Goal: Task Accomplishment & Management: Use online tool/utility

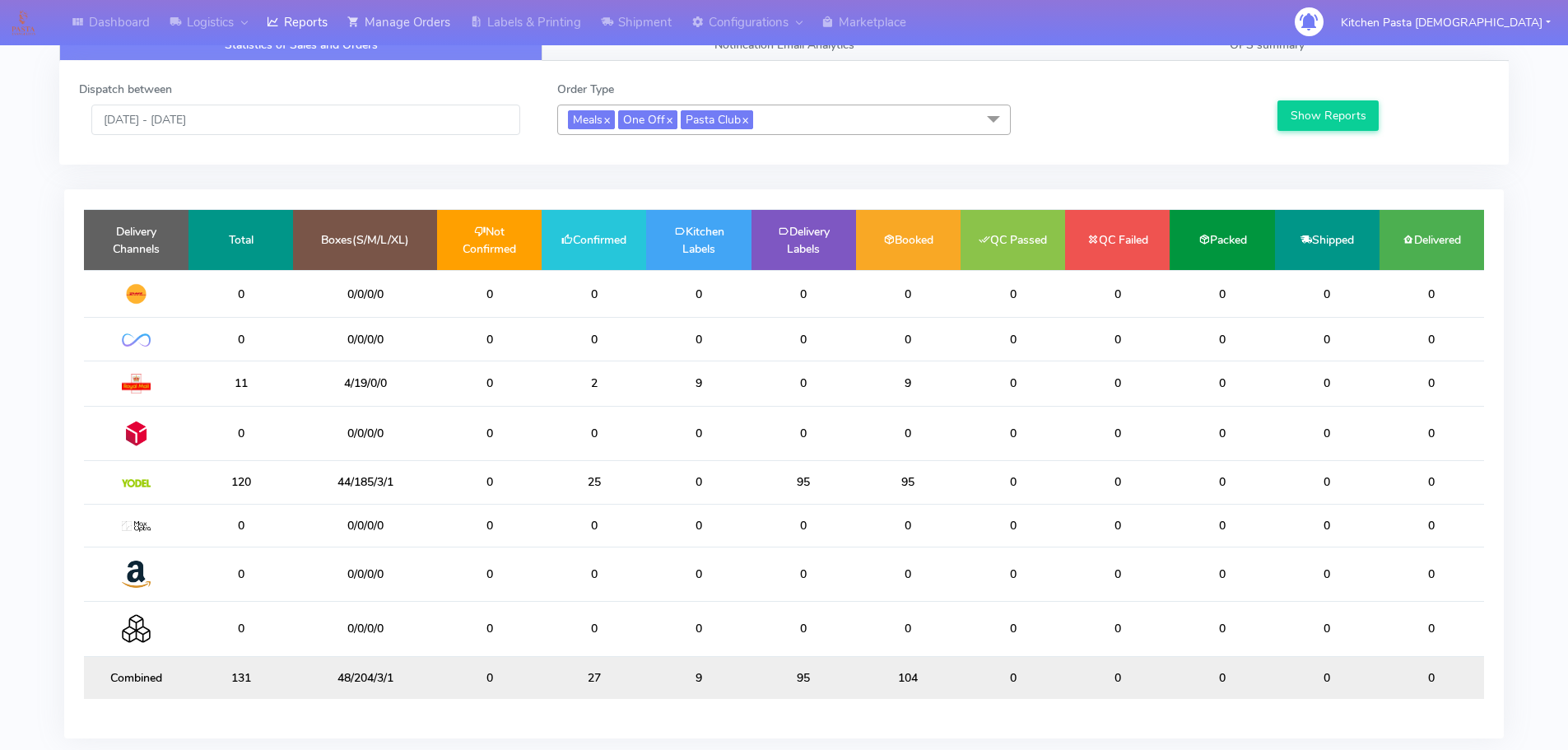
scroll to position [11, 0]
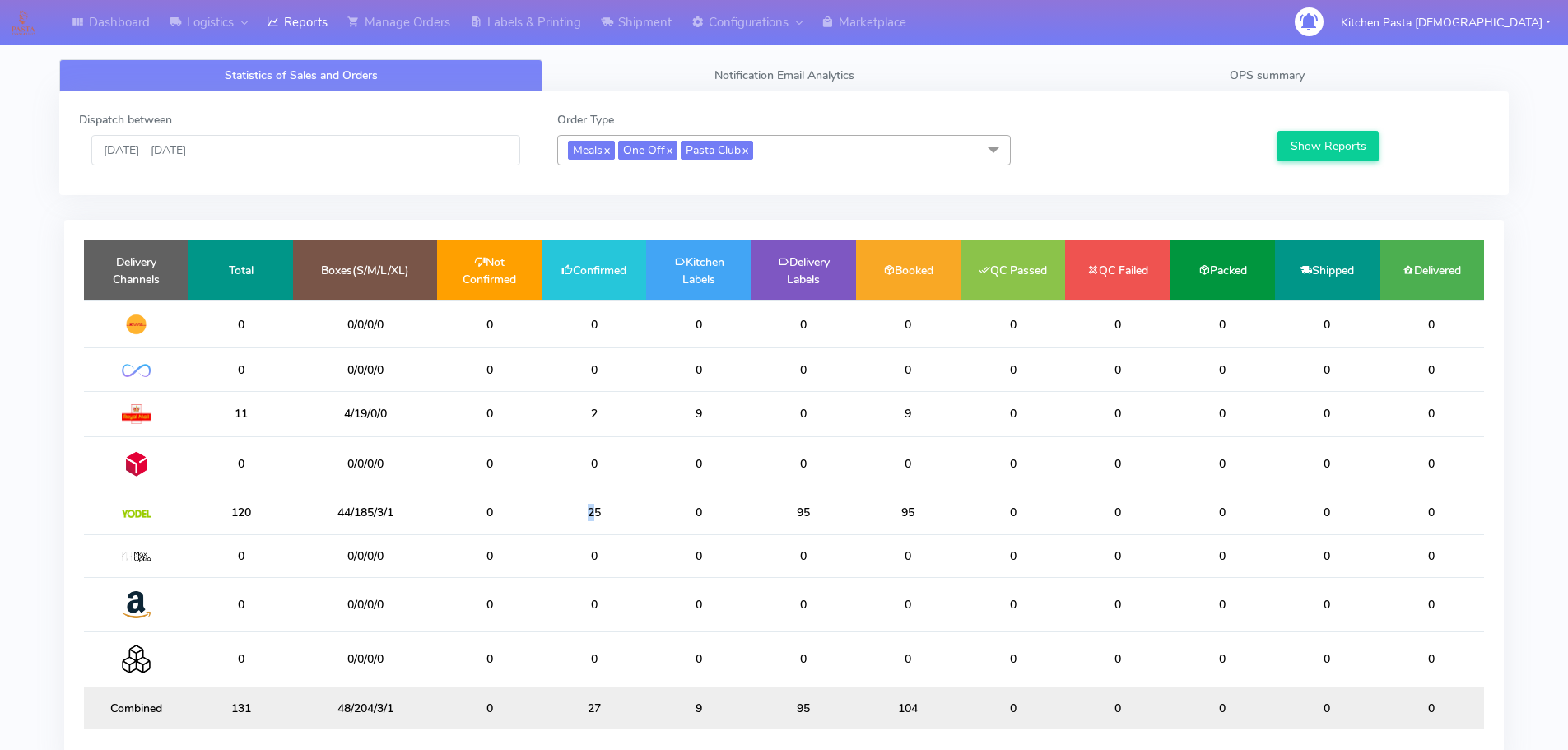
drag, startPoint x: 571, startPoint y: 519, endPoint x: 530, endPoint y: 515, distance: 41.2
click at [530, 515] on tr "120 44/185/3/1 0 25 0 95 95 0 0 0 0 0" at bounding box center [784, 513] width 1400 height 43
click at [633, 514] on td "25" at bounding box center [594, 513] width 105 height 43
drag, startPoint x: 602, startPoint y: 513, endPoint x: 584, endPoint y: 513, distance: 18.0
click at [584, 513] on td "25" at bounding box center [594, 513] width 105 height 43
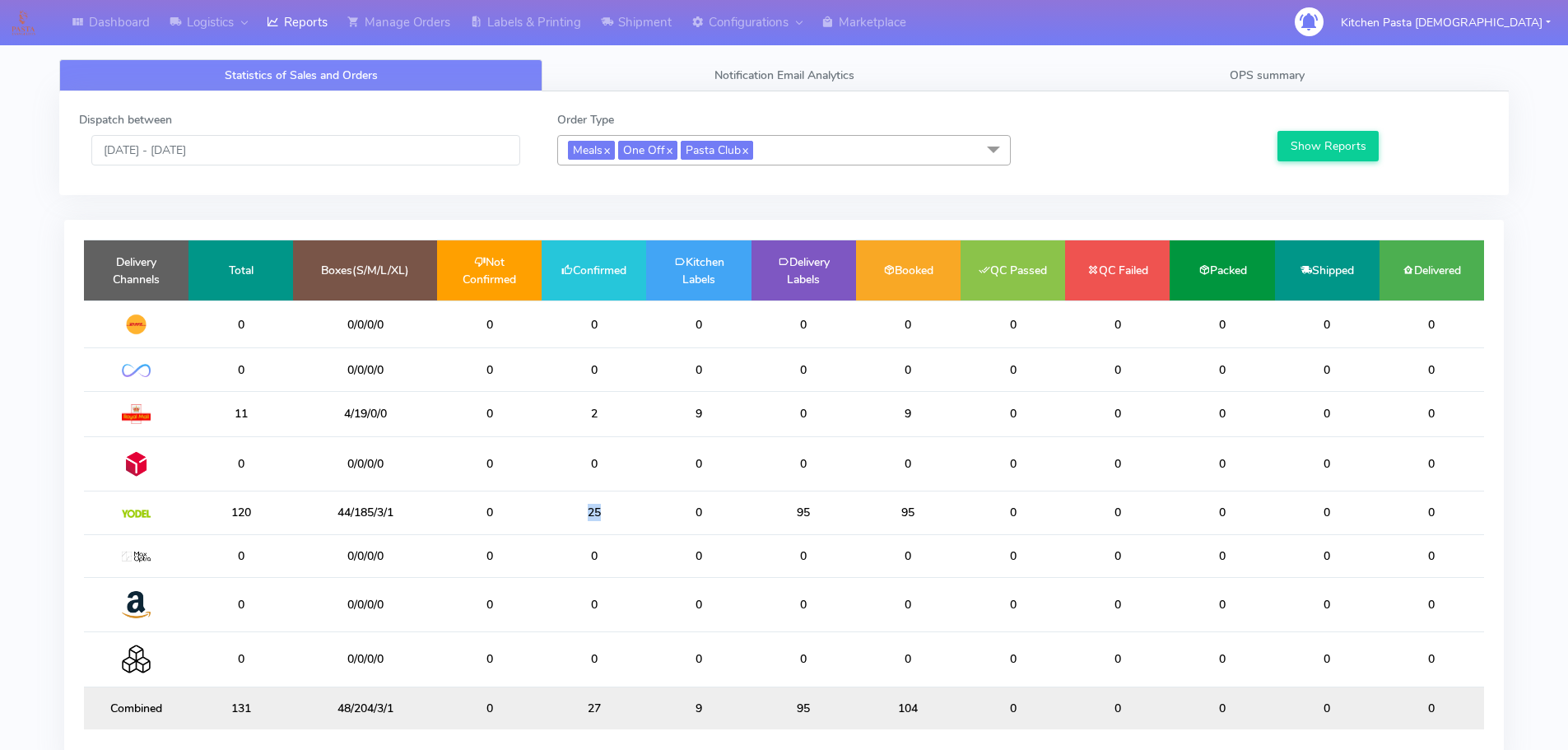
click at [628, 501] on td "25" at bounding box center [594, 513] width 105 height 43
click at [324, 193] on div "Dispatch between 16/09/2025 - 16/09/2025 Order Type Meals x One Off x Pasta Clu…" at bounding box center [784, 143] width 1449 height 104
drag, startPoint x: 322, startPoint y: 168, endPoint x: 316, endPoint y: 153, distance: 16.2
click at [320, 167] on div "Dispatch between 16/09/2025 - 16/09/2025 Order Type Meals x One Off x Pasta Clu…" at bounding box center [784, 143] width 1435 height 65
click at [316, 153] on input "[DATE] - [DATE]" at bounding box center [305, 150] width 429 height 30
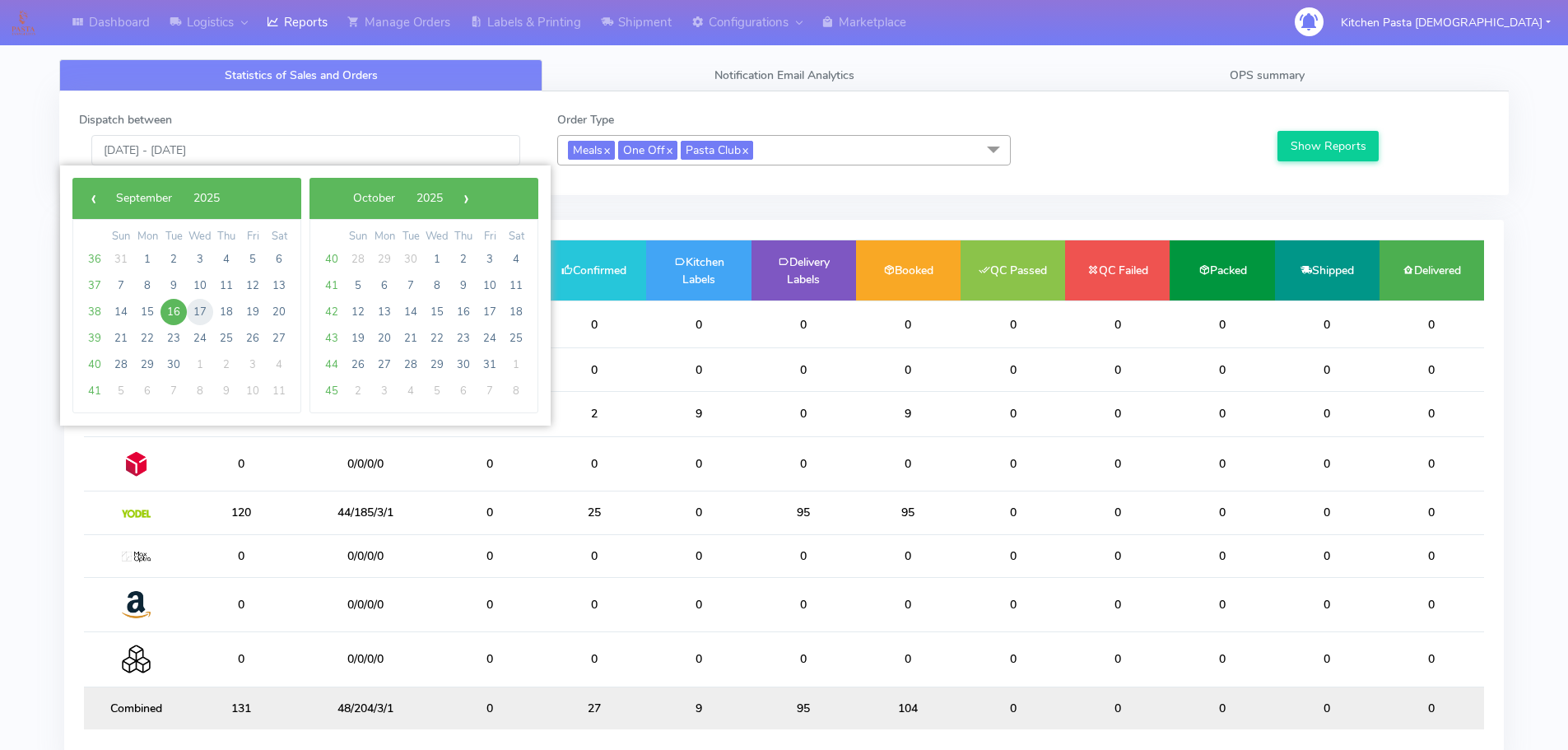
click at [199, 310] on span "17" at bounding box center [199, 312] width 27 height 27
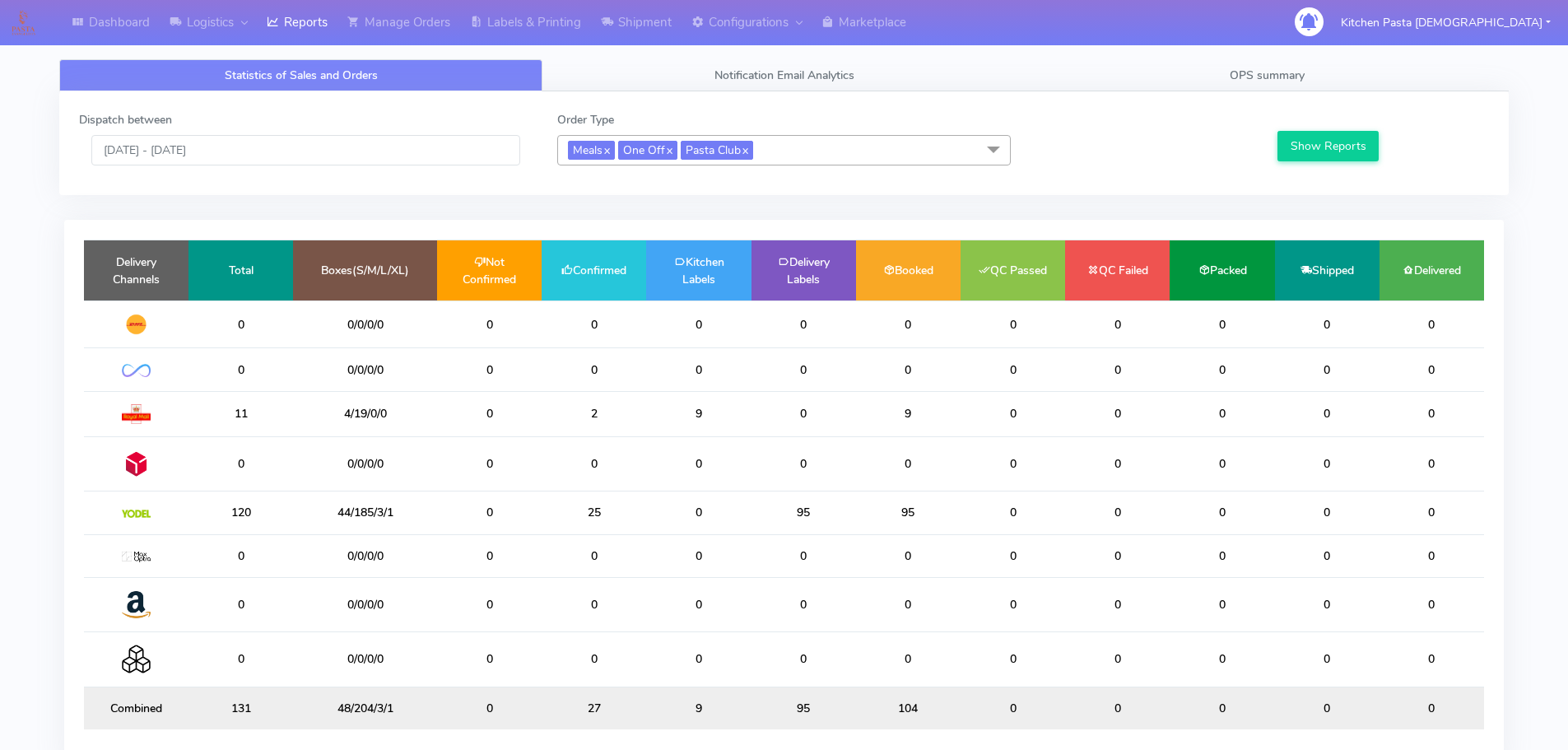
click at [1276, 142] on label at bounding box center [1276, 145] width 3 height 17
click at [1289, 145] on button "Show Reports" at bounding box center [1328, 145] width 101 height 30
drag, startPoint x: 609, startPoint y: 528, endPoint x: 573, endPoint y: 528, distance: 36.0
click at [573, 528] on td "107" at bounding box center [594, 513] width 105 height 43
click at [629, 513] on td "107" at bounding box center [594, 513] width 105 height 43
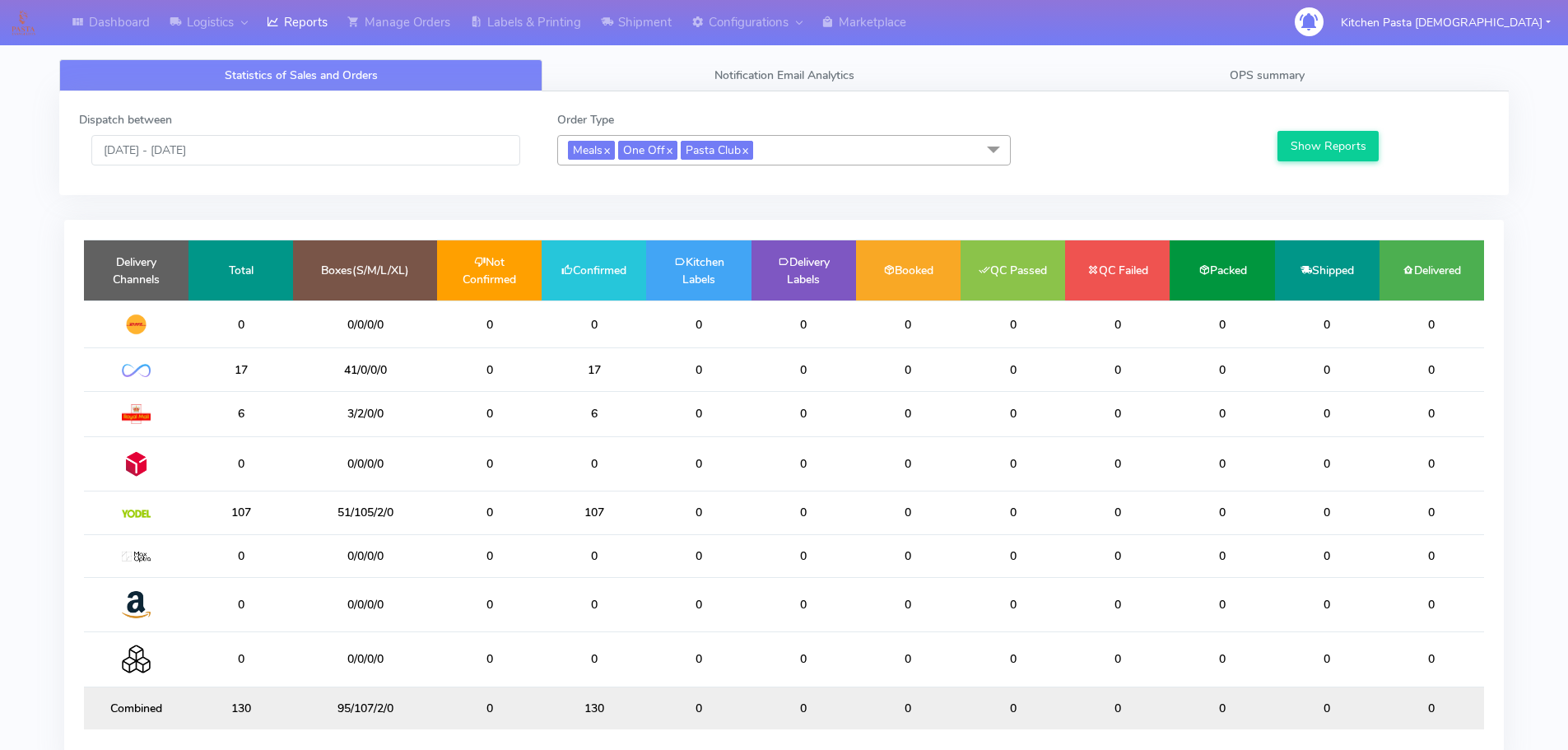
click at [271, 128] on div "Dispatch between 17/09/2025 - 17/09/2025" at bounding box center [306, 138] width 478 height 54
click at [287, 120] on div "Dispatch between 17/09/2025 - 17/09/2025" at bounding box center [306, 138] width 478 height 54
drag, startPoint x: 269, startPoint y: 169, endPoint x: 322, endPoint y: 146, distance: 57.8
click at [279, 169] on div "Dispatch between 17/09/2025 - 17/09/2025 Order Type Meals x One Off x Pasta Clu…" at bounding box center [784, 143] width 1435 height 65
click at [322, 146] on input "17/09/2025 - 17/09/2025" at bounding box center [305, 150] width 429 height 30
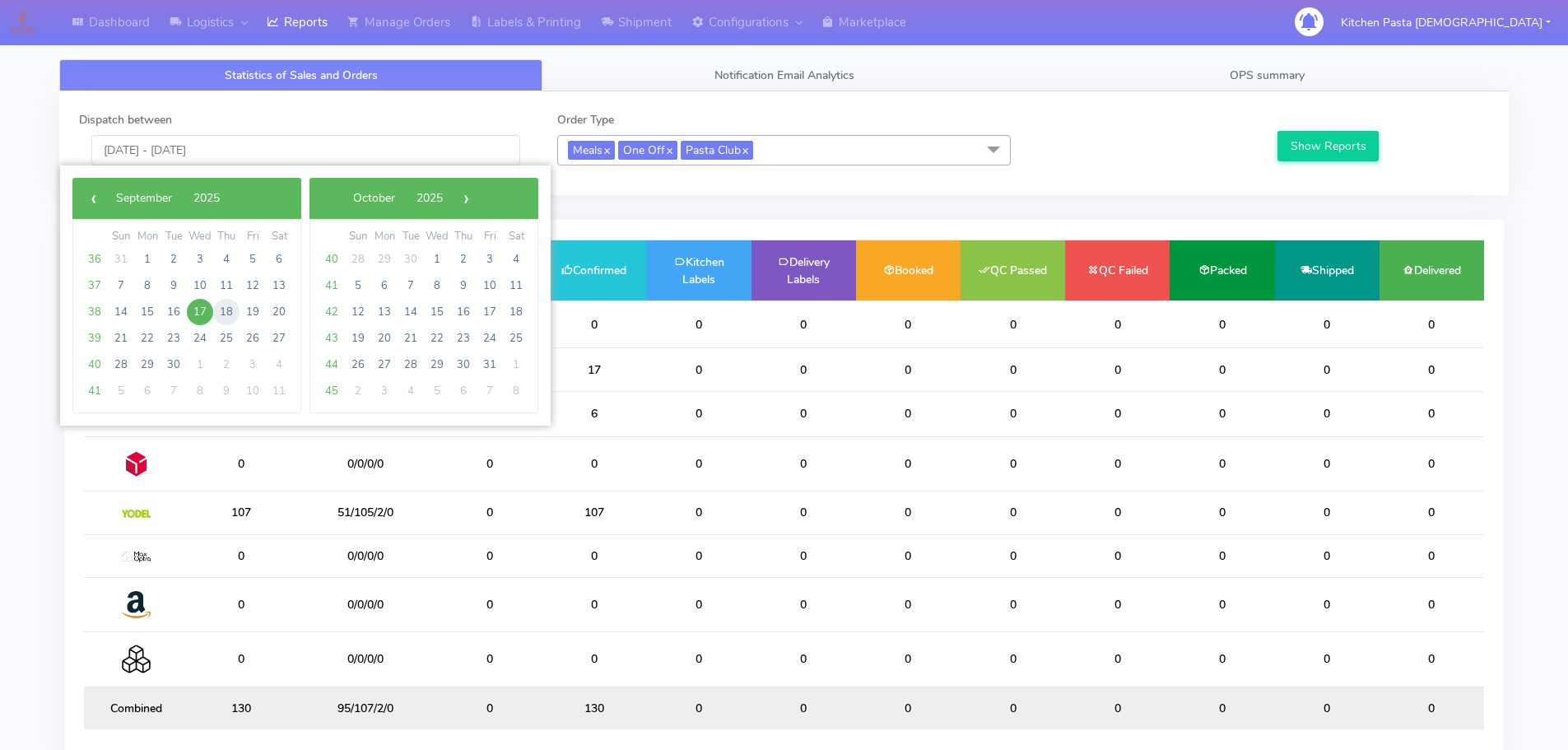
click at [228, 312] on span "18" at bounding box center [226, 312] width 27 height 27
drag, startPoint x: 228, startPoint y: 312, endPoint x: 559, endPoint y: 294, distance: 331.5
click at [230, 315] on span "18" at bounding box center [226, 312] width 27 height 27
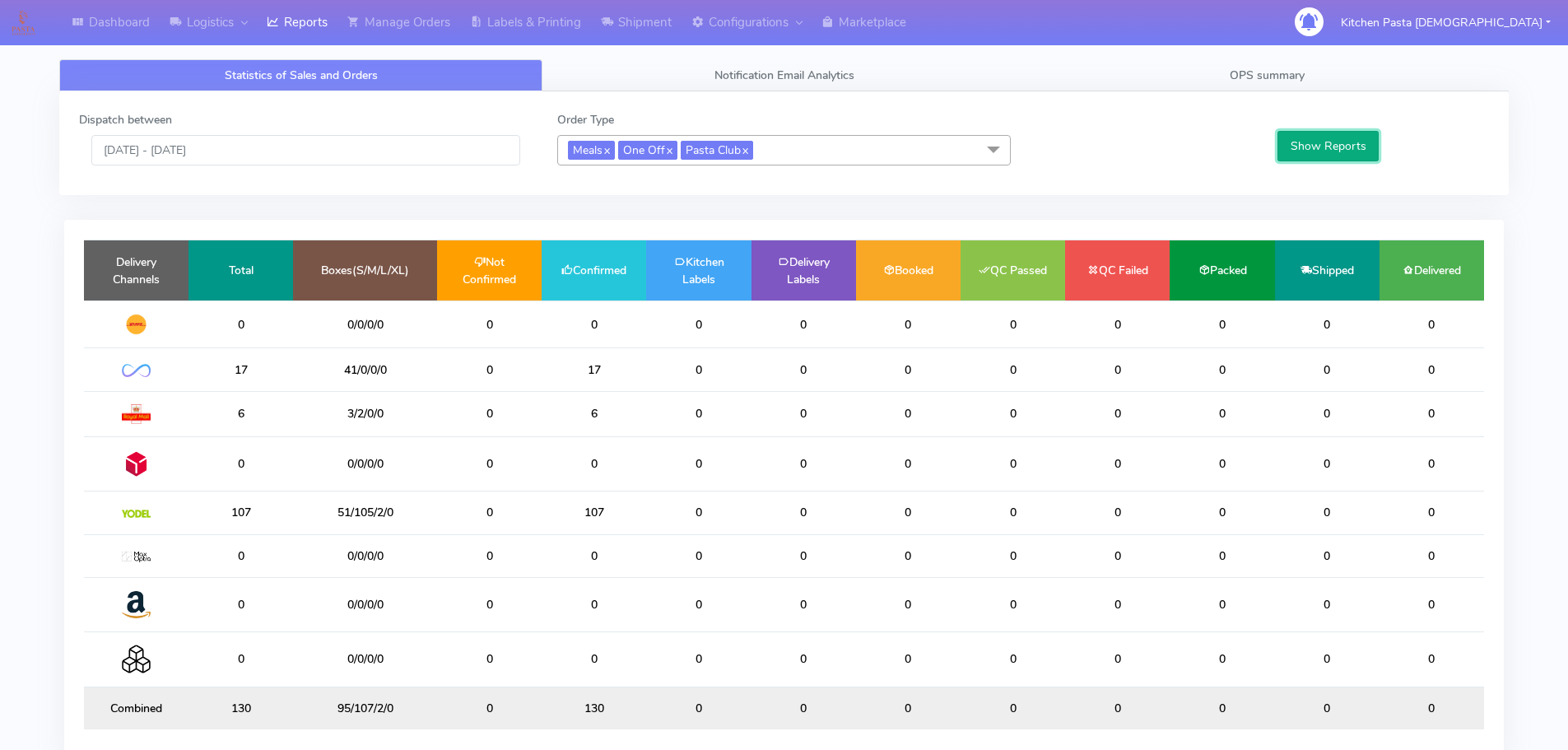
click at [1367, 157] on button "Show Reports" at bounding box center [1328, 145] width 101 height 30
click at [342, 138] on input "18/09/2025 - 18/09/2025" at bounding box center [305, 150] width 429 height 30
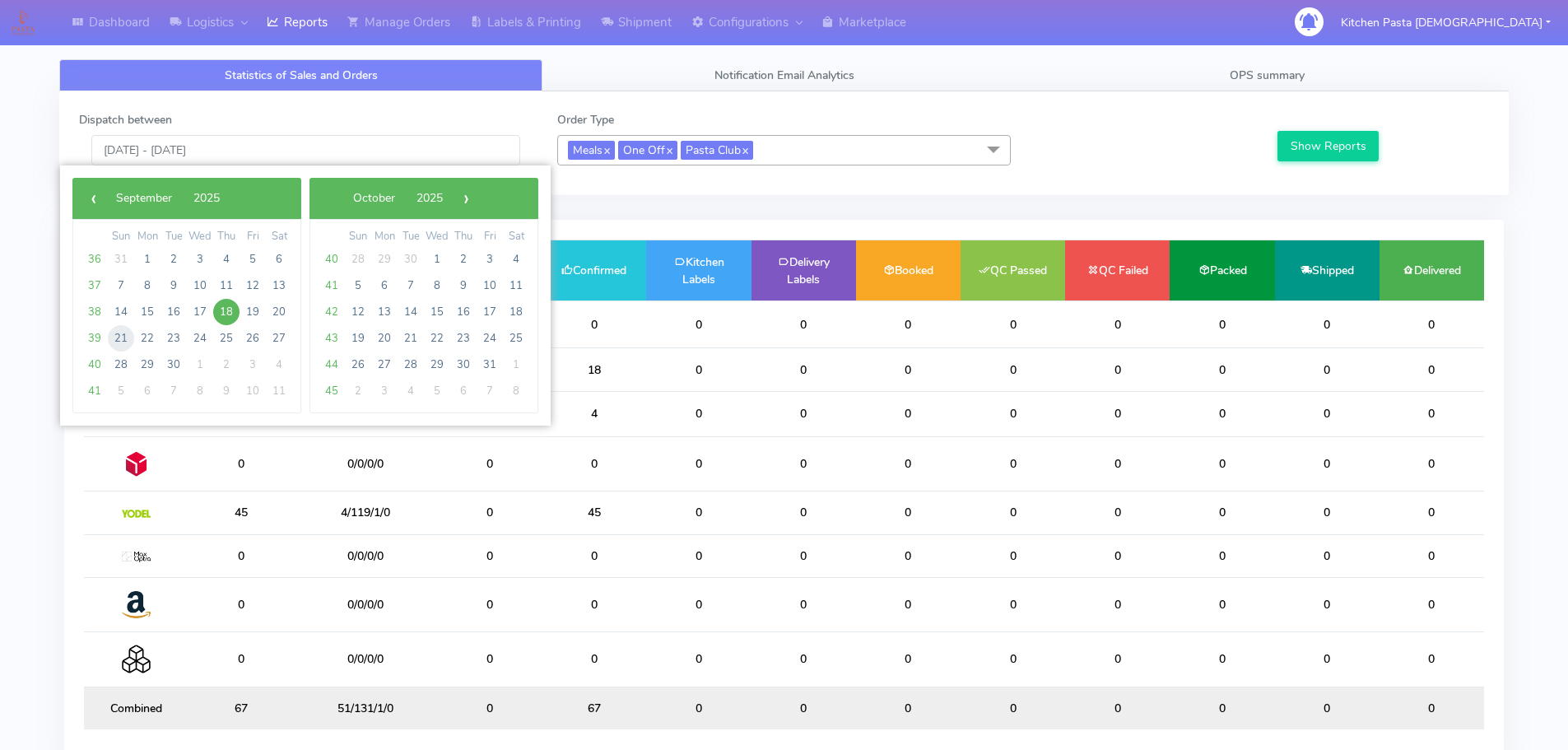
click at [126, 340] on span "21" at bounding box center [120, 338] width 27 height 27
type input "21/09/2025 - 21/09/2025"
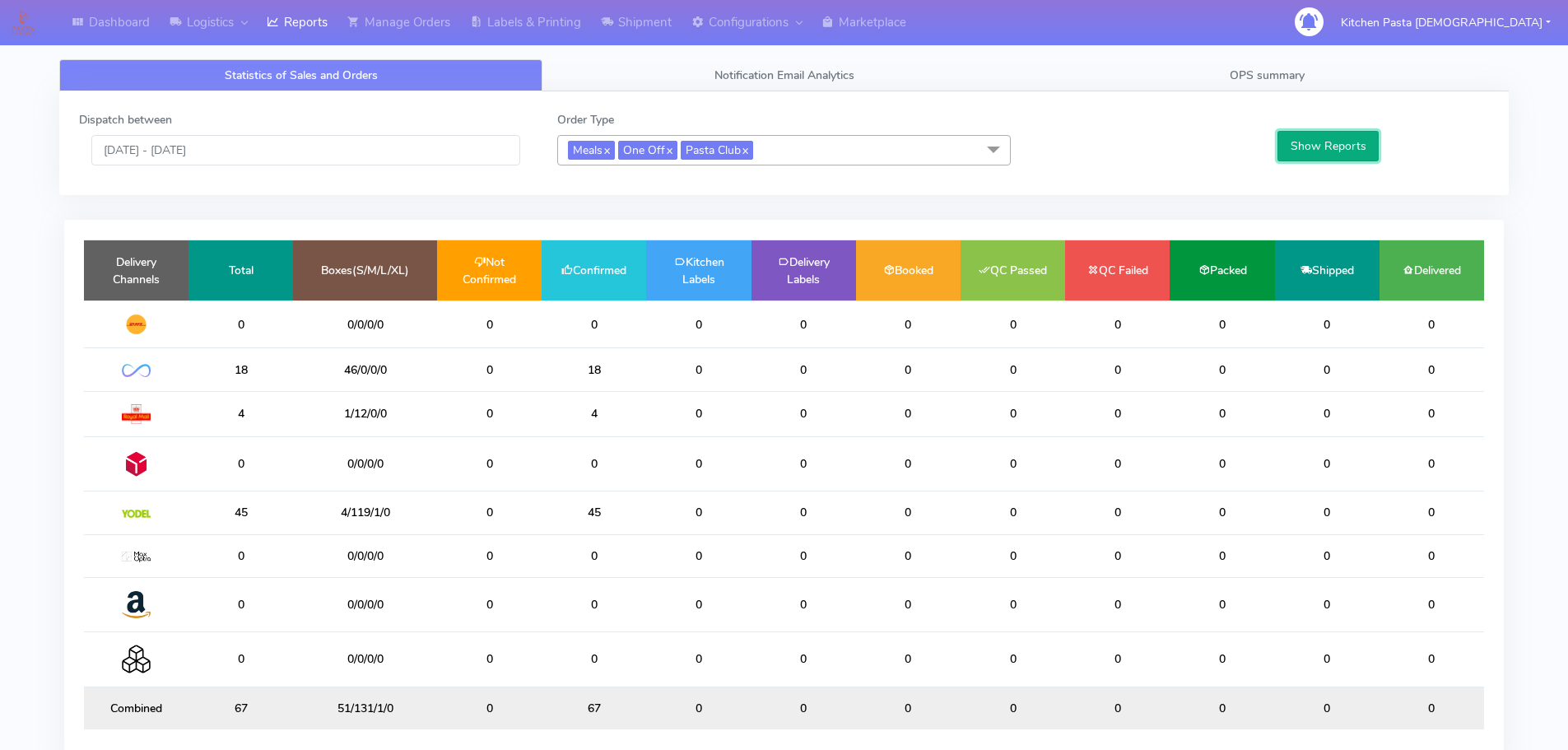
click at [1349, 157] on button "Show Reports" at bounding box center [1328, 145] width 101 height 30
click at [1320, 156] on button "Show Reports" at bounding box center [1328, 145] width 101 height 30
click at [560, 500] on td "25" at bounding box center [594, 513] width 105 height 43
click at [646, 497] on td "0" at bounding box center [699, 513] width 105 height 43
click at [746, 152] on span "Pasta Club x" at bounding box center [717, 151] width 72 height 19
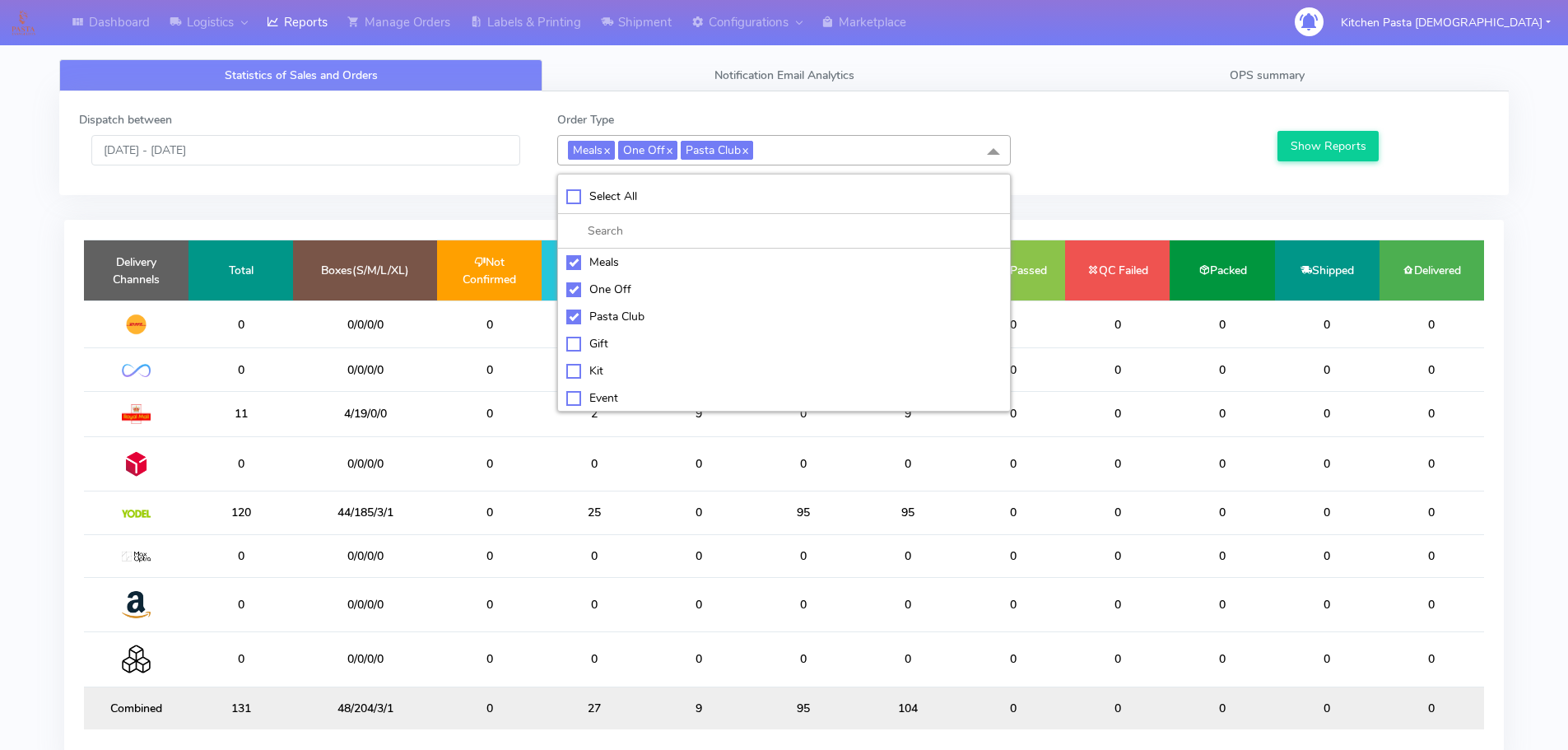
click at [635, 216] on li at bounding box center [784, 231] width 452 height 34
click at [631, 215] on li at bounding box center [784, 231] width 452 height 34
click at [631, 206] on li "Select All" at bounding box center [784, 197] width 452 height 34
checkbox input "true"
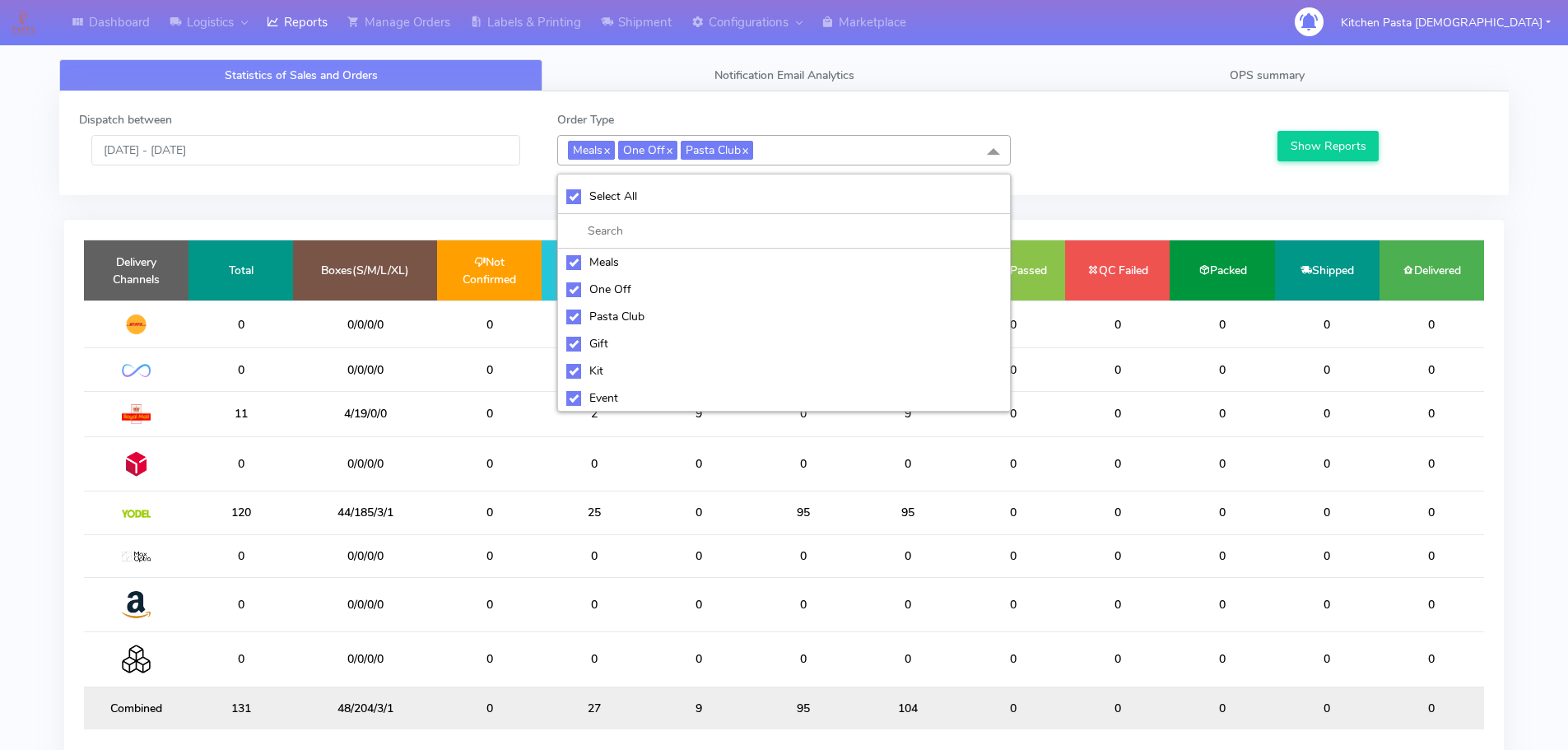
checkbox input "true"
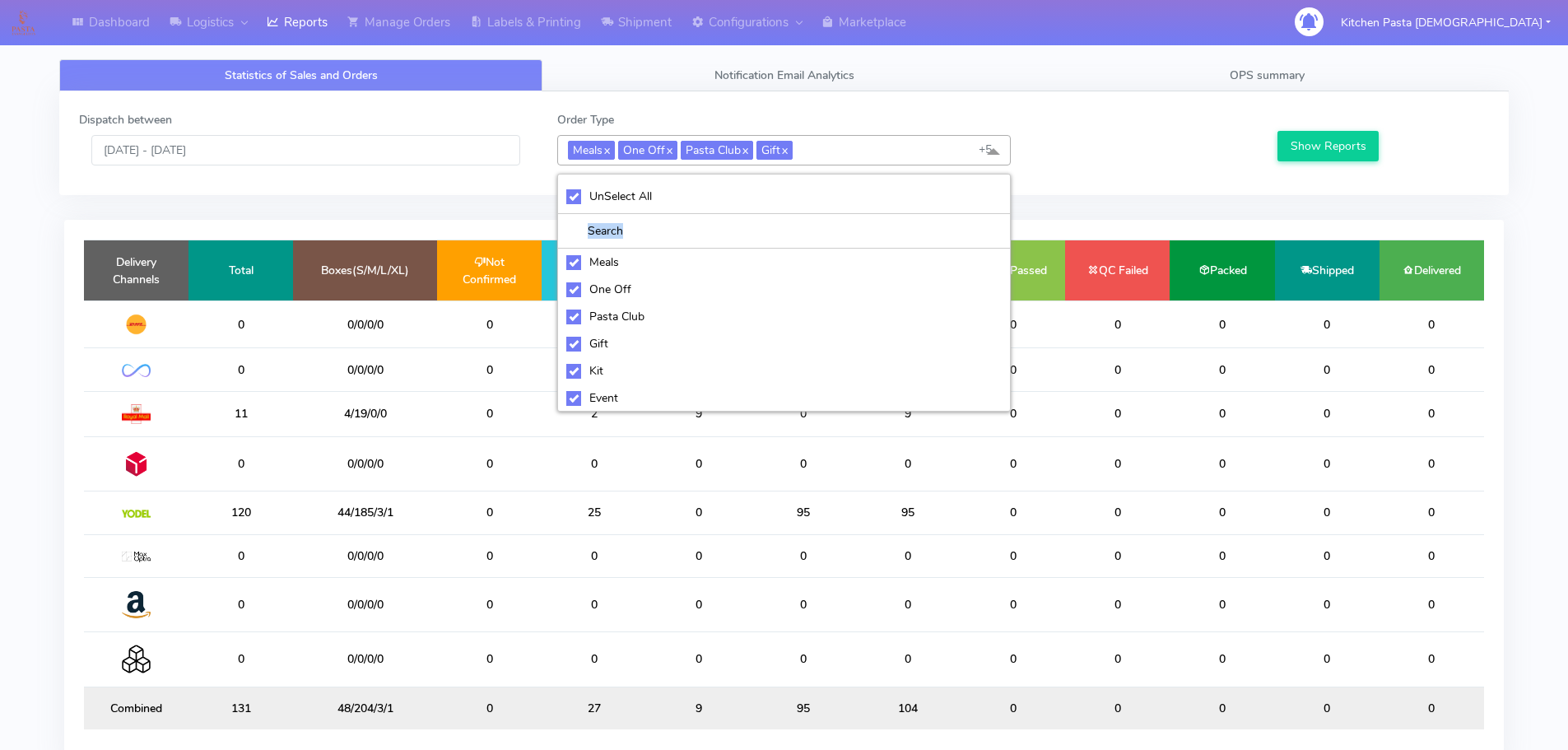
click at [631, 206] on li "UnSelect All" at bounding box center [784, 197] width 452 height 34
checkbox input "false"
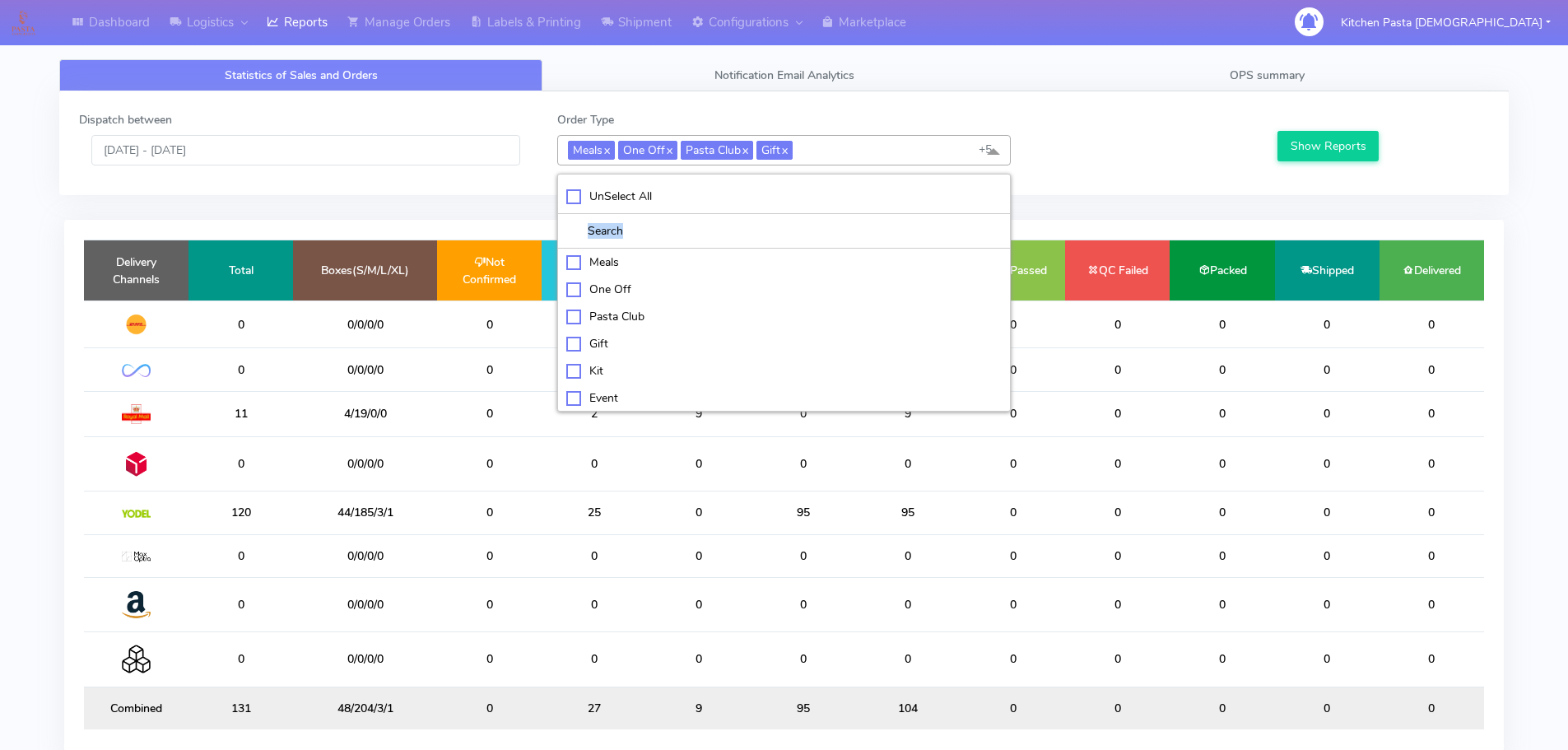
checkbox input "false"
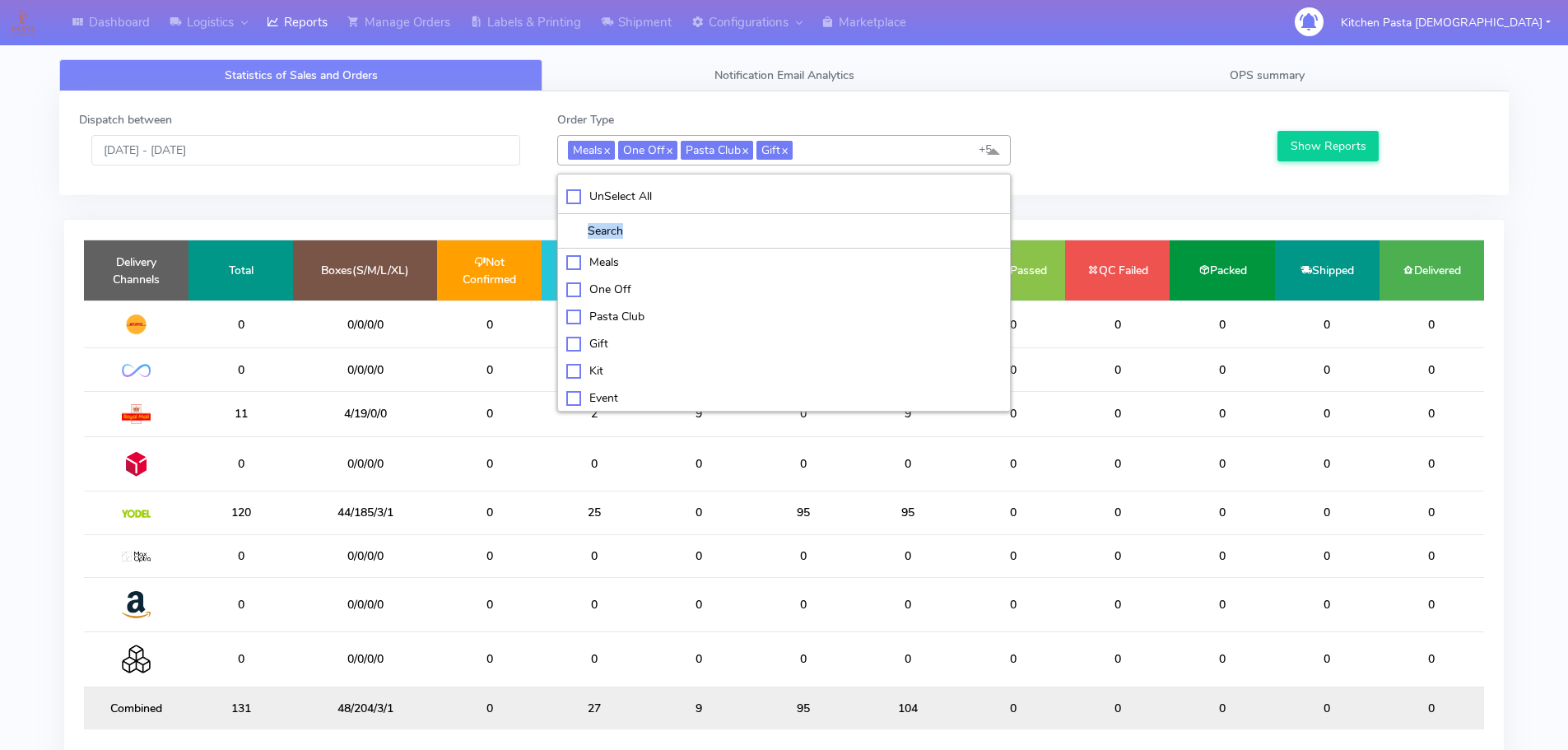
checkbox input "false"
click at [626, 366] on div "Kit" at bounding box center [784, 369] width 436 height 17
checkbox input "true"
click at [630, 401] on div "ATAVI" at bounding box center [784, 397] width 436 height 17
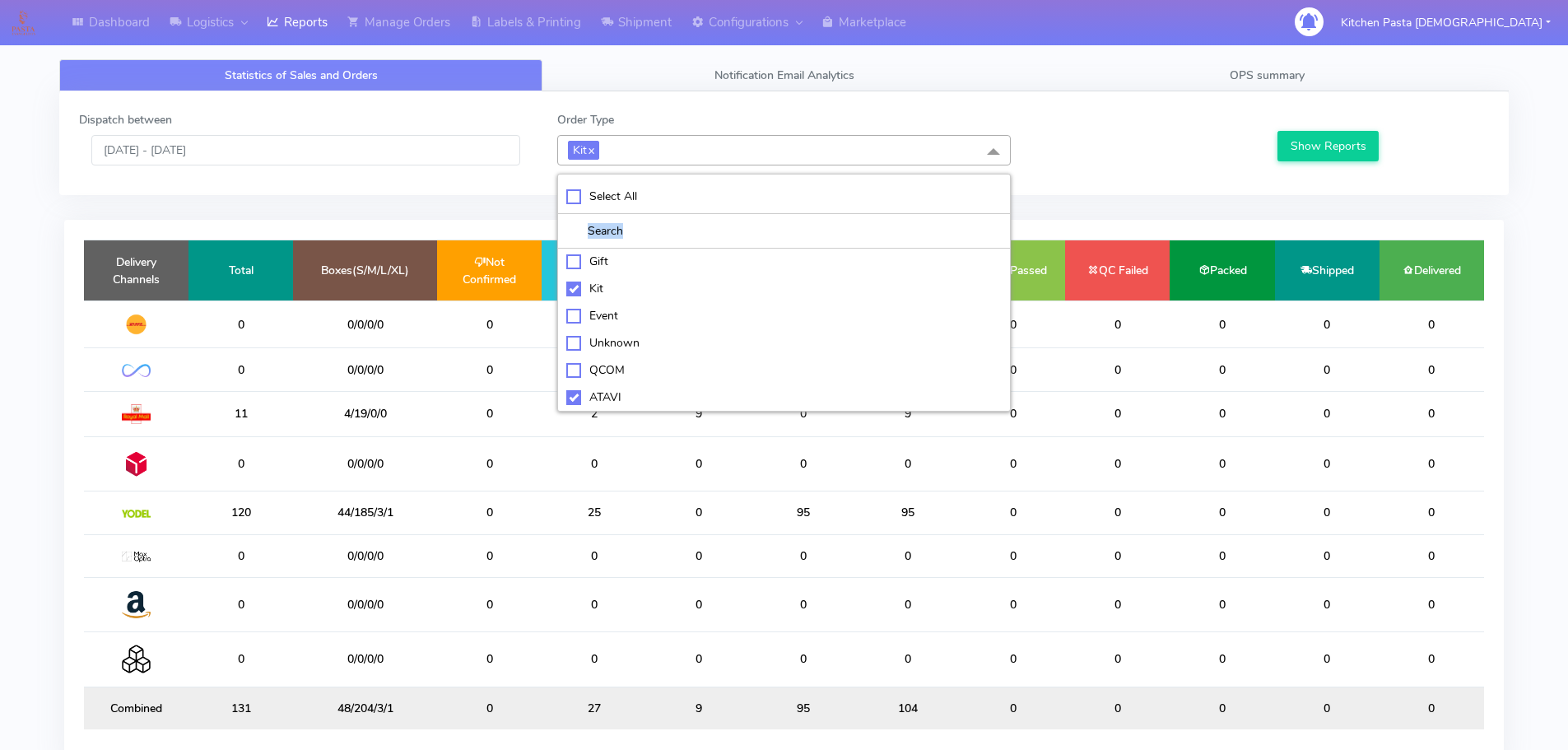
checkbox input "true"
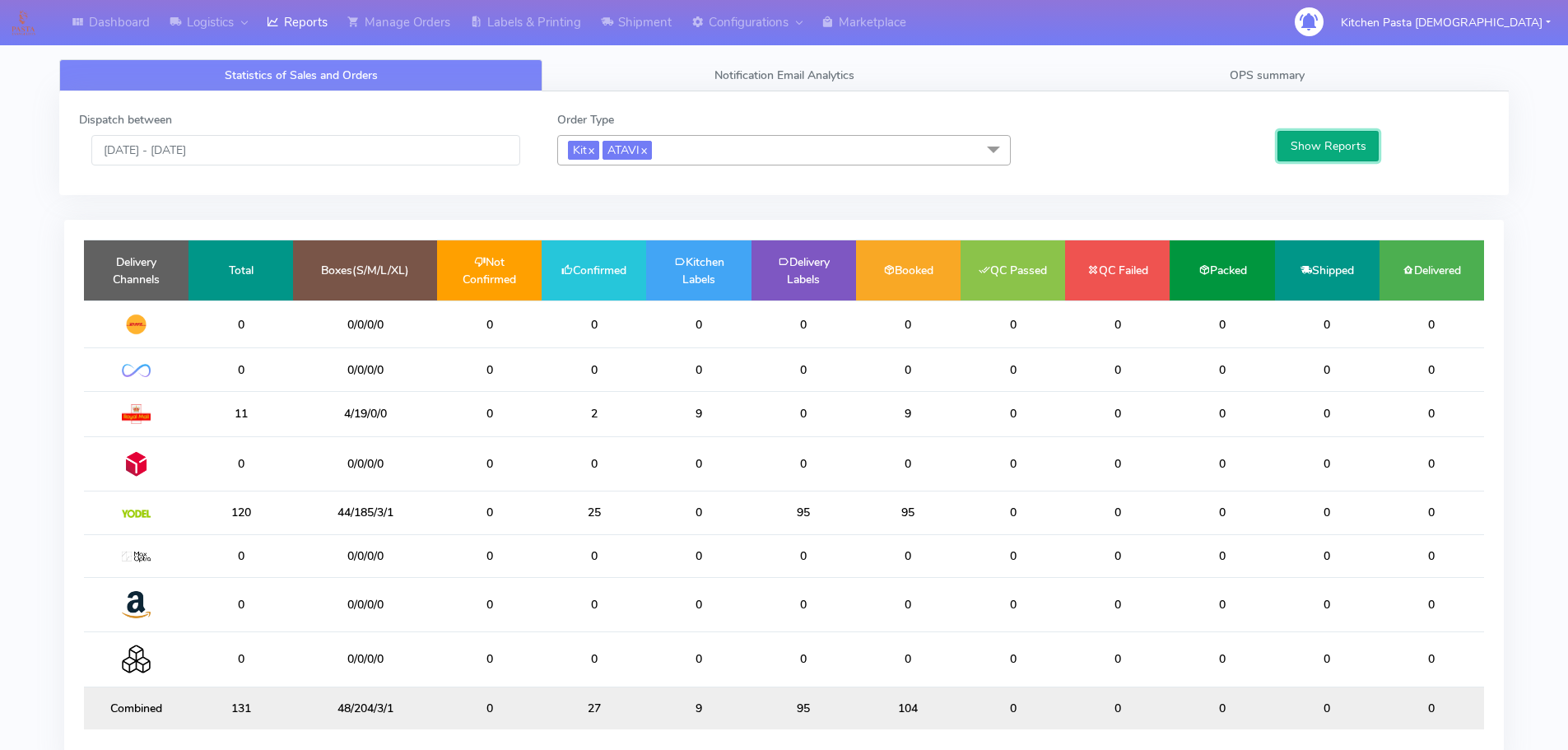
click at [1289, 161] on button "Show Reports" at bounding box center [1328, 145] width 101 height 30
click at [665, 33] on link "Shipment" at bounding box center [636, 22] width 90 height 46
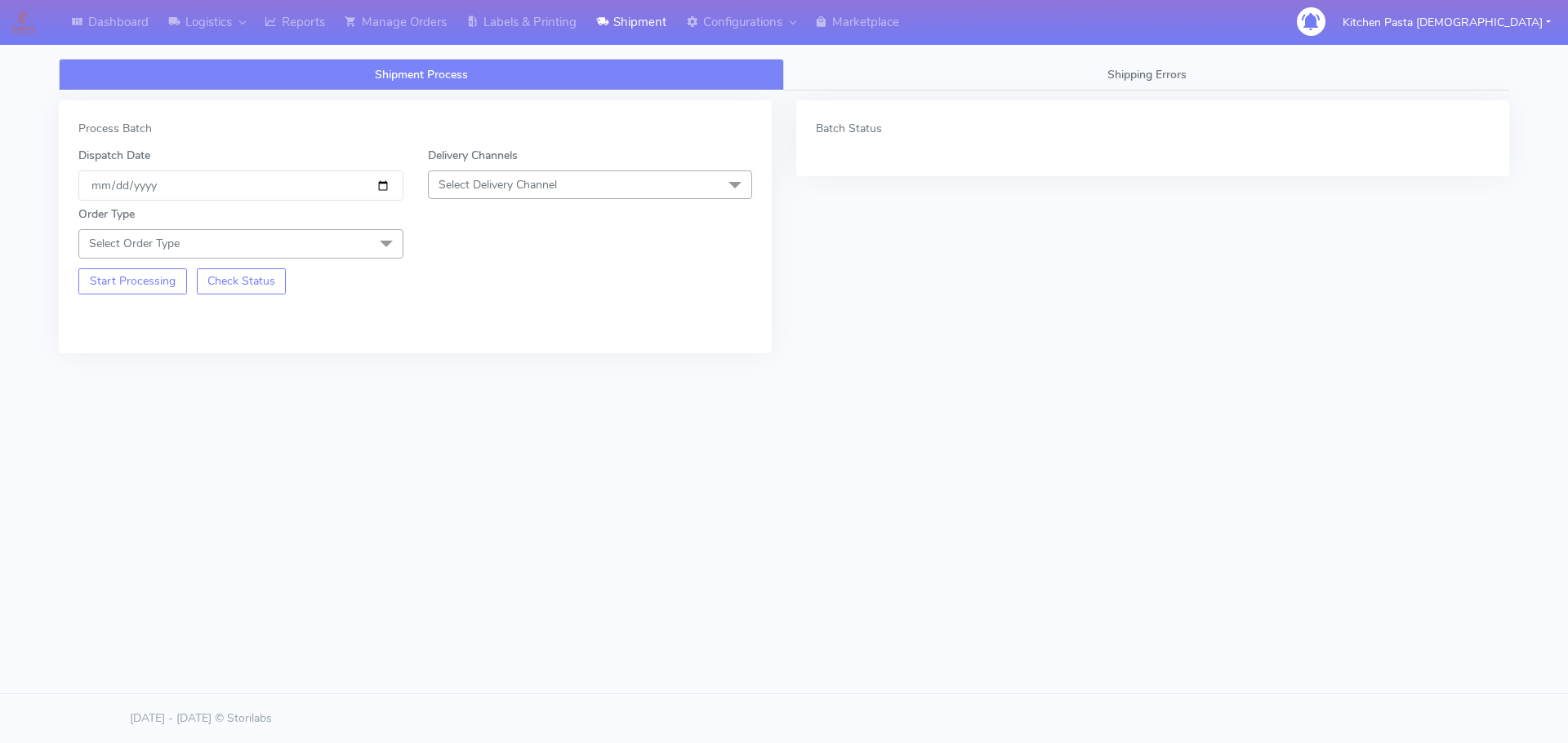
click at [523, 189] on span "Select Delivery Channel" at bounding box center [497, 185] width 119 height 15
click at [466, 362] on div "Yodel" at bounding box center [590, 368] width 307 height 17
click at [281, 242] on span "Select Order Type" at bounding box center [240, 244] width 325 height 29
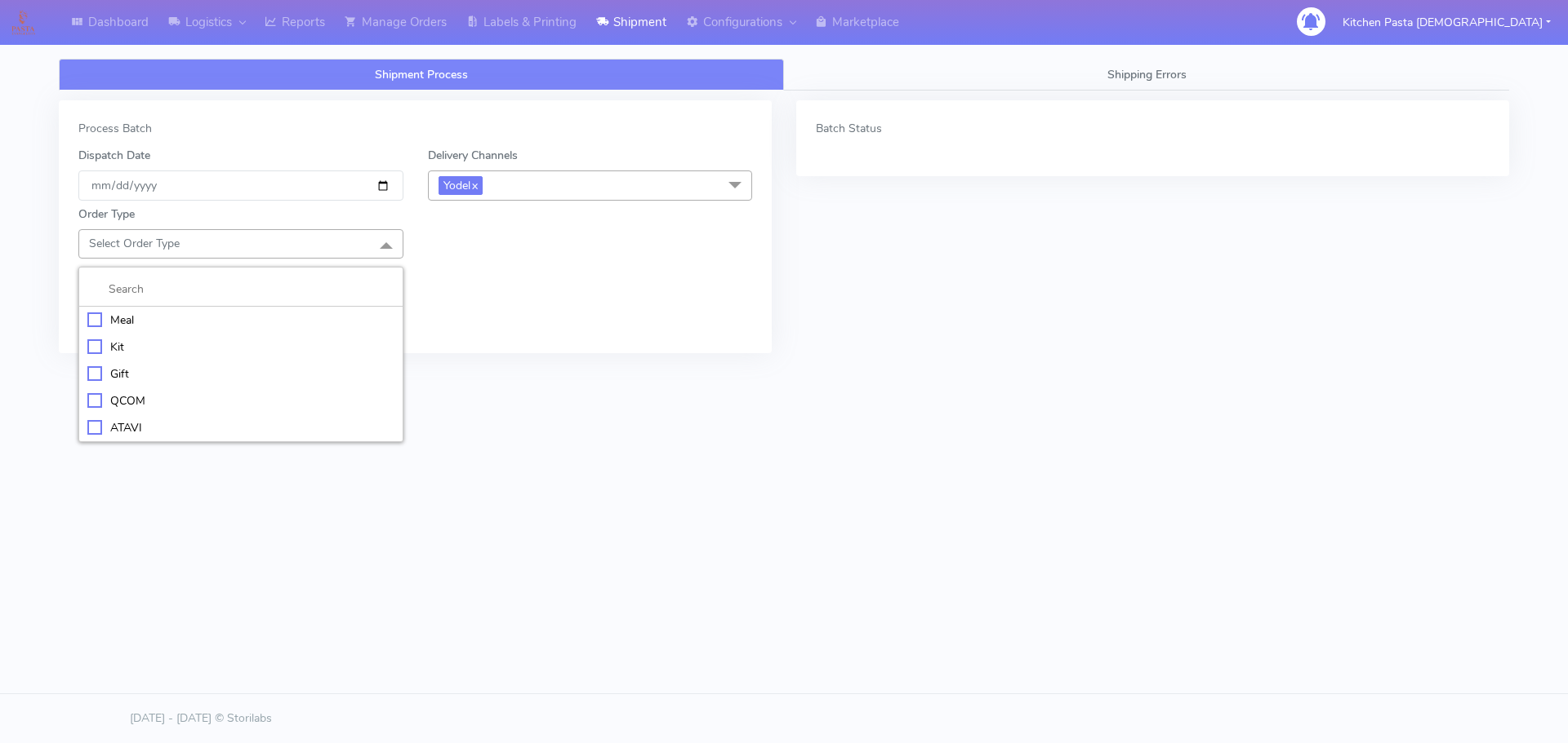
click at [125, 318] on div "Meal" at bounding box center [240, 320] width 307 height 17
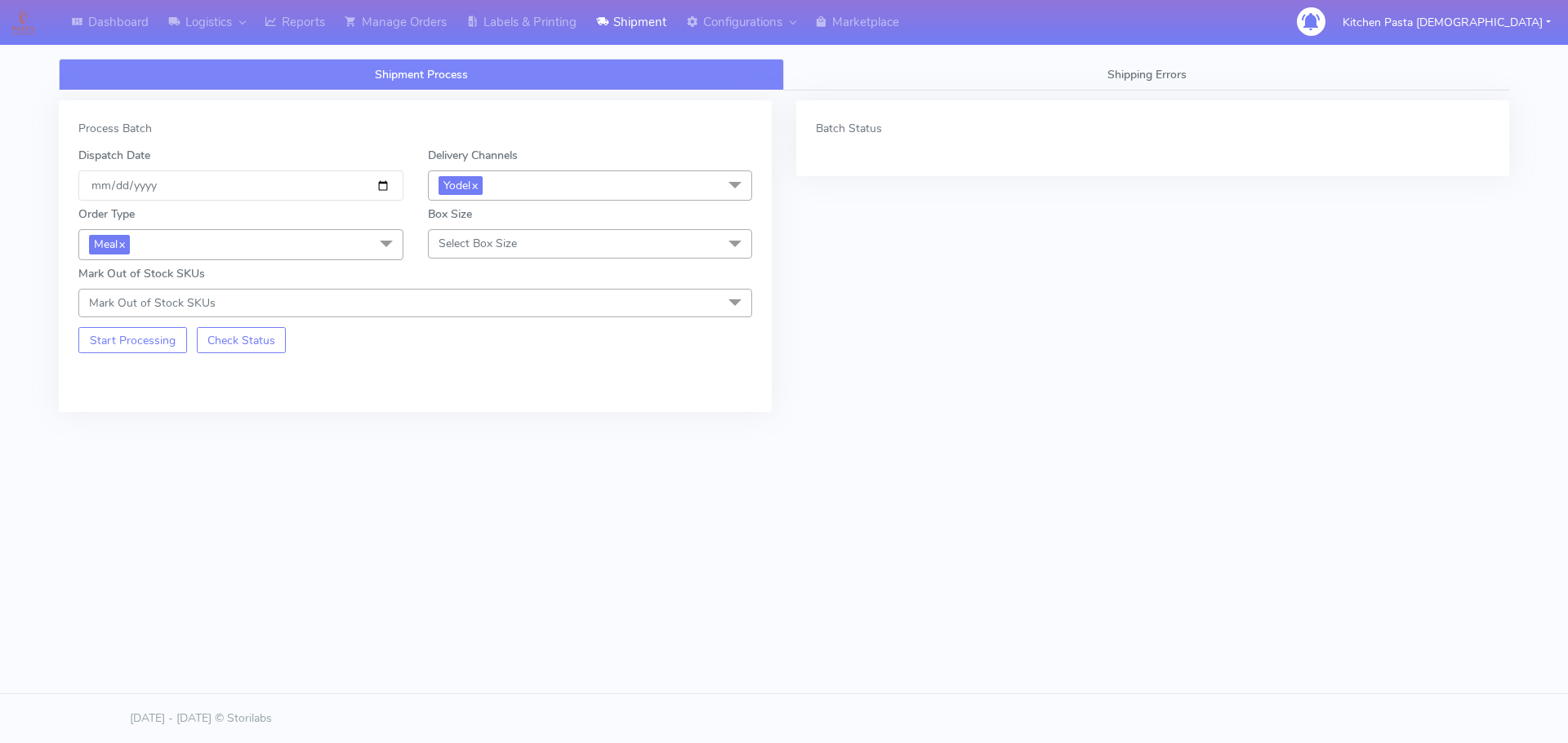
click at [227, 233] on span "Meal x" at bounding box center [240, 244] width 325 height 30
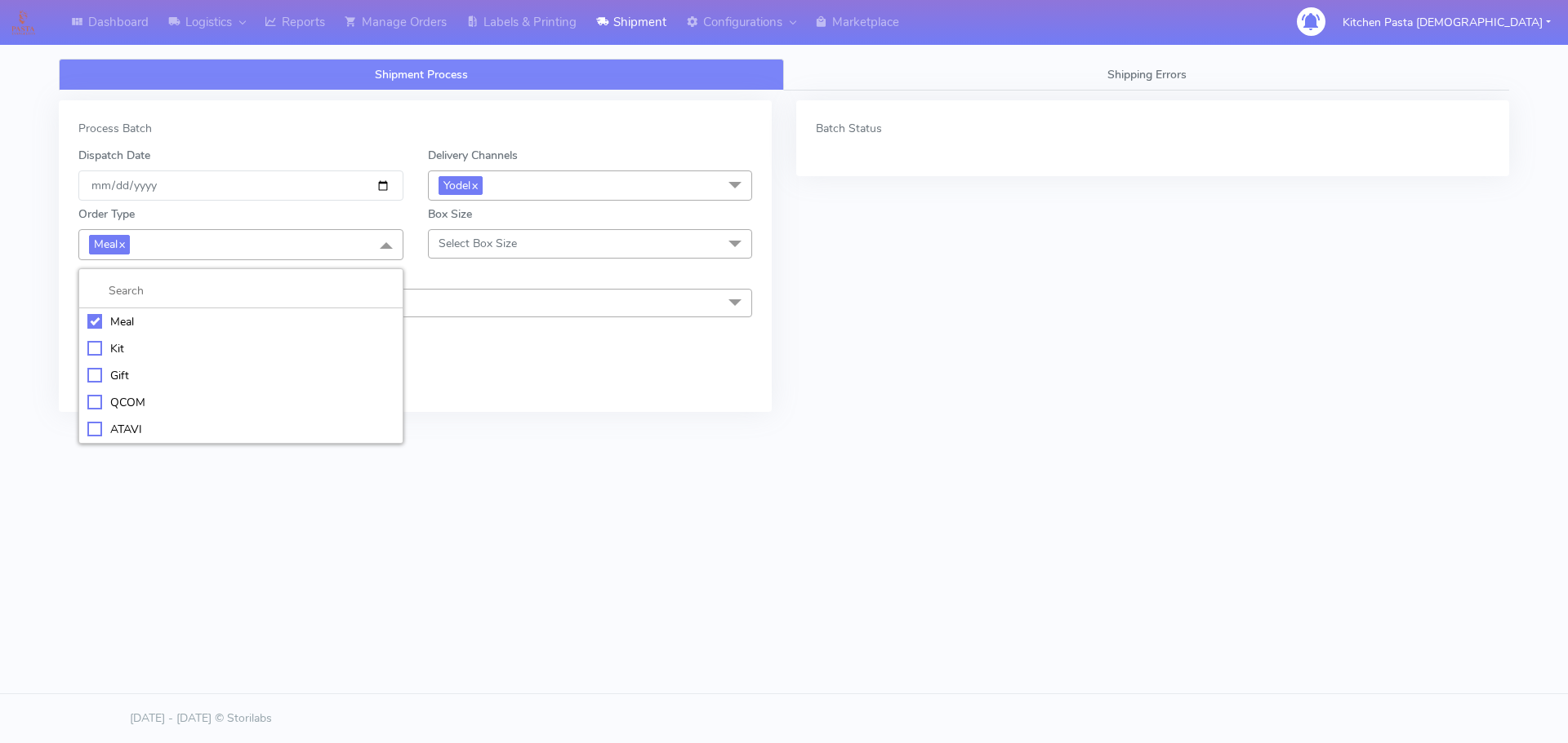
click at [120, 348] on div "Kit" at bounding box center [240, 348] width 307 height 17
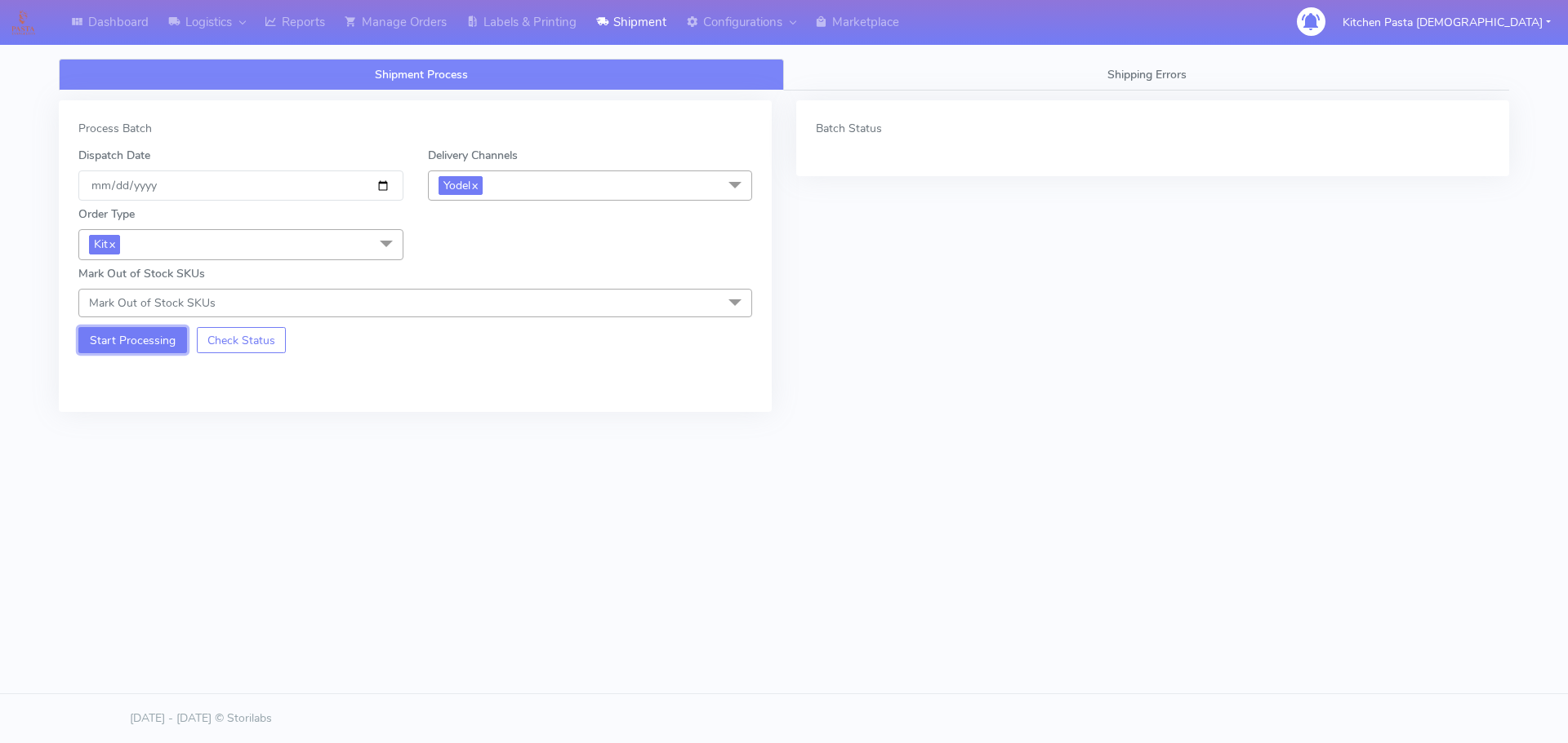
click at [126, 349] on button "Start Processing" at bounding box center [132, 340] width 108 height 26
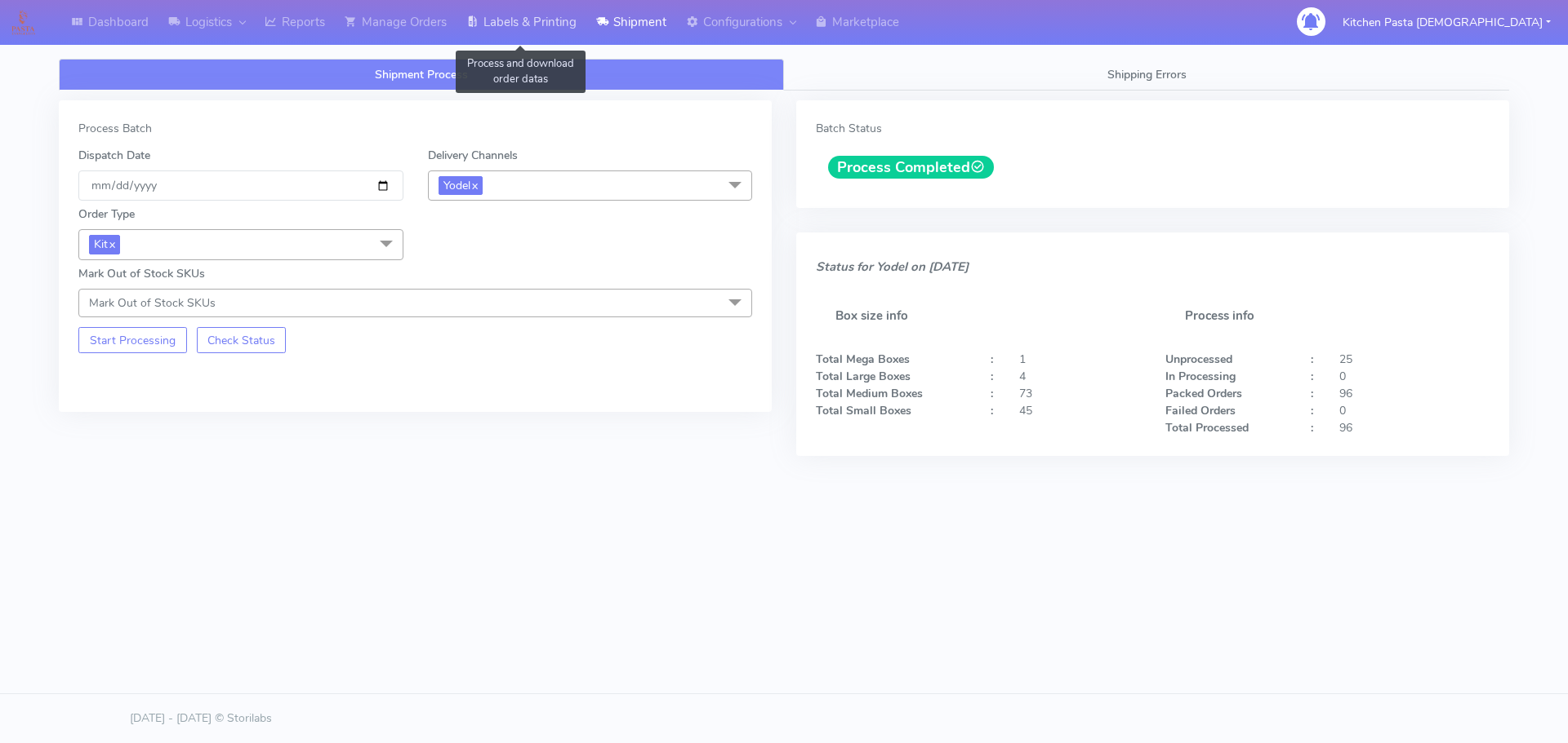
click at [545, 40] on link "Labels & Printing" at bounding box center [521, 22] width 130 height 45
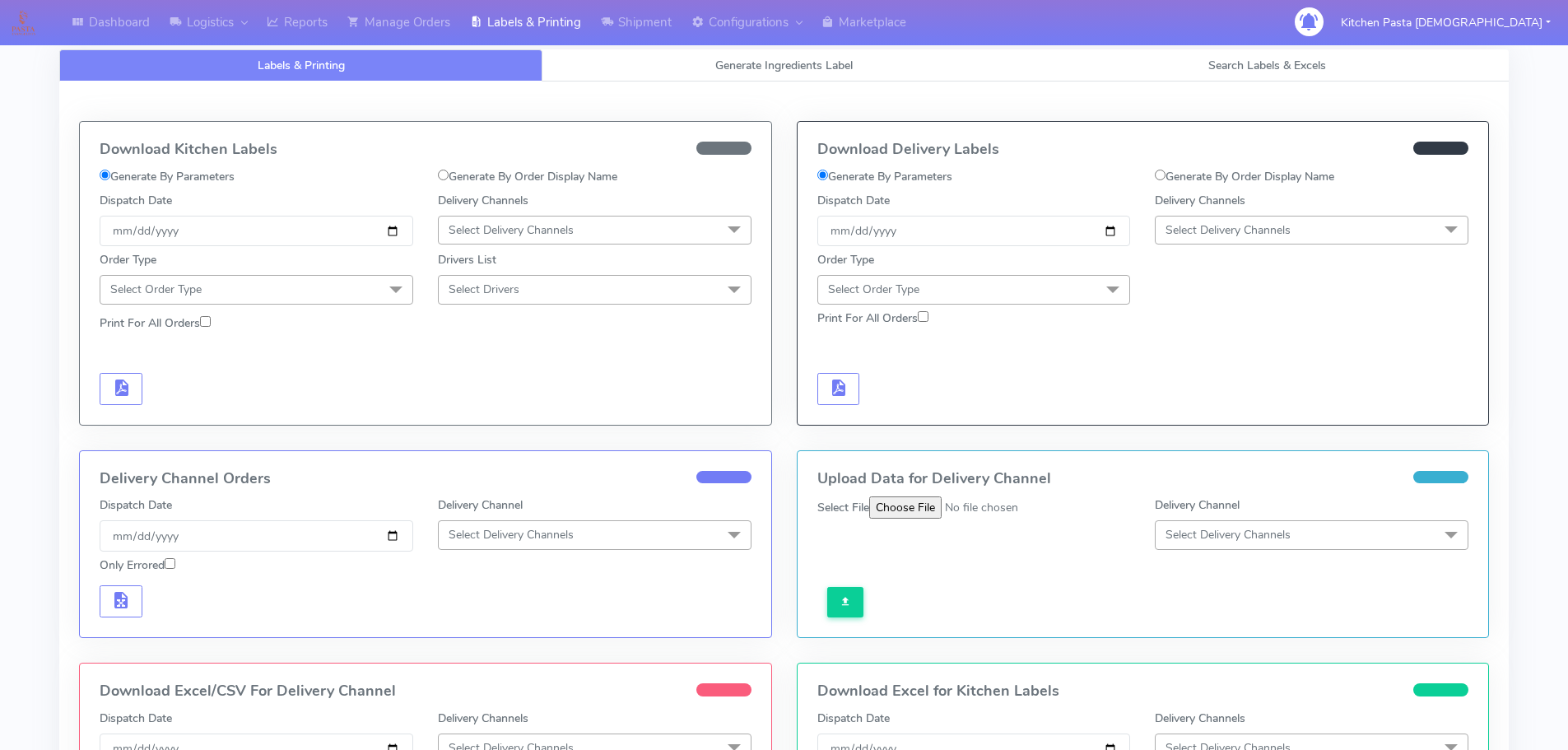
click at [1319, 222] on span "Select Delivery Channels" at bounding box center [1312, 231] width 314 height 29
click at [1208, 415] on div "Yodel" at bounding box center [1312, 415] width 296 height 17
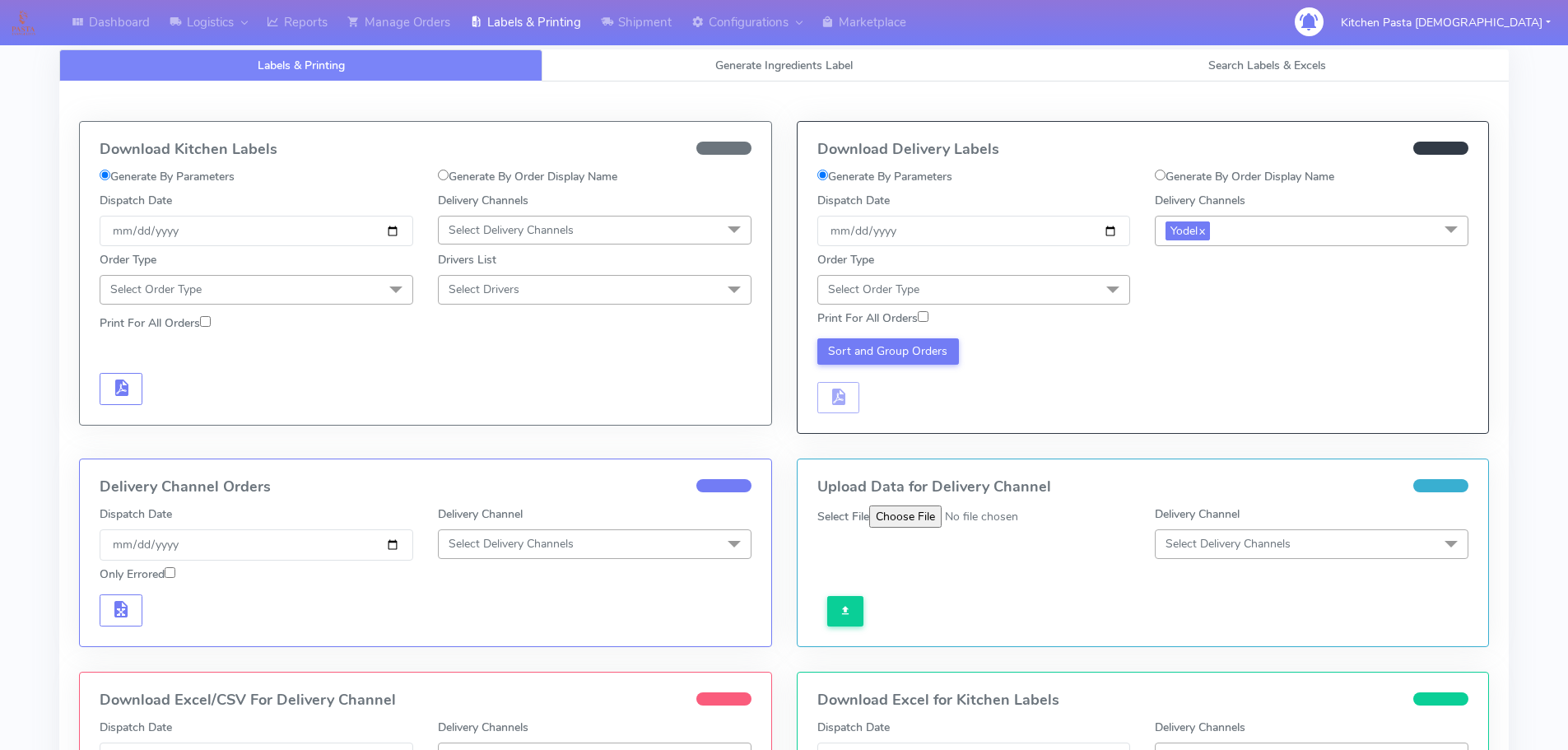
click at [1011, 288] on span "Select Order Type" at bounding box center [974, 290] width 314 height 29
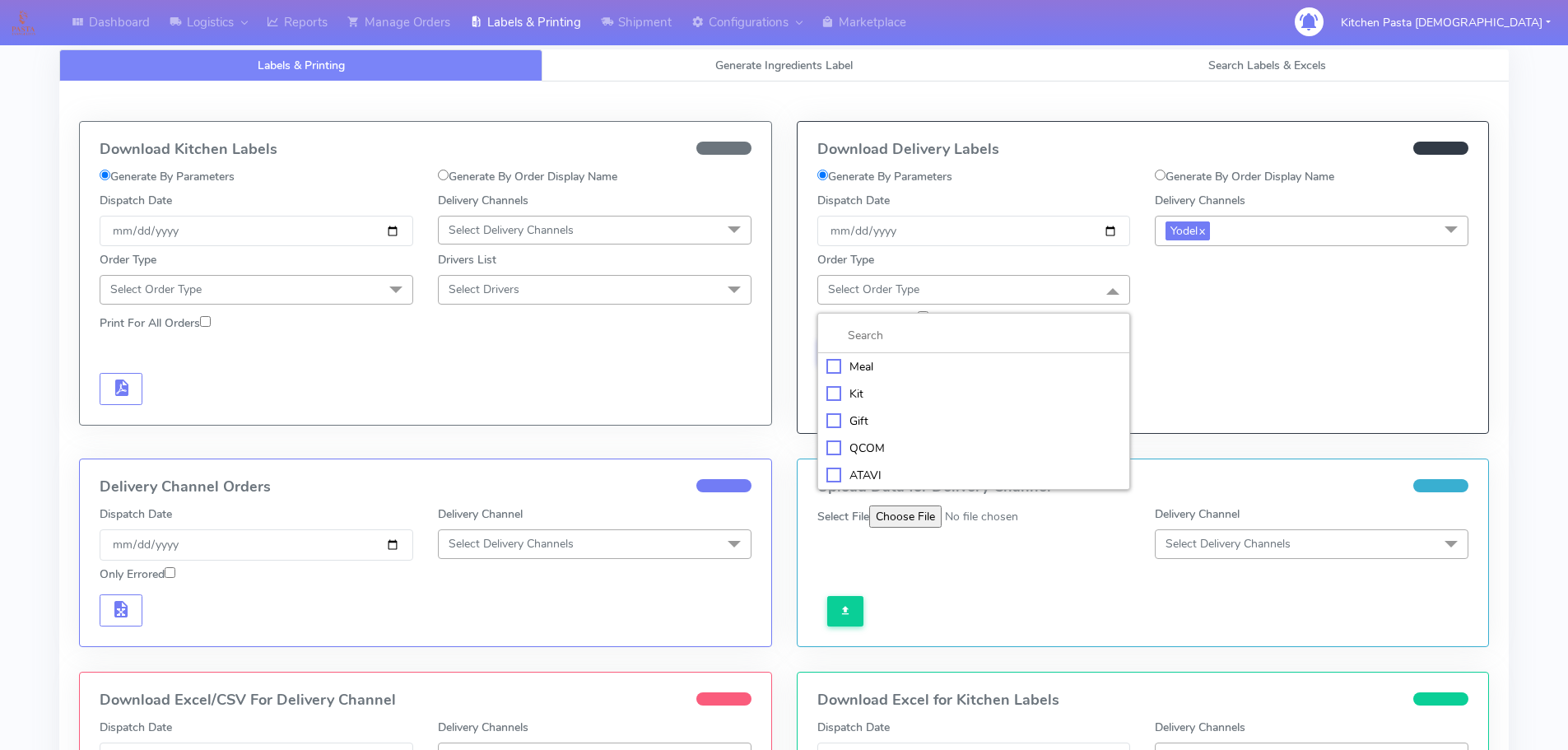
click at [912, 393] on div "Kit" at bounding box center [974, 394] width 296 height 17
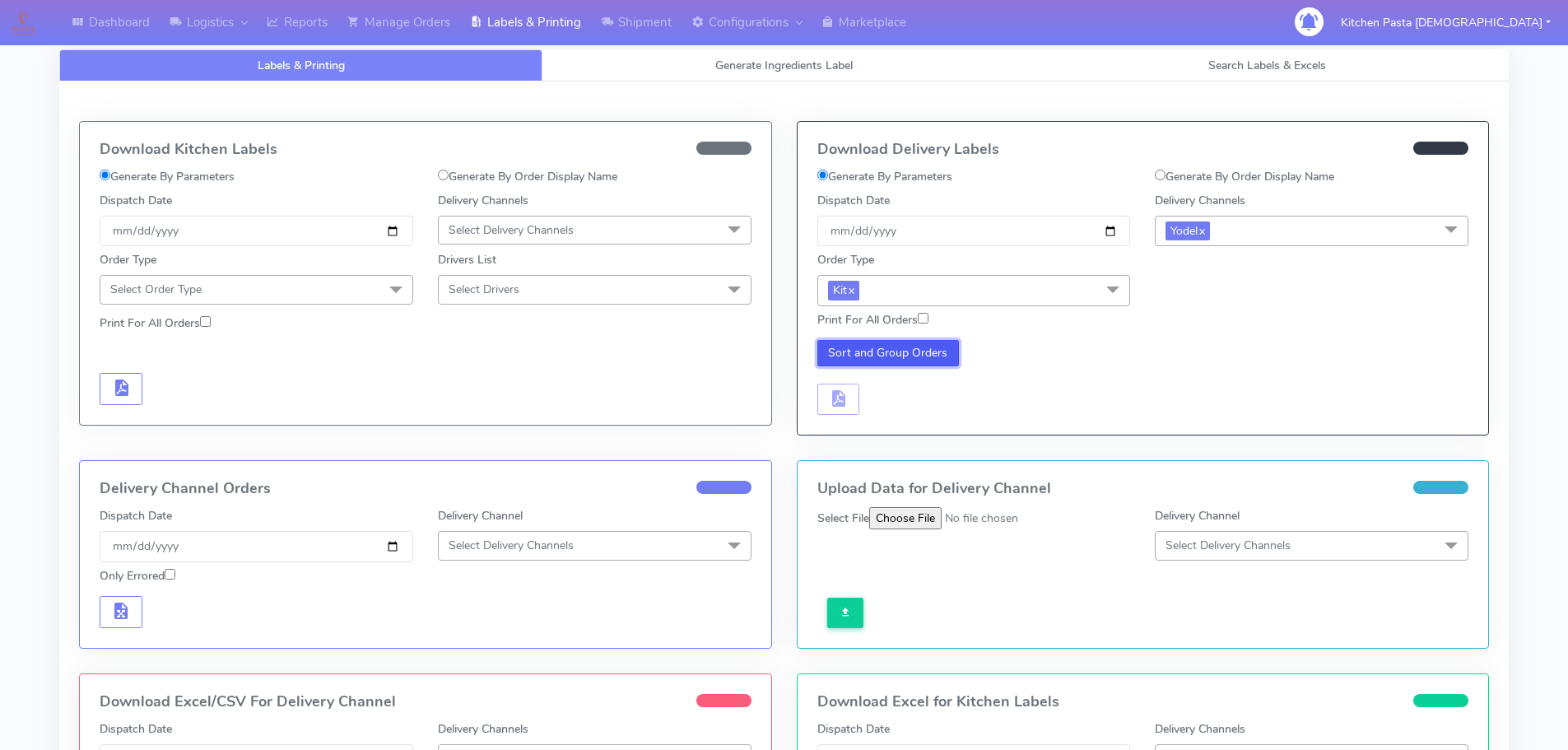
click at [922, 341] on button "Sort and Group Orders" at bounding box center [889, 353] width 143 height 27
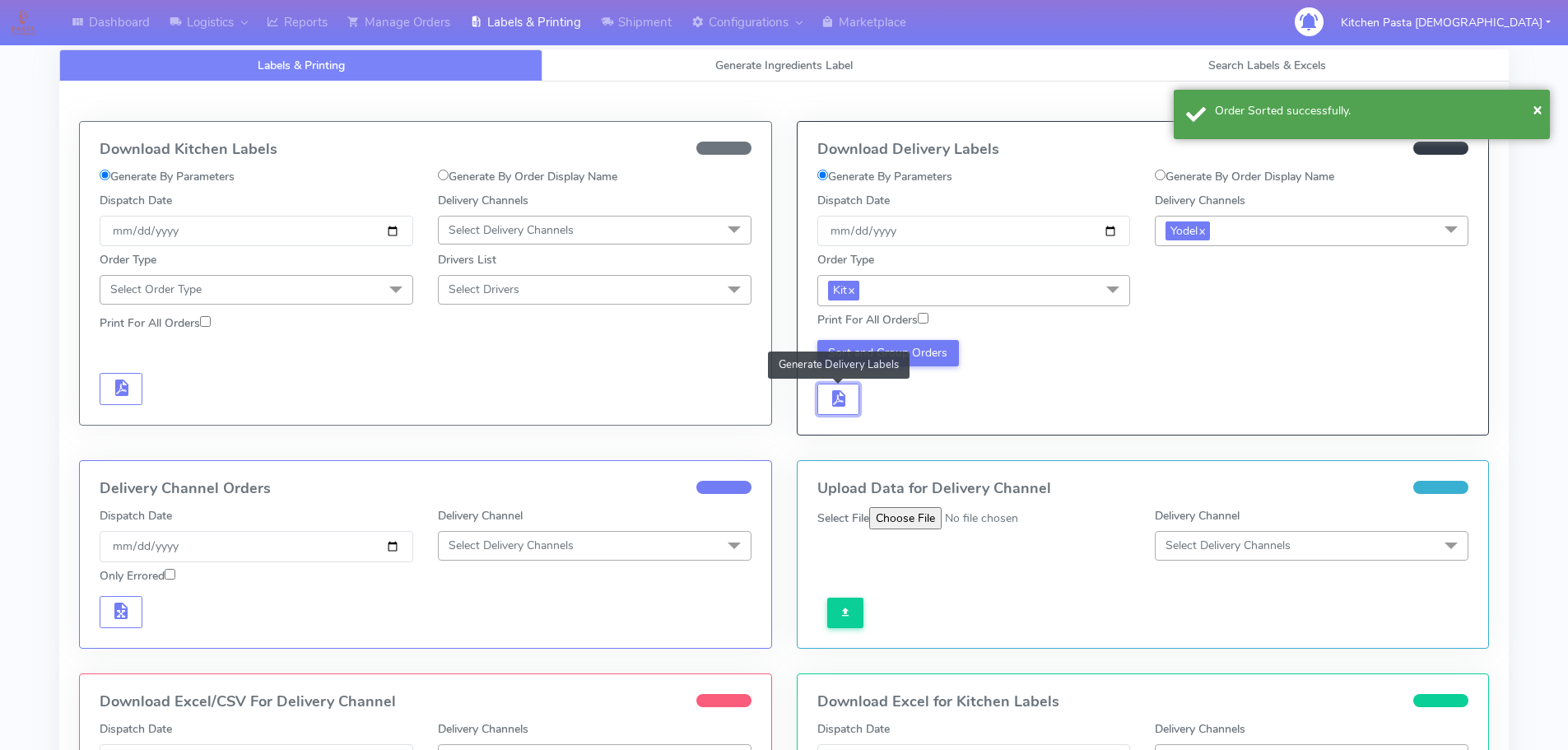
drag, startPoint x: 848, startPoint y: 396, endPoint x: 866, endPoint y: 398, distance: 18.1
click at [847, 396] on span "button" at bounding box center [837, 403] width 20 height 15
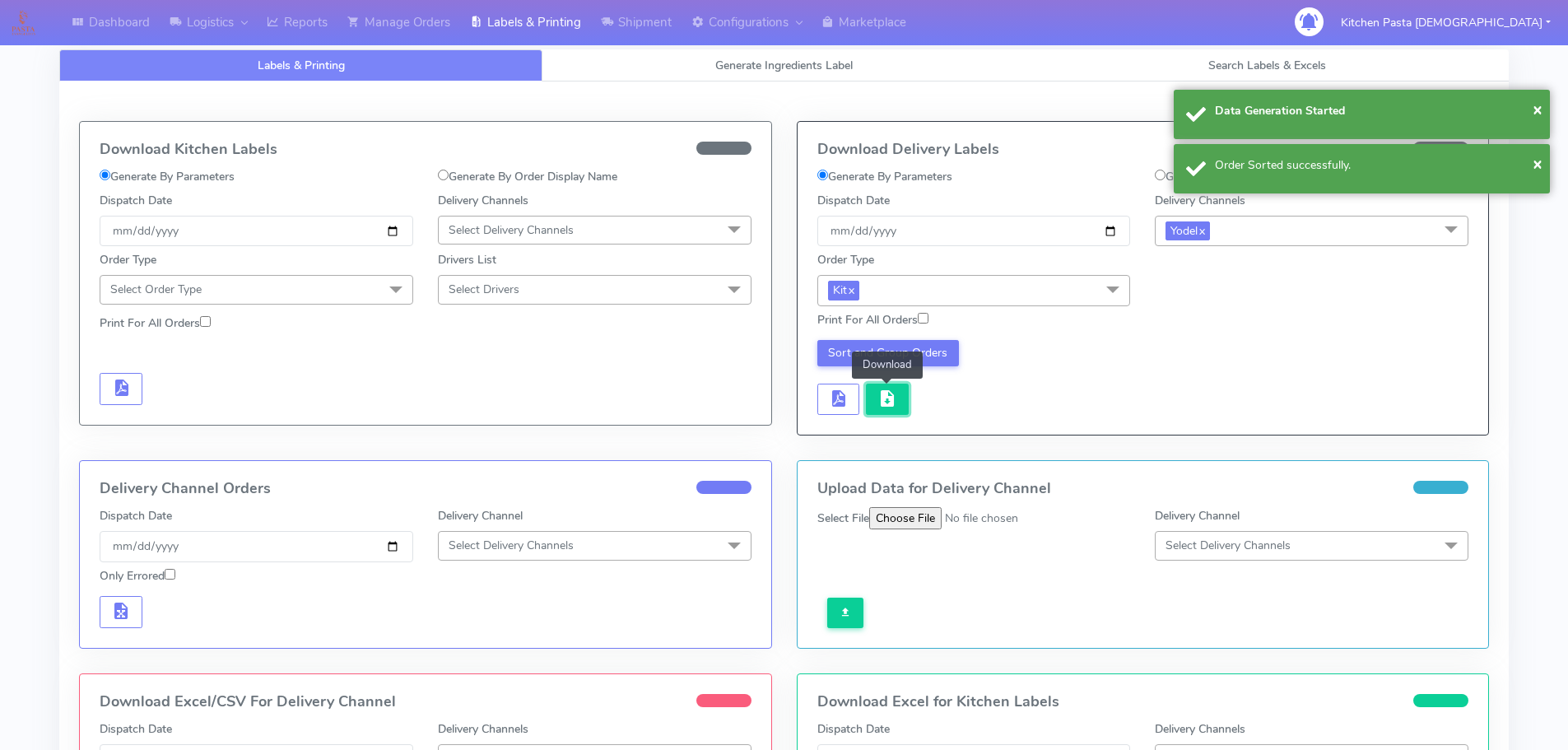
click at [903, 402] on button "button" at bounding box center [887, 399] width 43 height 32
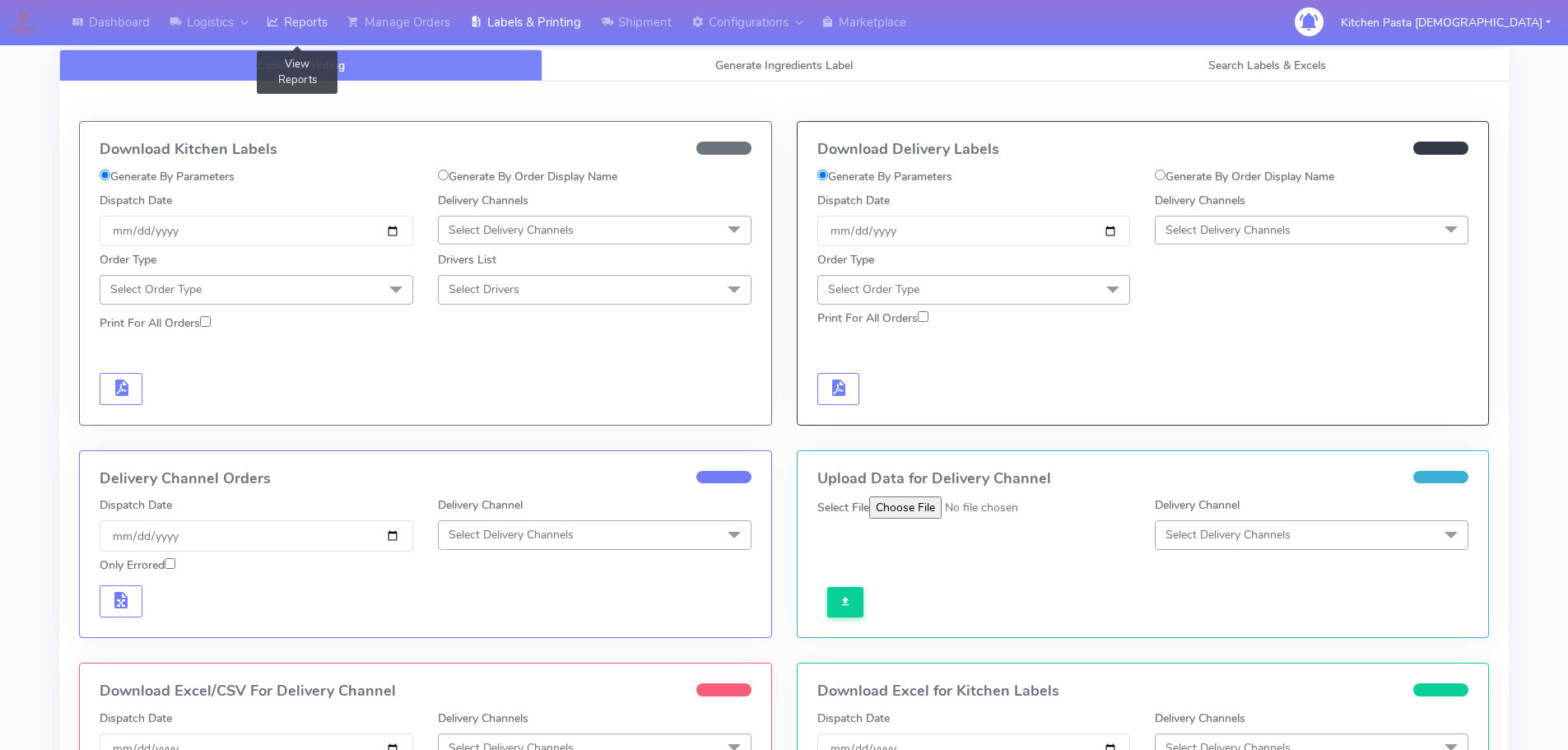
click at [290, 19] on link "Reports" at bounding box center [297, 22] width 81 height 46
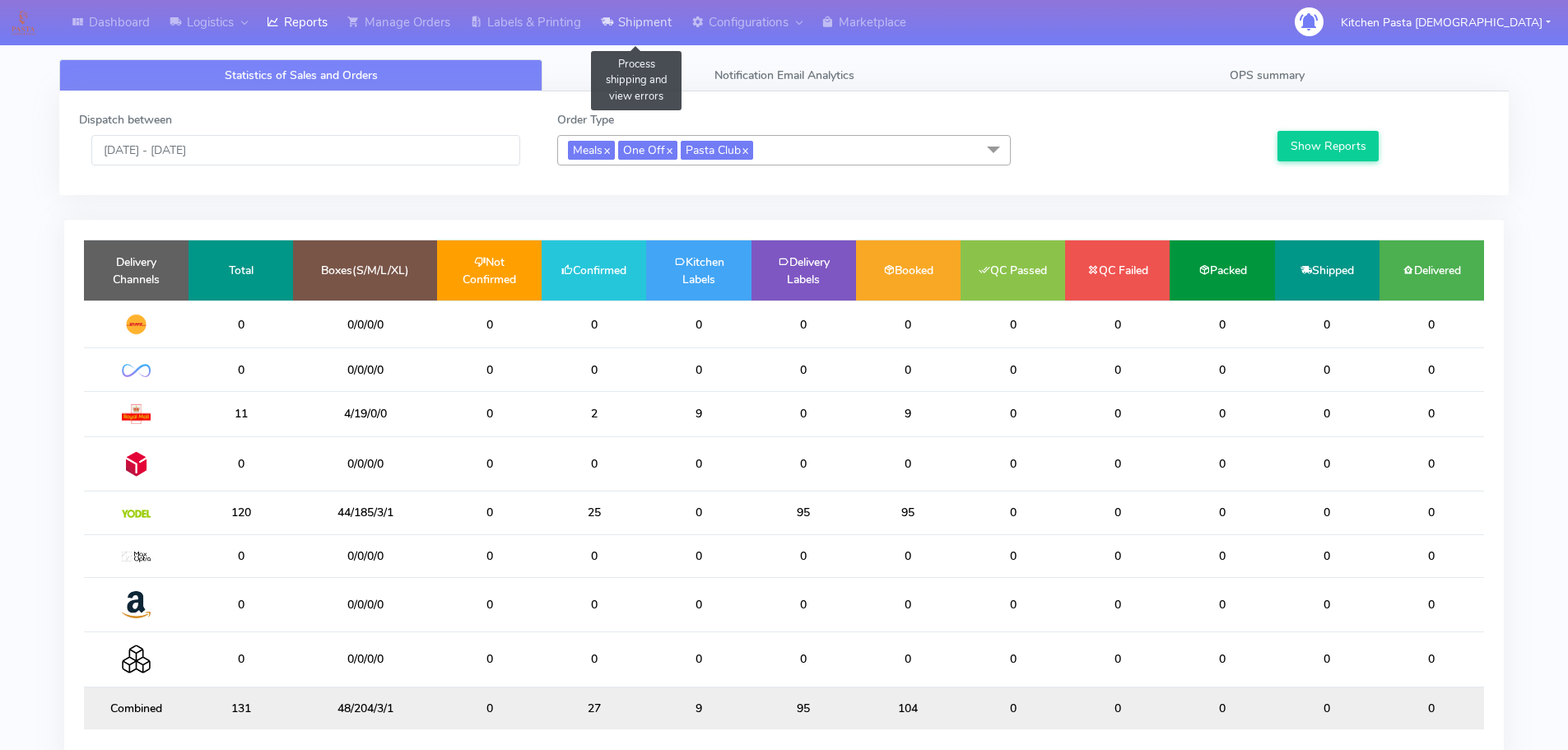
click at [621, 29] on link "Shipment" at bounding box center [636, 22] width 90 height 46
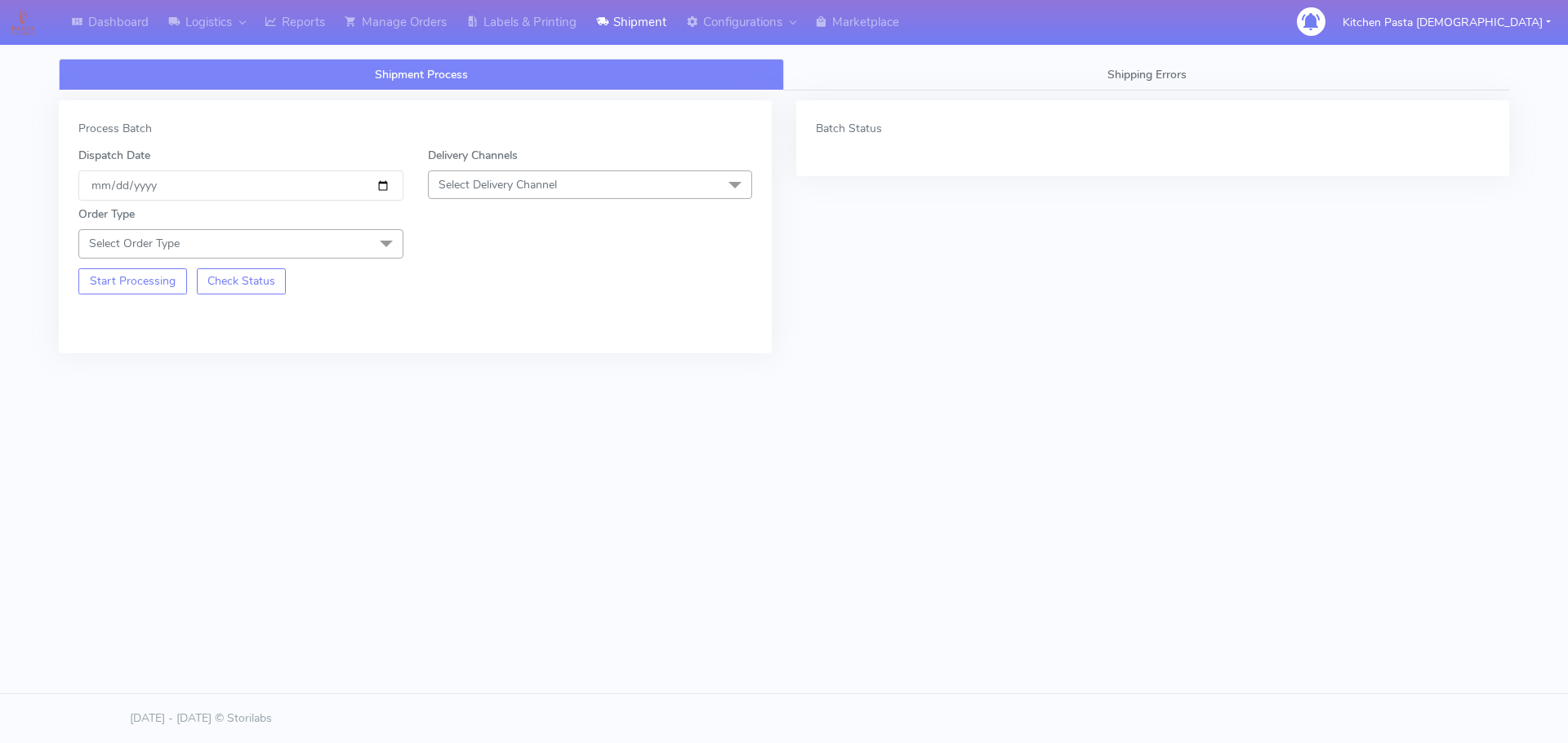
click at [488, 188] on span "Select Delivery Channel" at bounding box center [497, 185] width 119 height 15
click at [477, 360] on div "Yodel" at bounding box center [590, 368] width 307 height 17
click at [358, 245] on span "Select Order Type" at bounding box center [240, 244] width 325 height 29
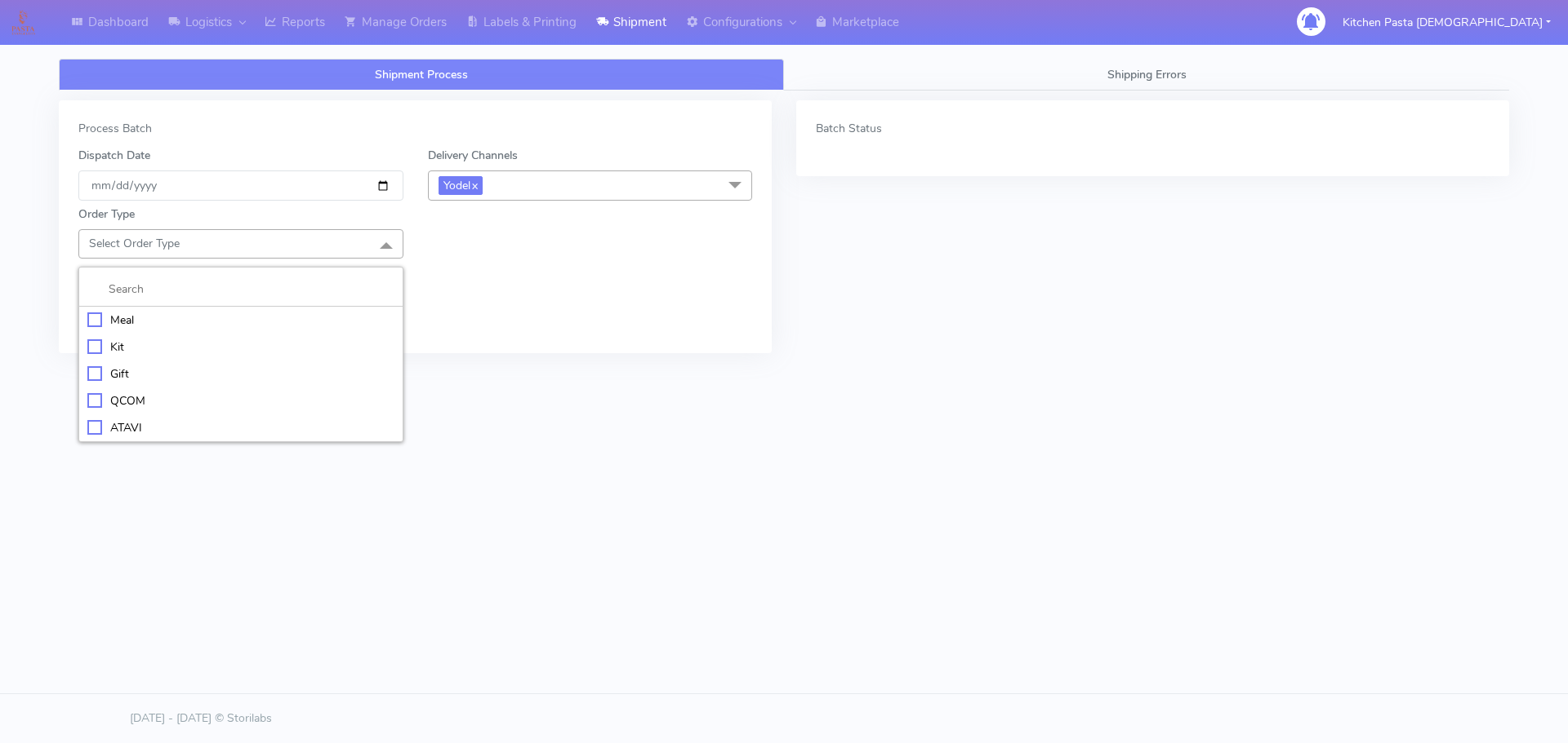
click at [151, 325] on div "Meal" at bounding box center [240, 320] width 307 height 17
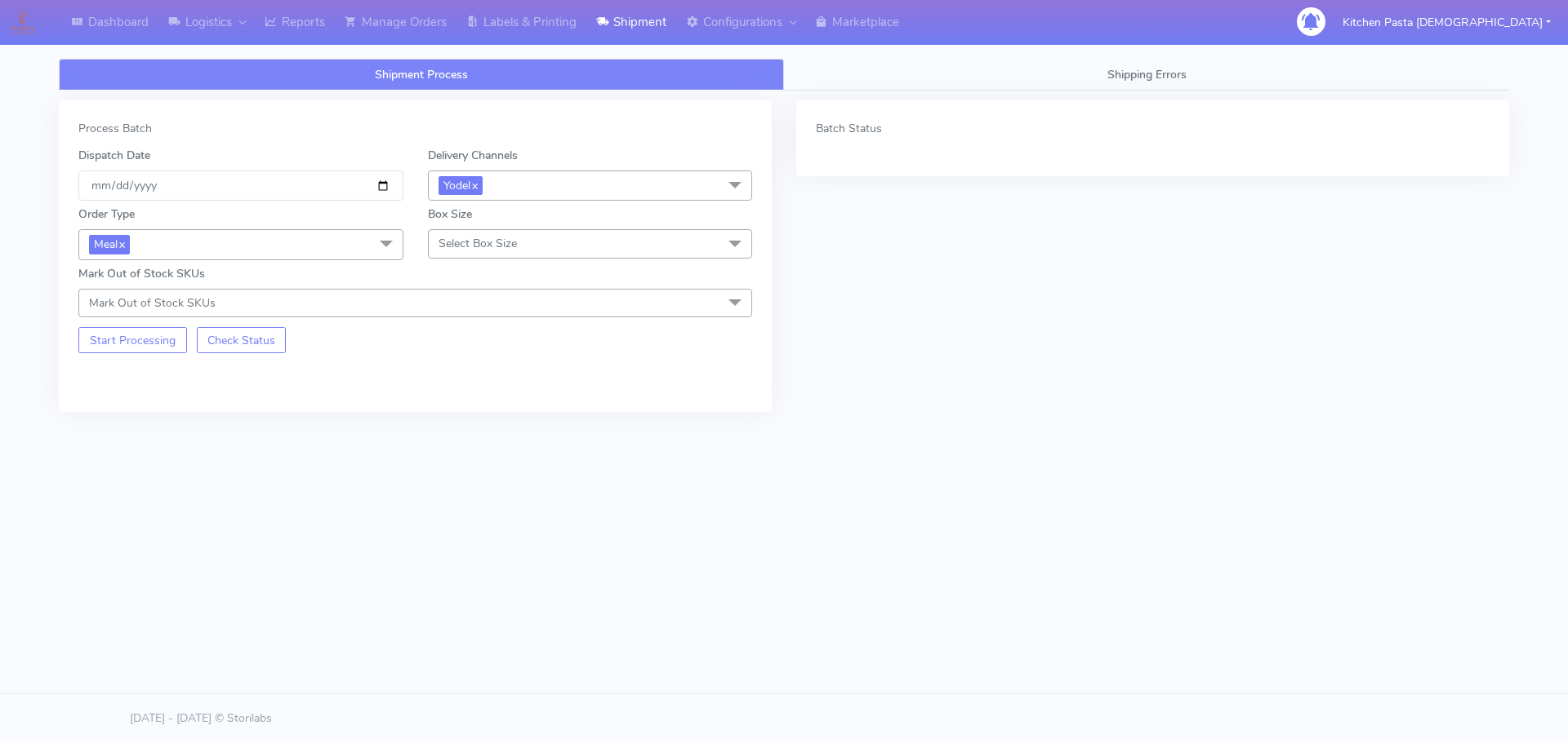
drag, startPoint x: 594, startPoint y: 245, endPoint x: 531, endPoint y: 282, distance: 73.1
click at [593, 244] on span "Select Box Size" at bounding box center [590, 244] width 325 height 29
click at [500, 367] on div "Medium" at bounding box center [590, 374] width 307 height 17
click at [176, 335] on button "Start Processing" at bounding box center [132, 340] width 108 height 26
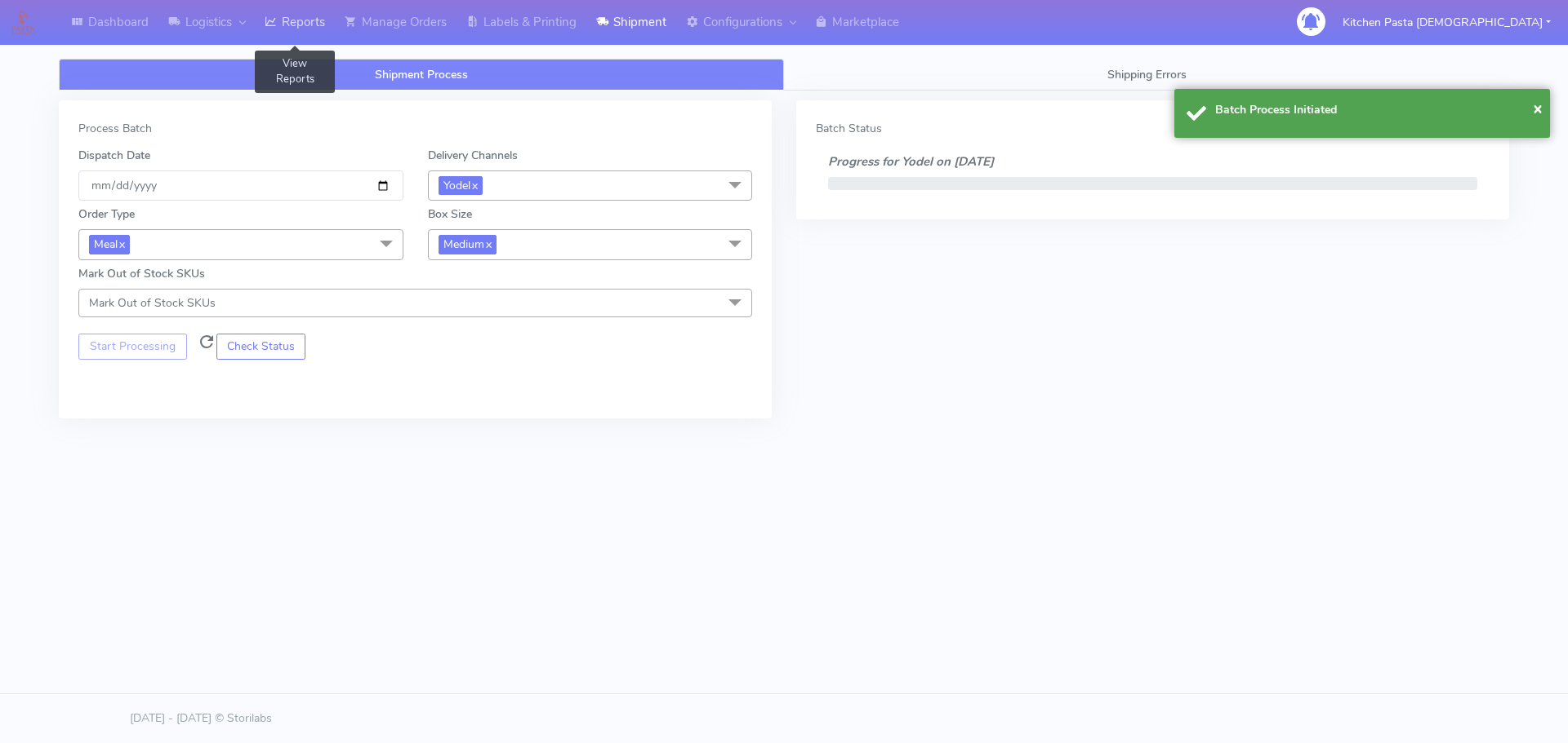
click at [287, 29] on link "Reports" at bounding box center [295, 22] width 80 height 45
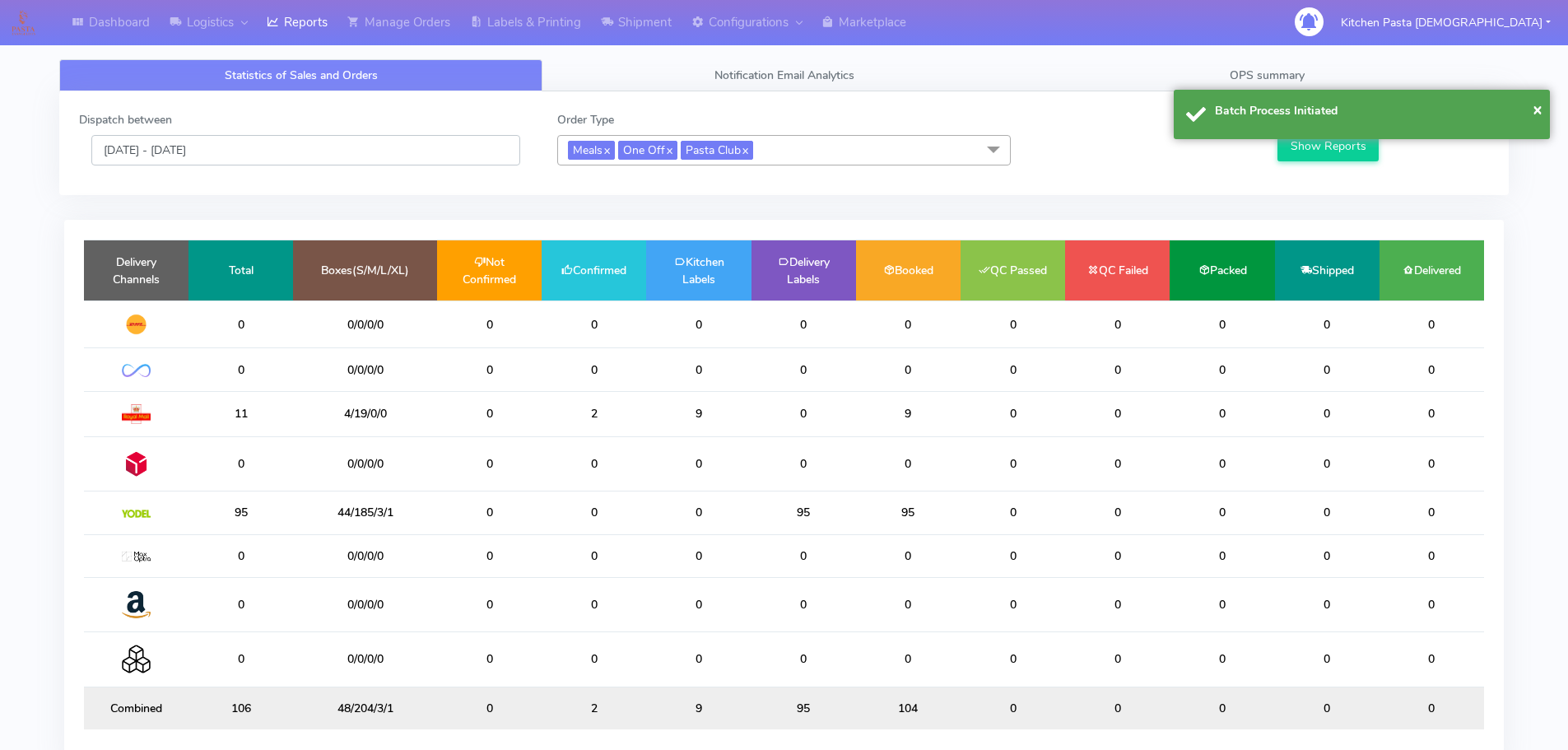
click at [398, 147] on input "[DATE] - [DATE]" at bounding box center [305, 150] width 429 height 30
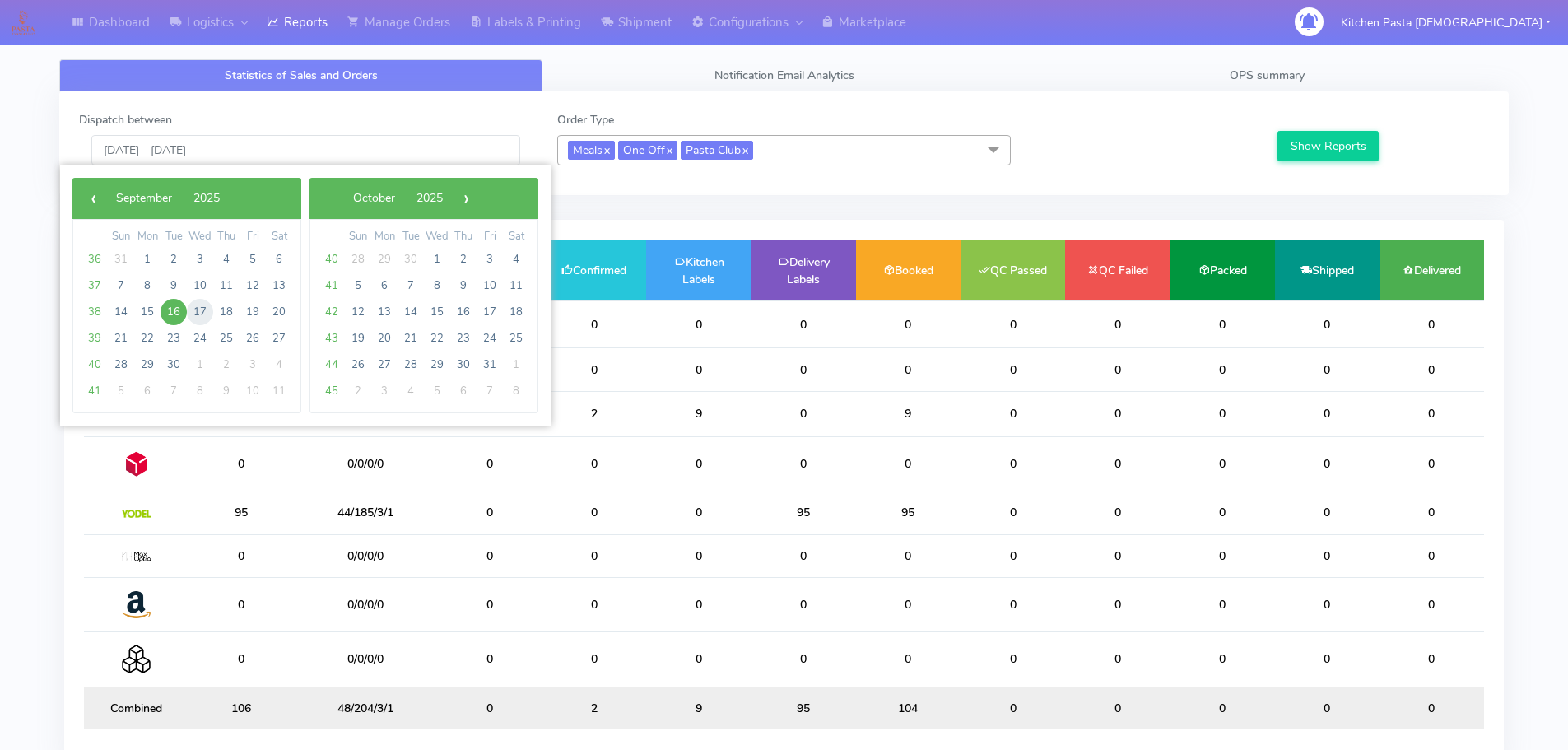
click at [201, 310] on span "17" at bounding box center [199, 312] width 27 height 27
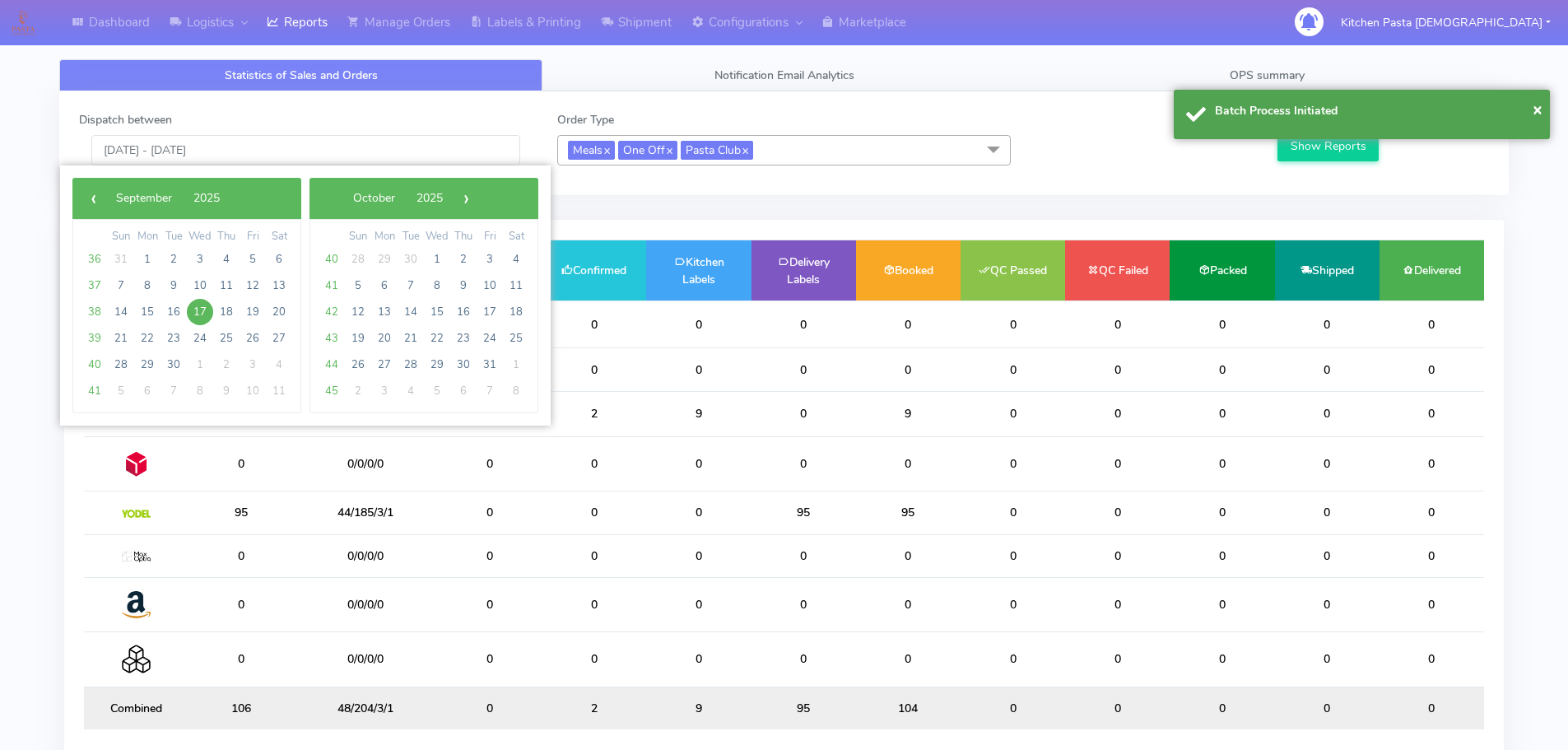
click at [201, 310] on span "17" at bounding box center [199, 312] width 27 height 27
type input "17/09/2025 - 17/09/2025"
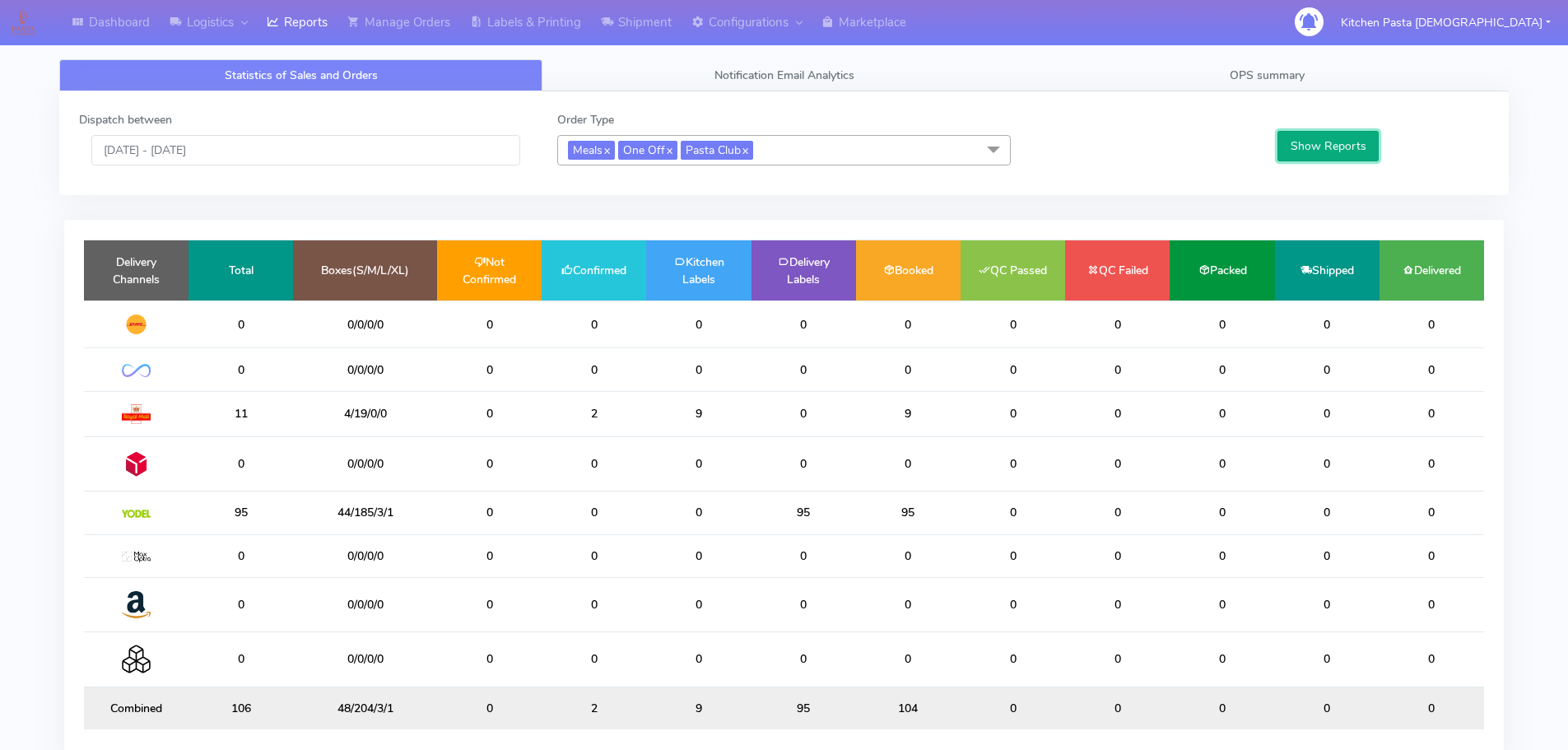
click at [1305, 133] on button "Show Reports" at bounding box center [1328, 145] width 101 height 30
click at [422, 38] on link "Manage Orders" at bounding box center [399, 22] width 123 height 46
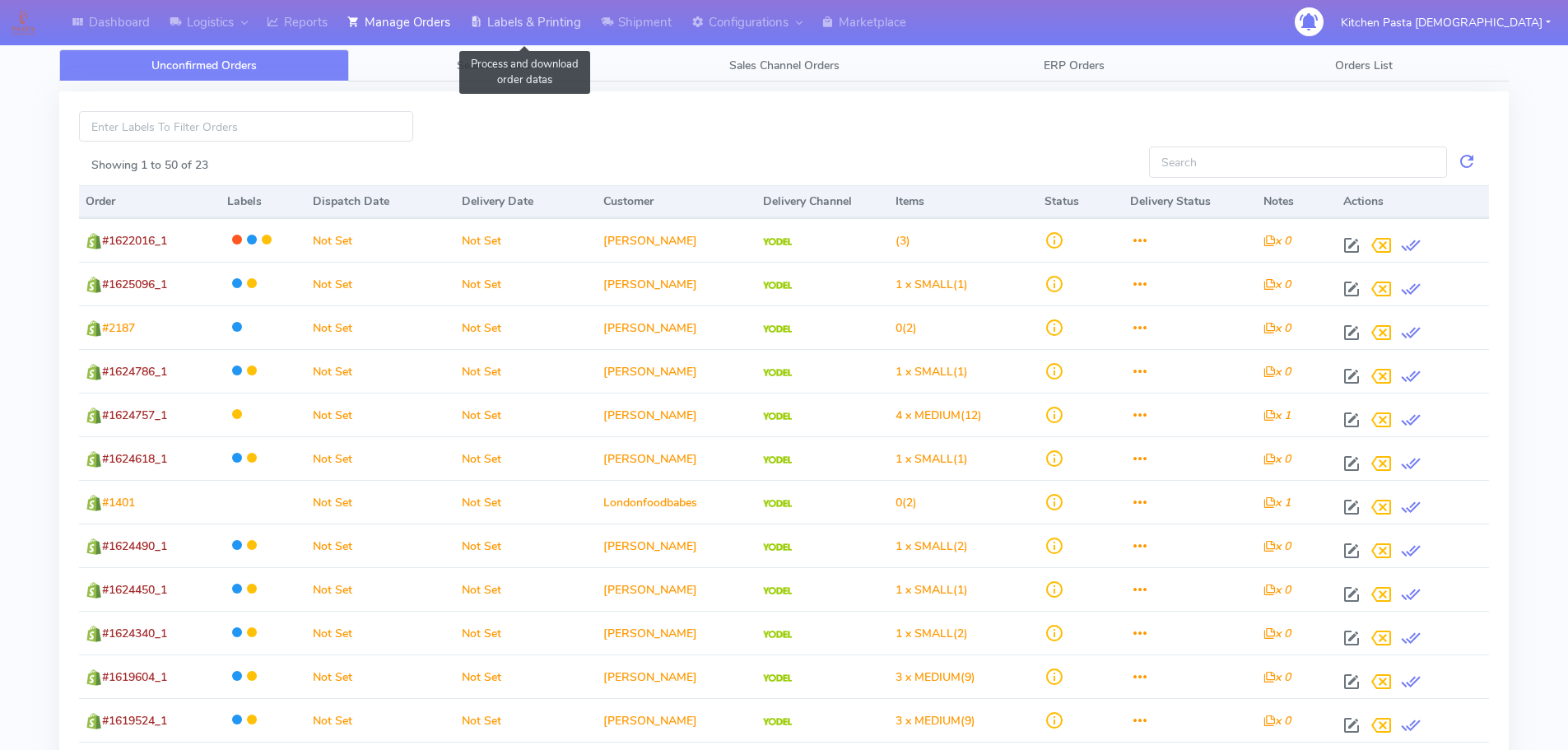
click at [540, 15] on link "Labels & Printing" at bounding box center [525, 22] width 131 height 46
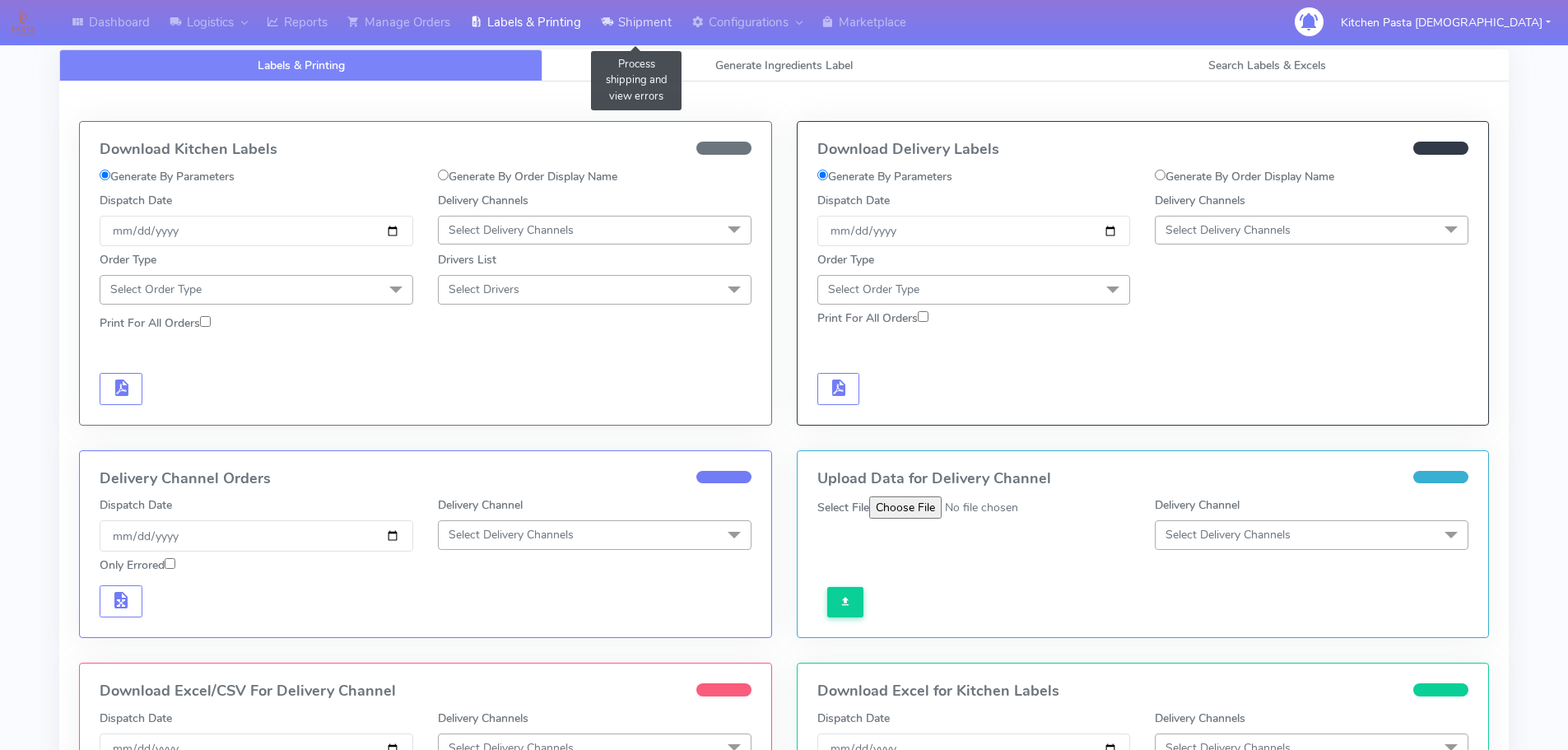
click at [620, 15] on link "Shipment" at bounding box center [636, 22] width 90 height 46
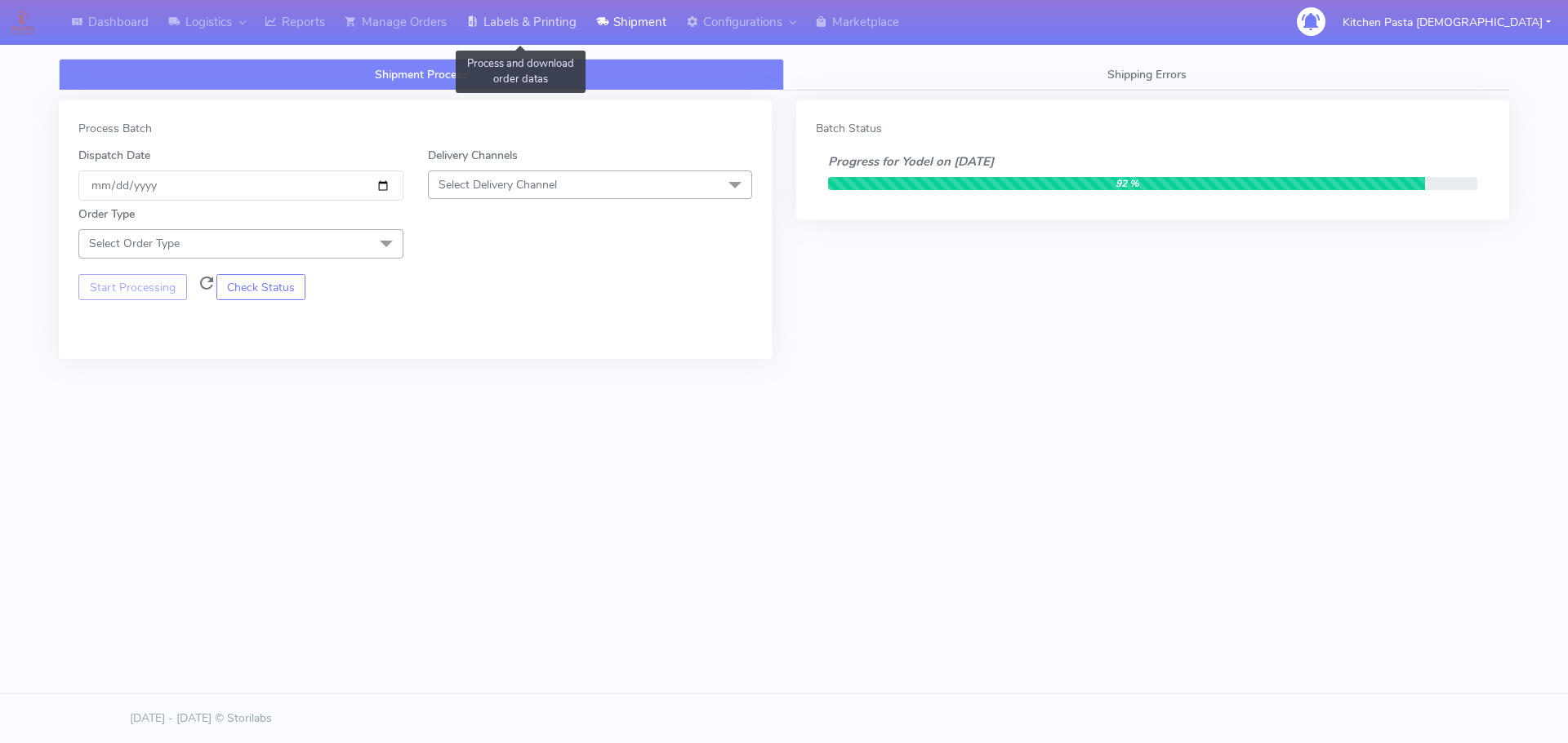
click at [555, 35] on link "Labels & Printing" at bounding box center [521, 22] width 130 height 45
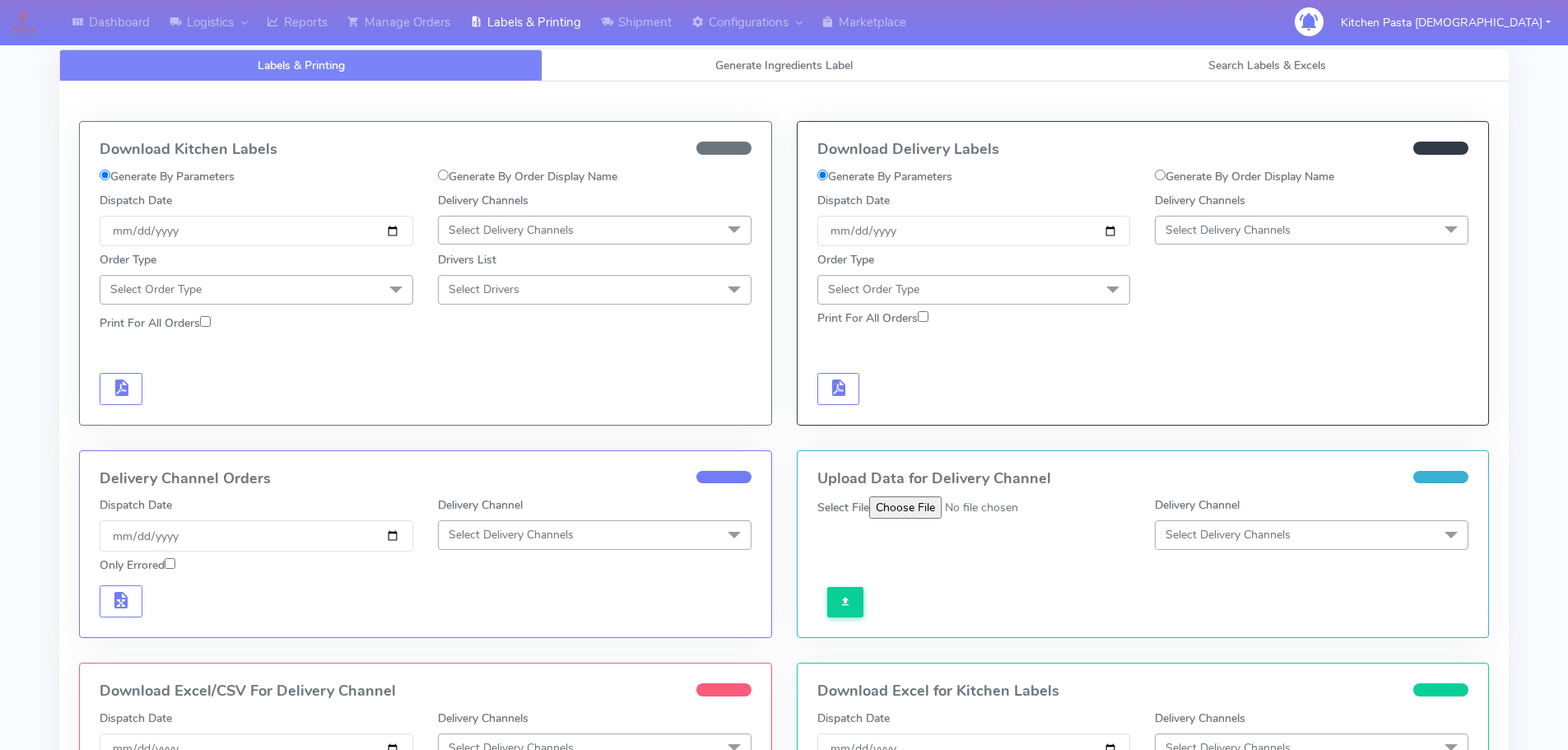
click at [1205, 234] on span "Select Delivery Channels" at bounding box center [1228, 231] width 126 height 15
click at [1187, 413] on div "Yodel" at bounding box center [1312, 415] width 296 height 17
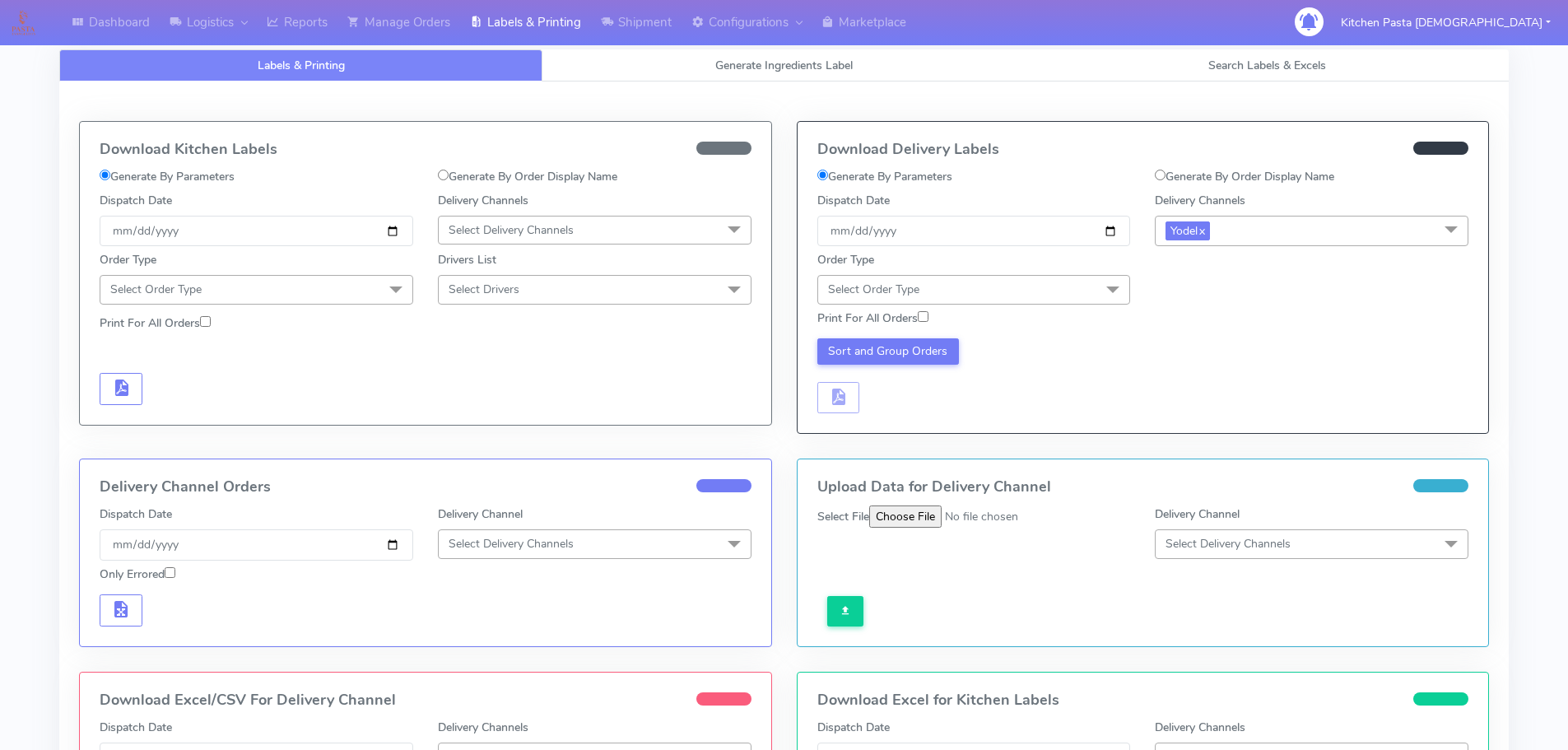
click at [1077, 298] on span "Select Order Type" at bounding box center [974, 290] width 314 height 29
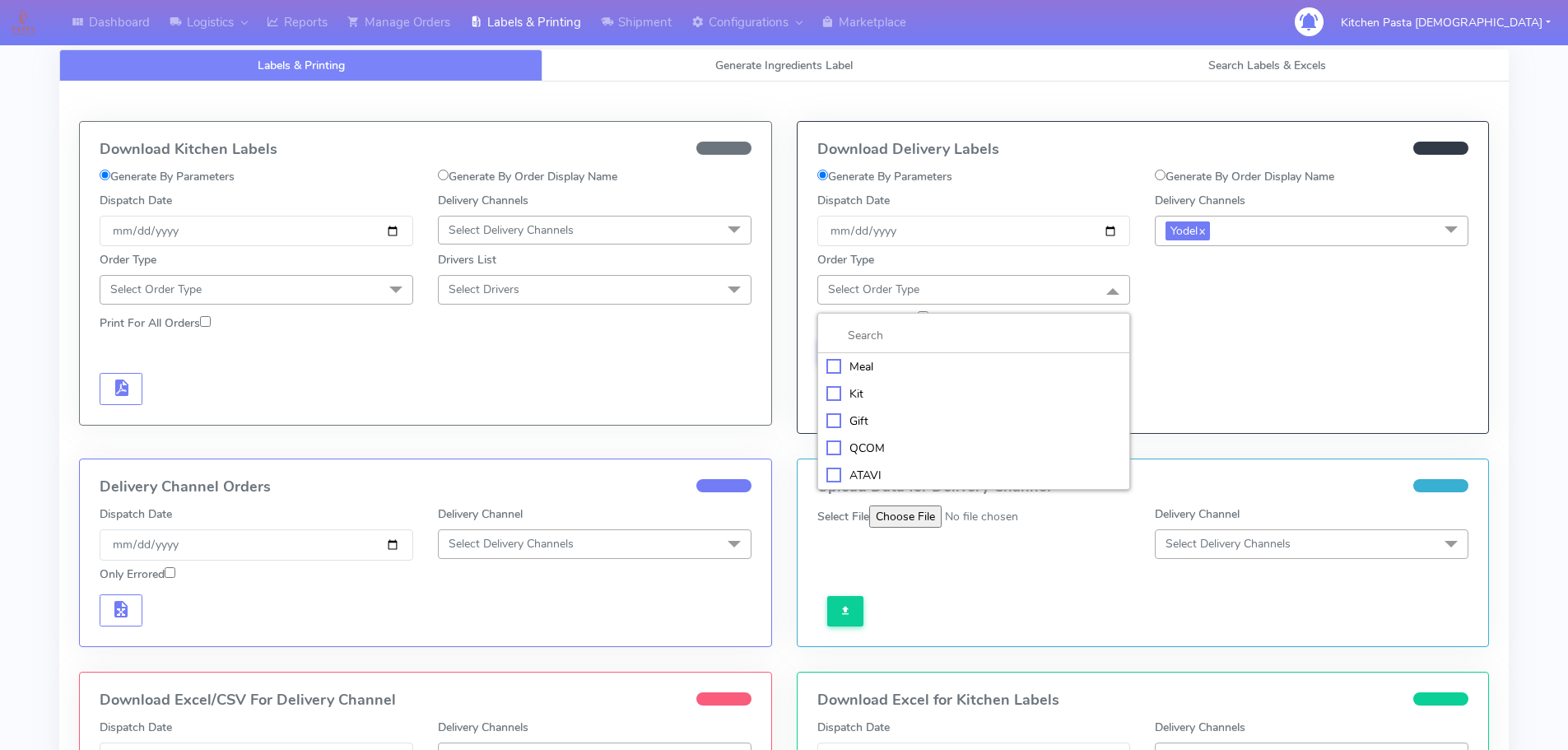
click at [886, 367] on div "Meal" at bounding box center [974, 367] width 296 height 17
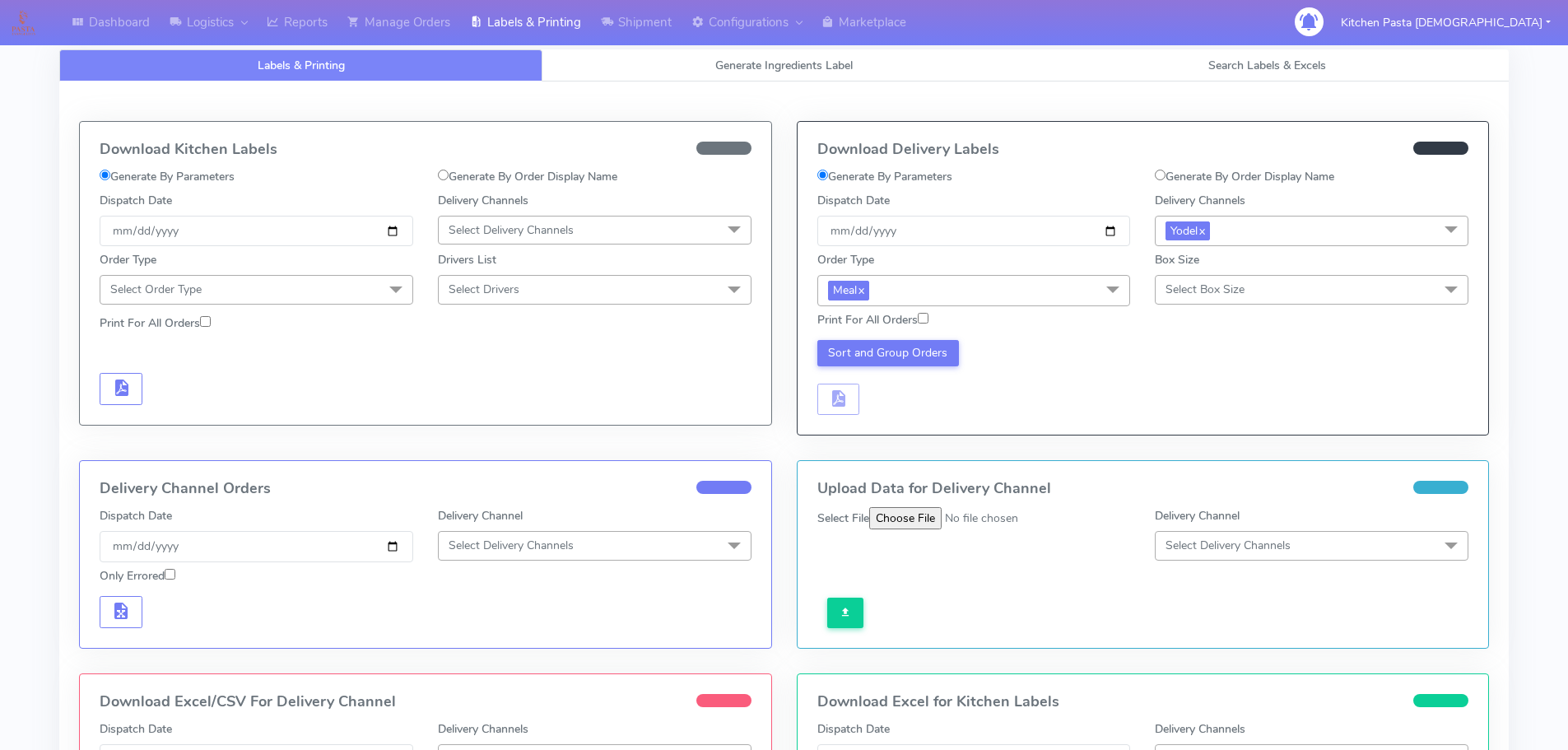
click at [1262, 299] on span "Select Box Size" at bounding box center [1312, 290] width 314 height 29
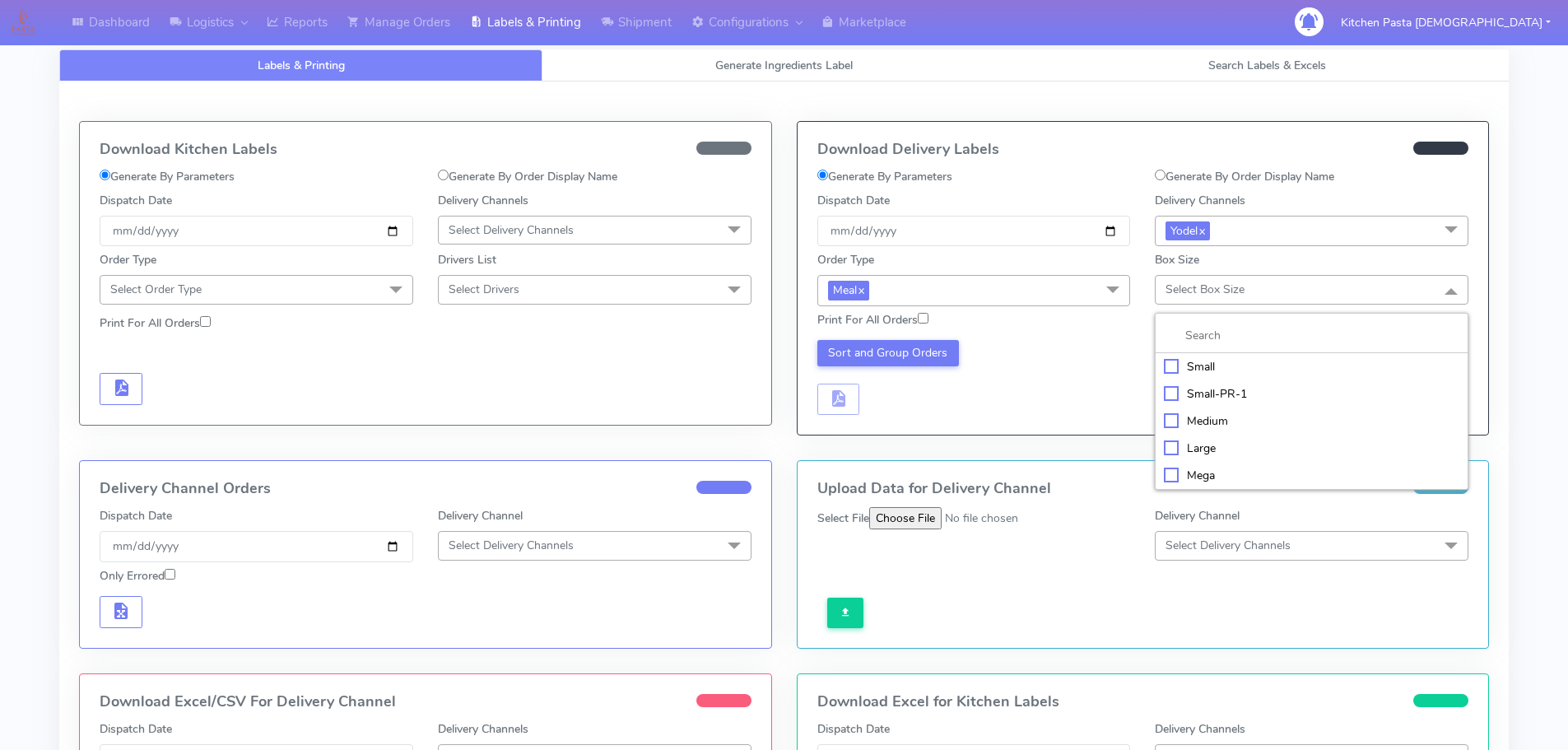
click at [1207, 418] on div "Medium" at bounding box center [1312, 421] width 296 height 17
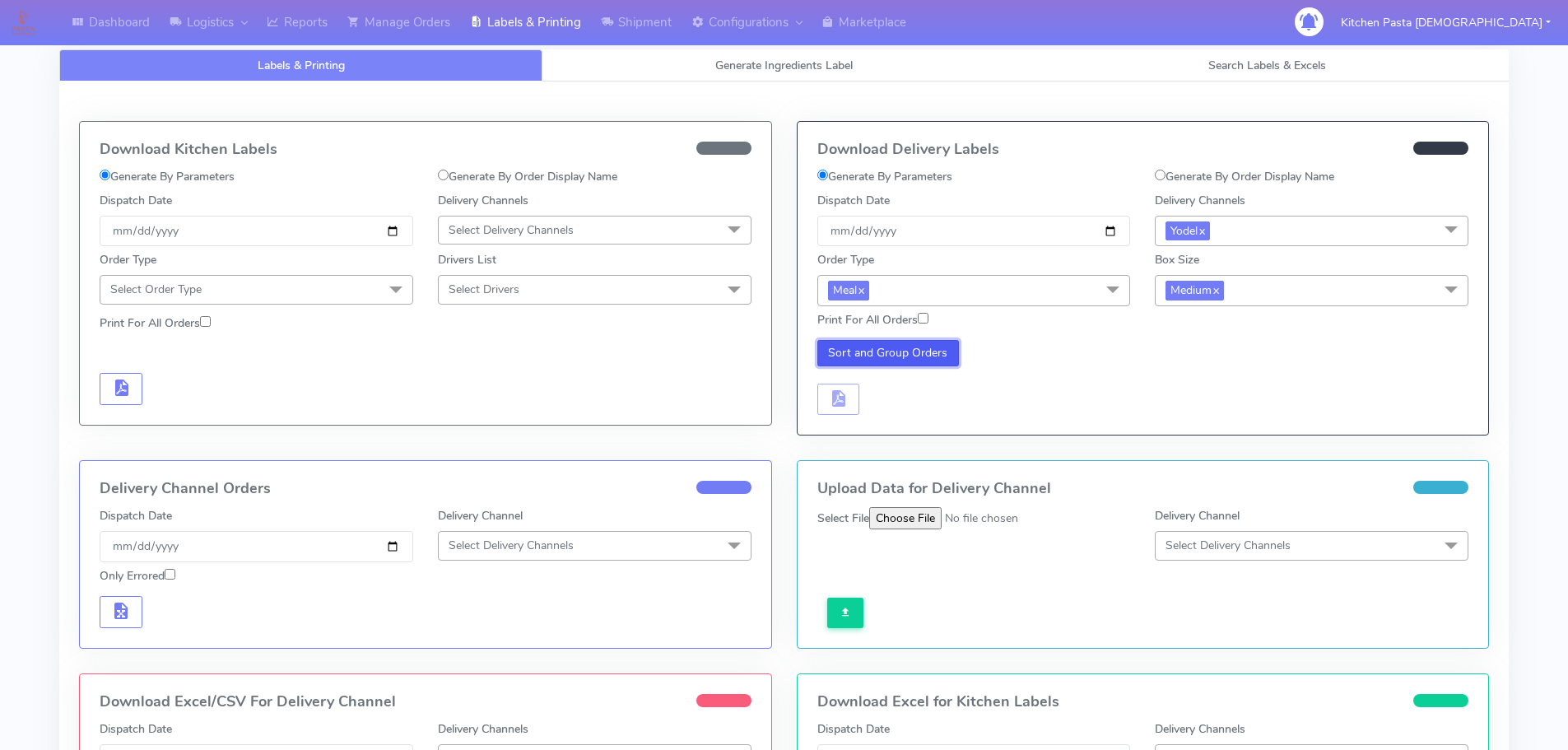
click at [930, 364] on button "Sort and Group Orders" at bounding box center [889, 353] width 143 height 27
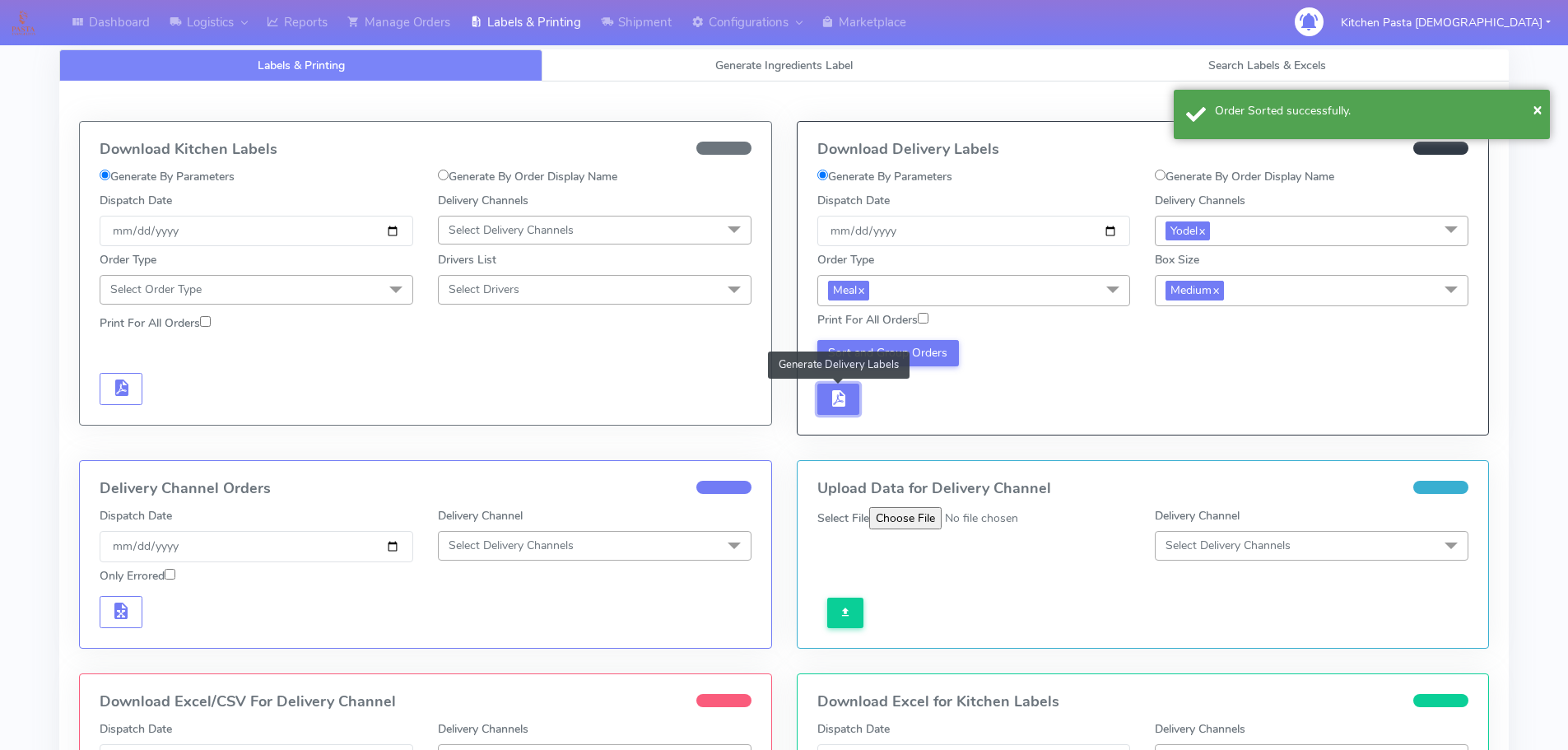
click at [856, 407] on button "button" at bounding box center [839, 399] width 43 height 32
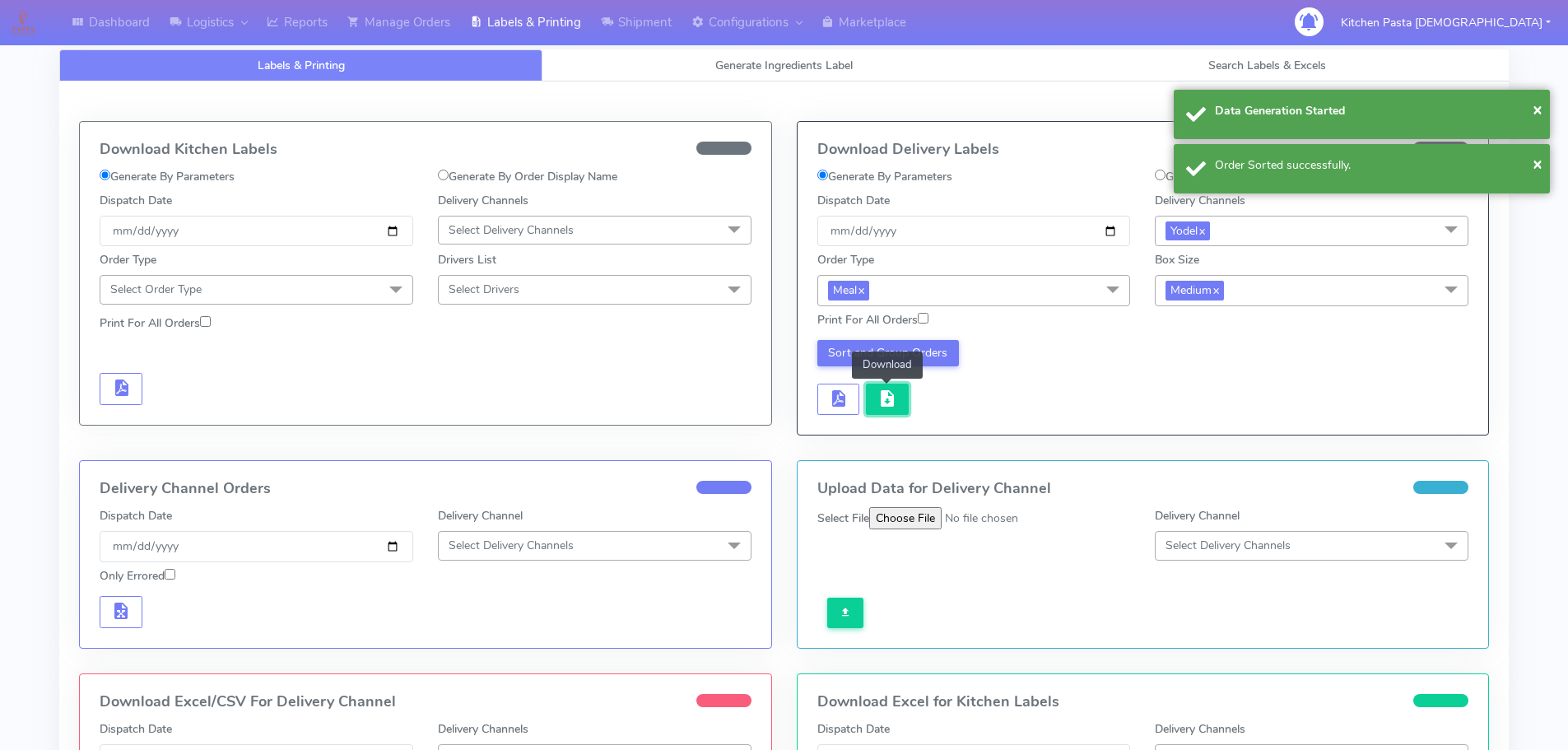
click at [871, 407] on button "button" at bounding box center [887, 399] width 43 height 32
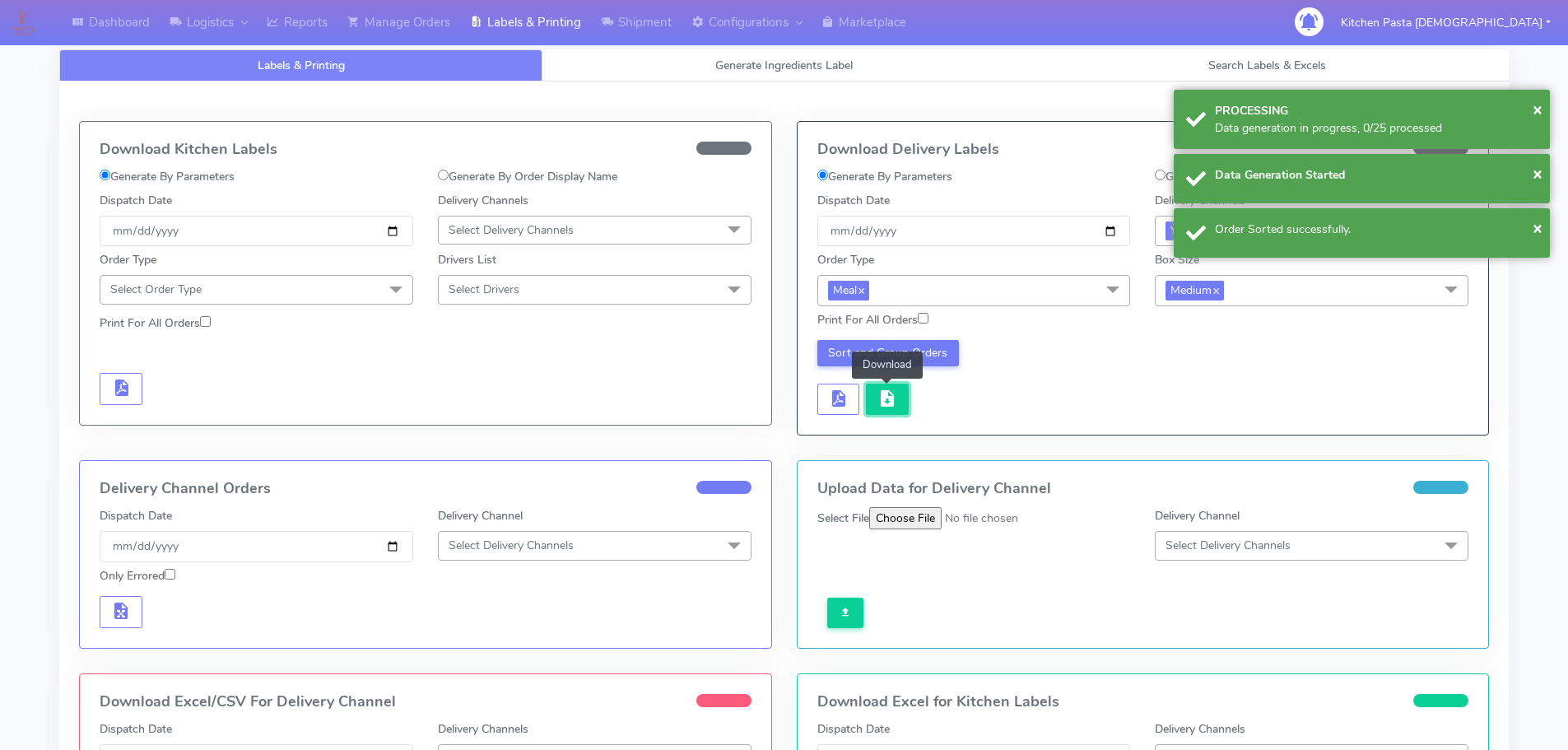
click at [871, 407] on button "button" at bounding box center [887, 399] width 43 height 32
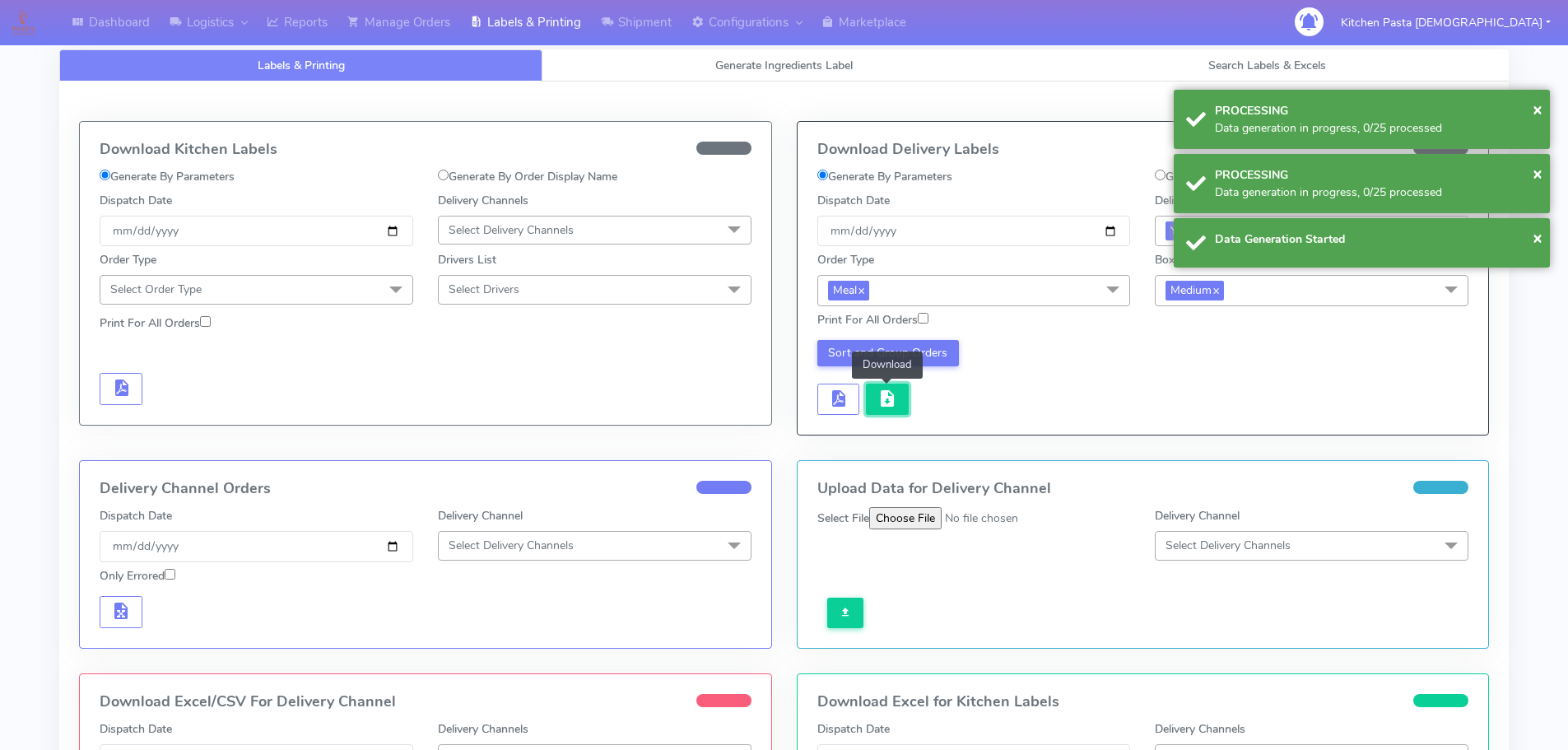
click at [871, 407] on button "button" at bounding box center [887, 399] width 43 height 32
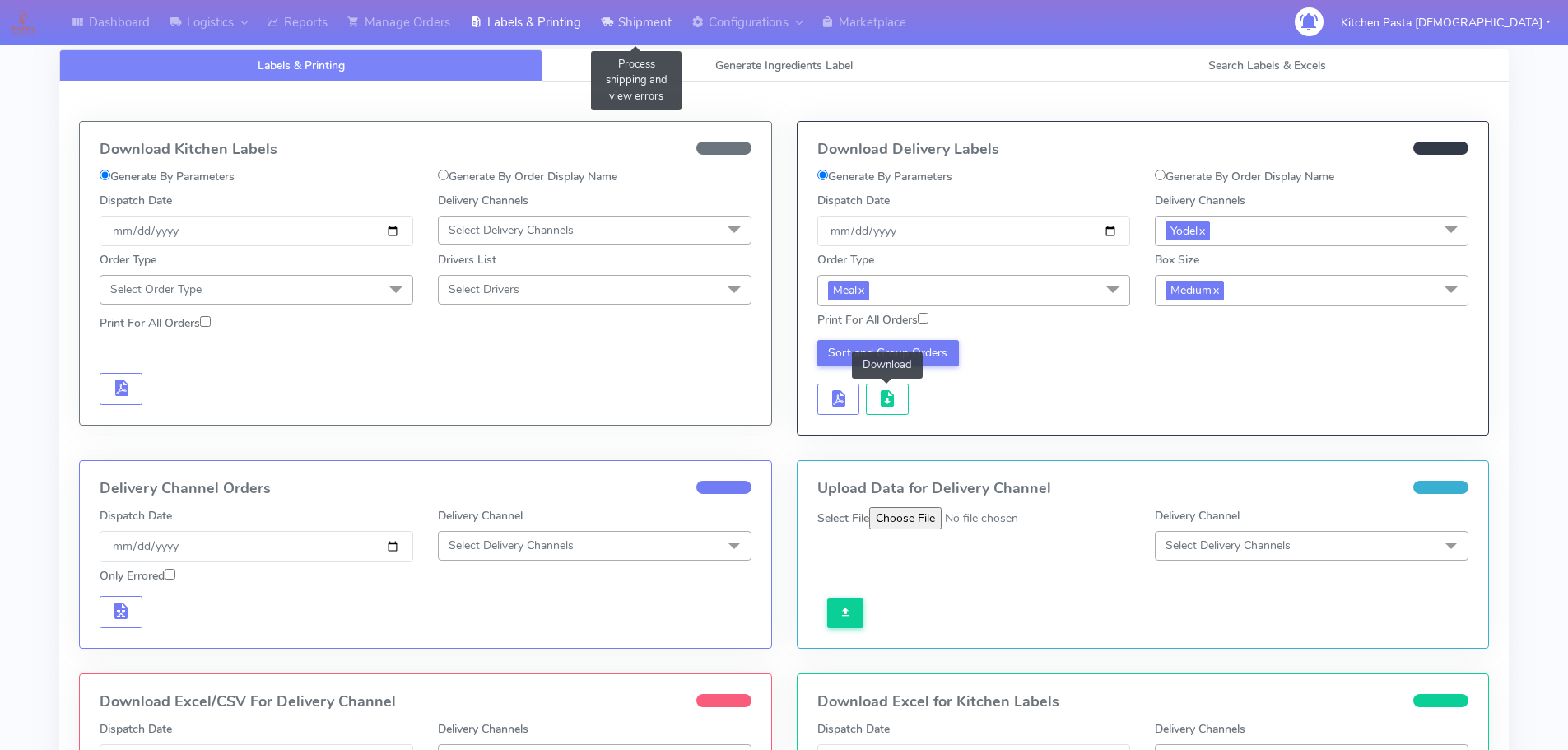
click at [631, 15] on link "Shipment" at bounding box center [636, 22] width 90 height 46
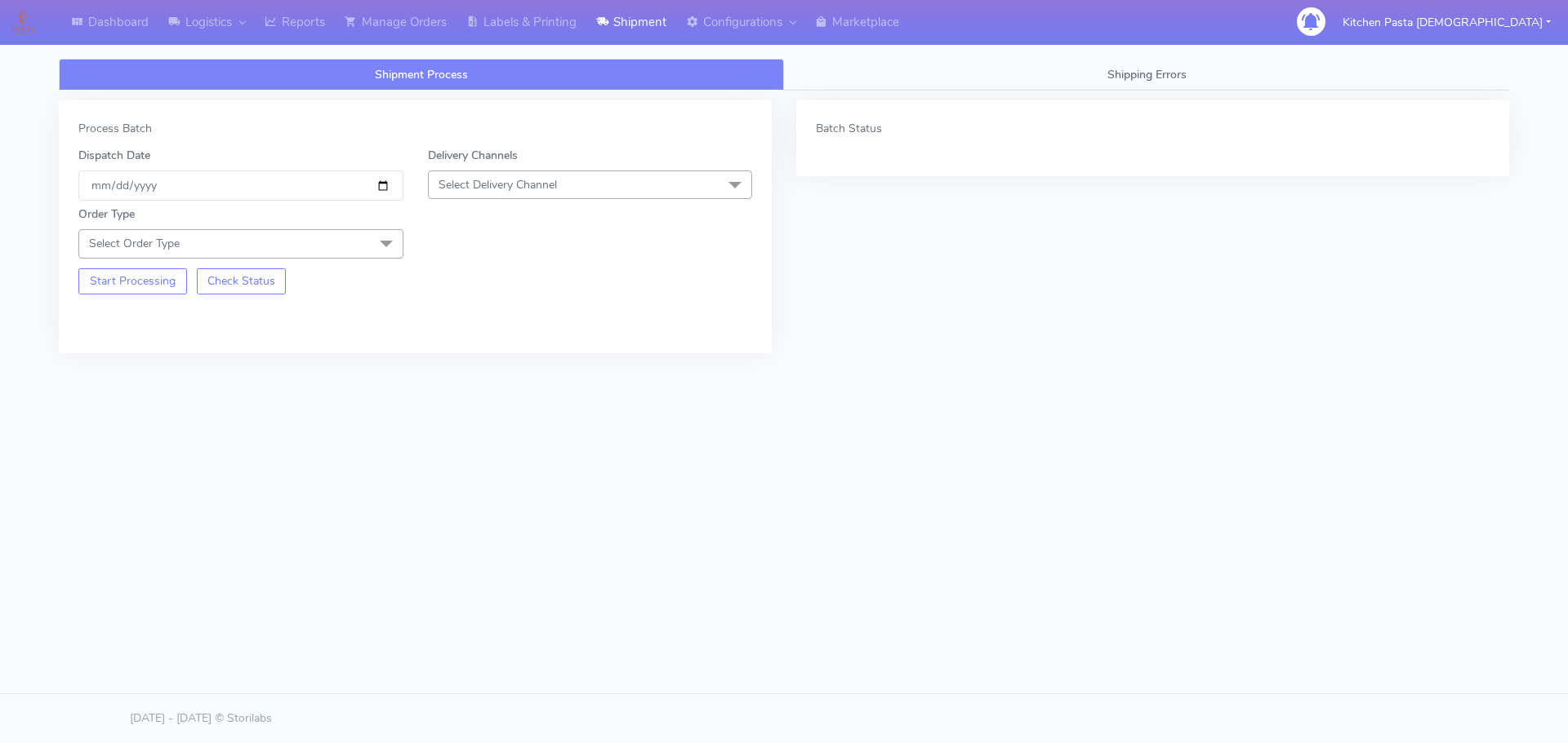
click at [481, 187] on span "Select Delivery Channel" at bounding box center [497, 185] width 119 height 15
click at [476, 368] on div "Yodel" at bounding box center [590, 368] width 307 height 17
drag, startPoint x: 356, startPoint y: 242, endPoint x: 101, endPoint y: 268, distance: 256.3
click at [354, 247] on span "Select Order Type" at bounding box center [240, 244] width 325 height 29
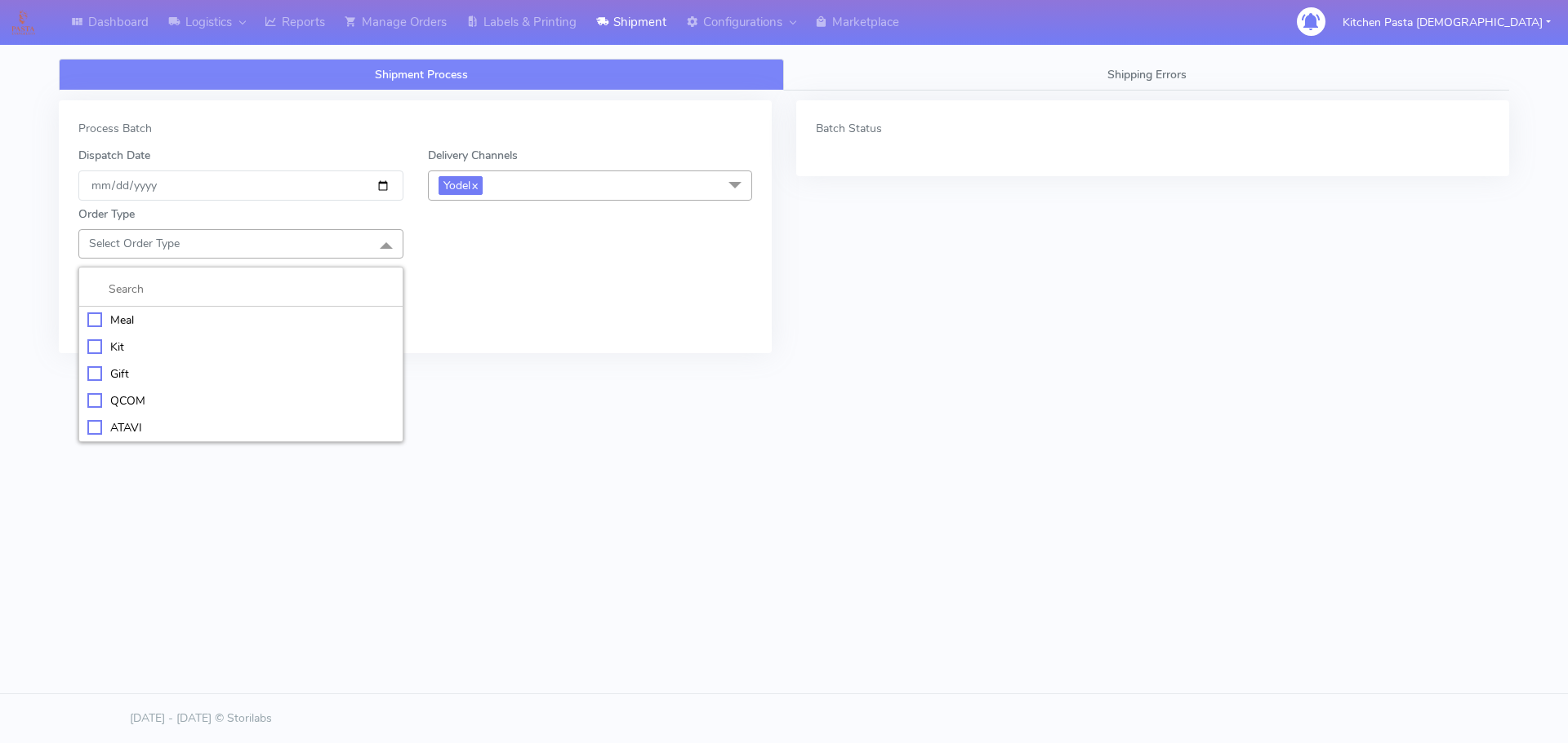
click at [159, 327] on div "Meal" at bounding box center [240, 320] width 307 height 17
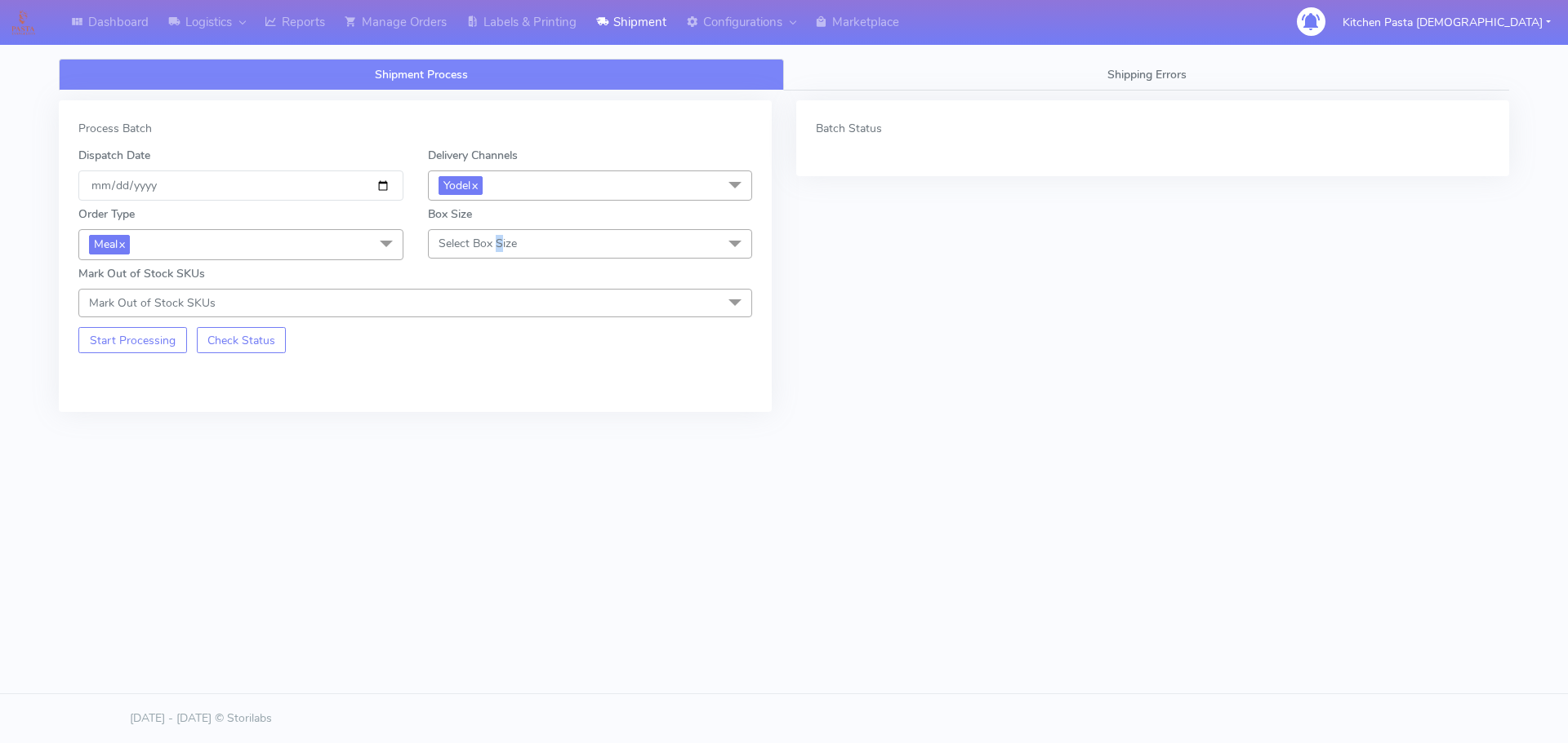
click at [500, 251] on span "Select Box Size" at bounding box center [590, 244] width 325 height 29
click at [478, 320] on div "Small" at bounding box center [590, 320] width 307 height 17
click at [128, 343] on button "Start Processing" at bounding box center [132, 340] width 108 height 26
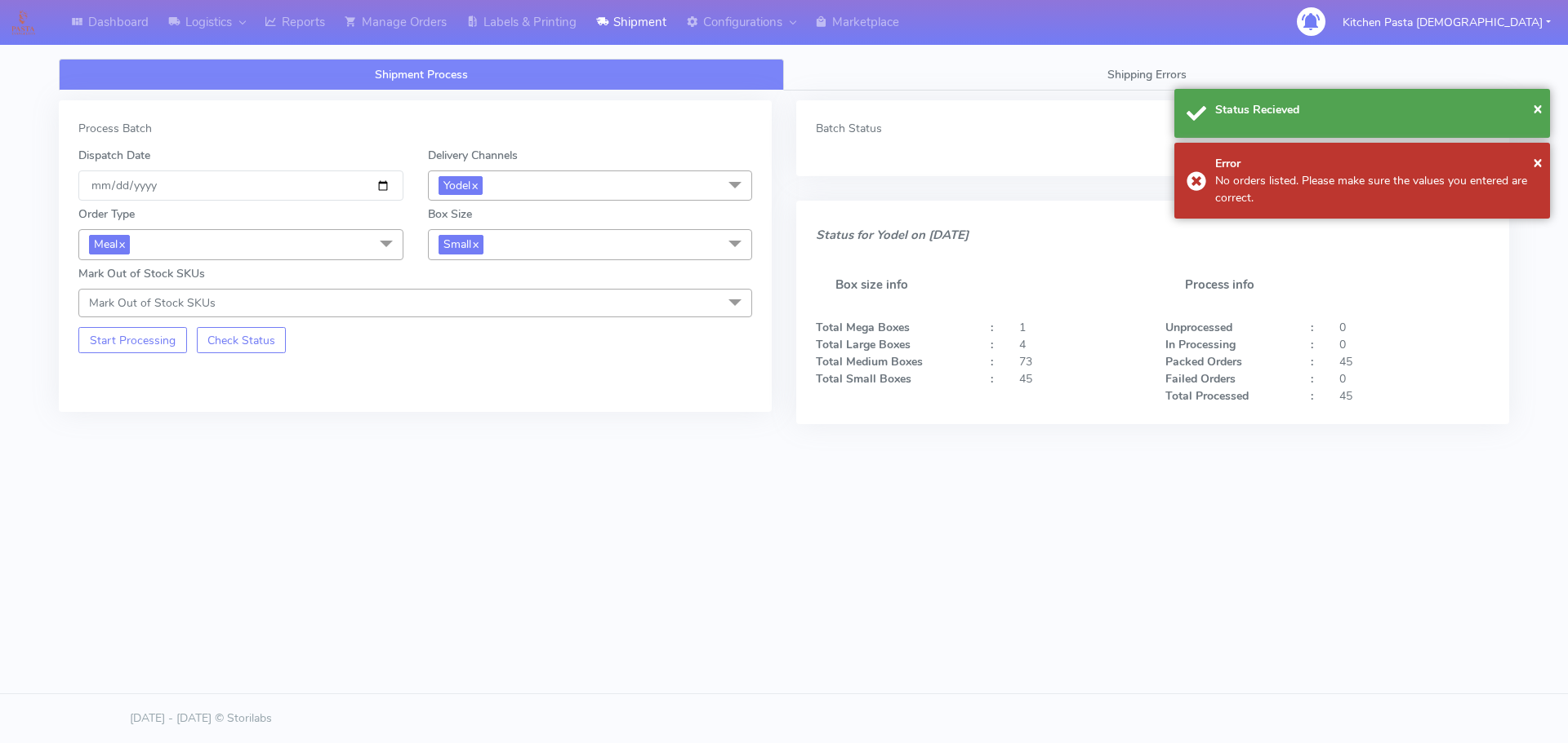
drag, startPoint x: 513, startPoint y: 242, endPoint x: 444, endPoint y: 359, distance: 135.8
click at [515, 242] on span "Small x" at bounding box center [590, 244] width 325 height 30
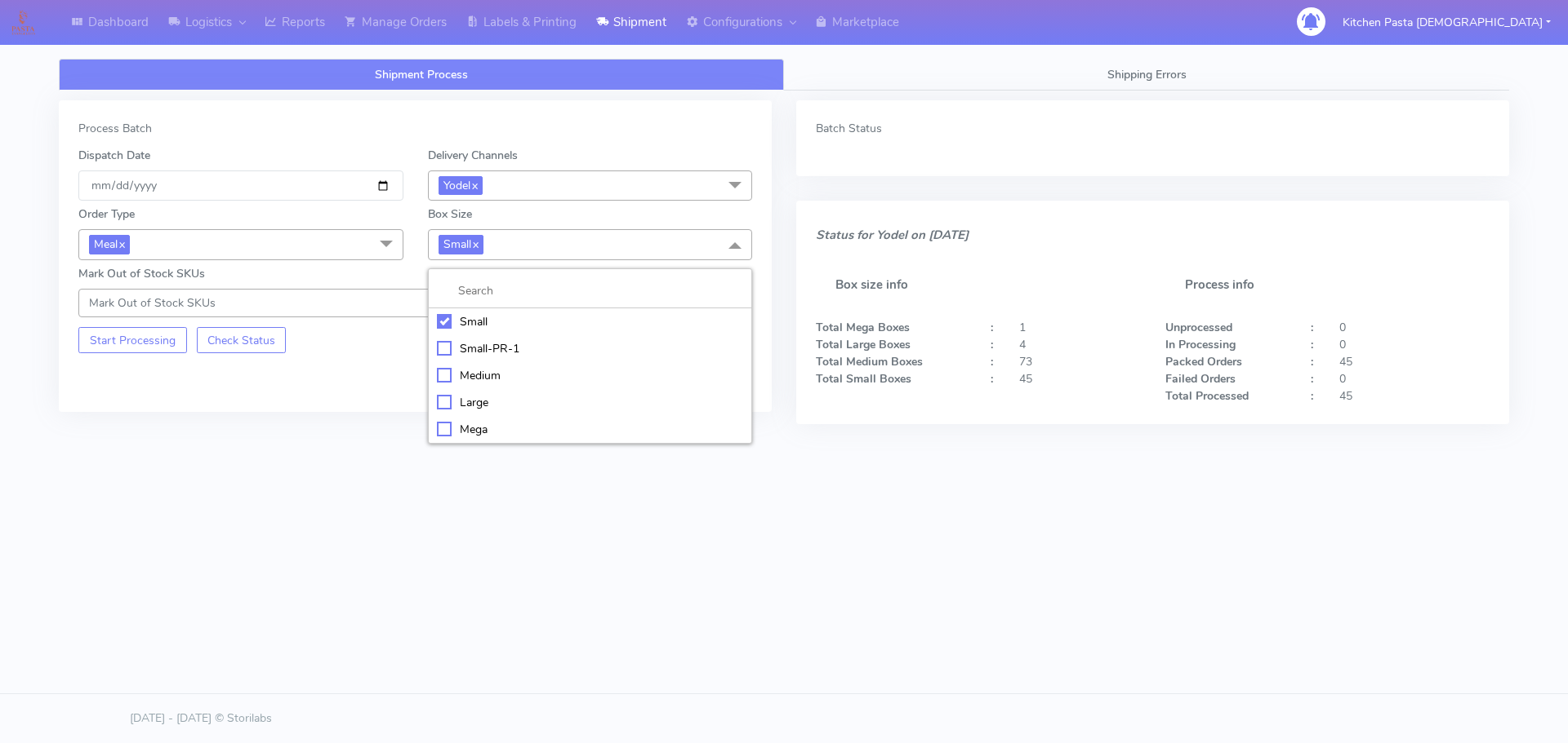
click at [448, 398] on div "Large" at bounding box center [590, 403] width 307 height 17
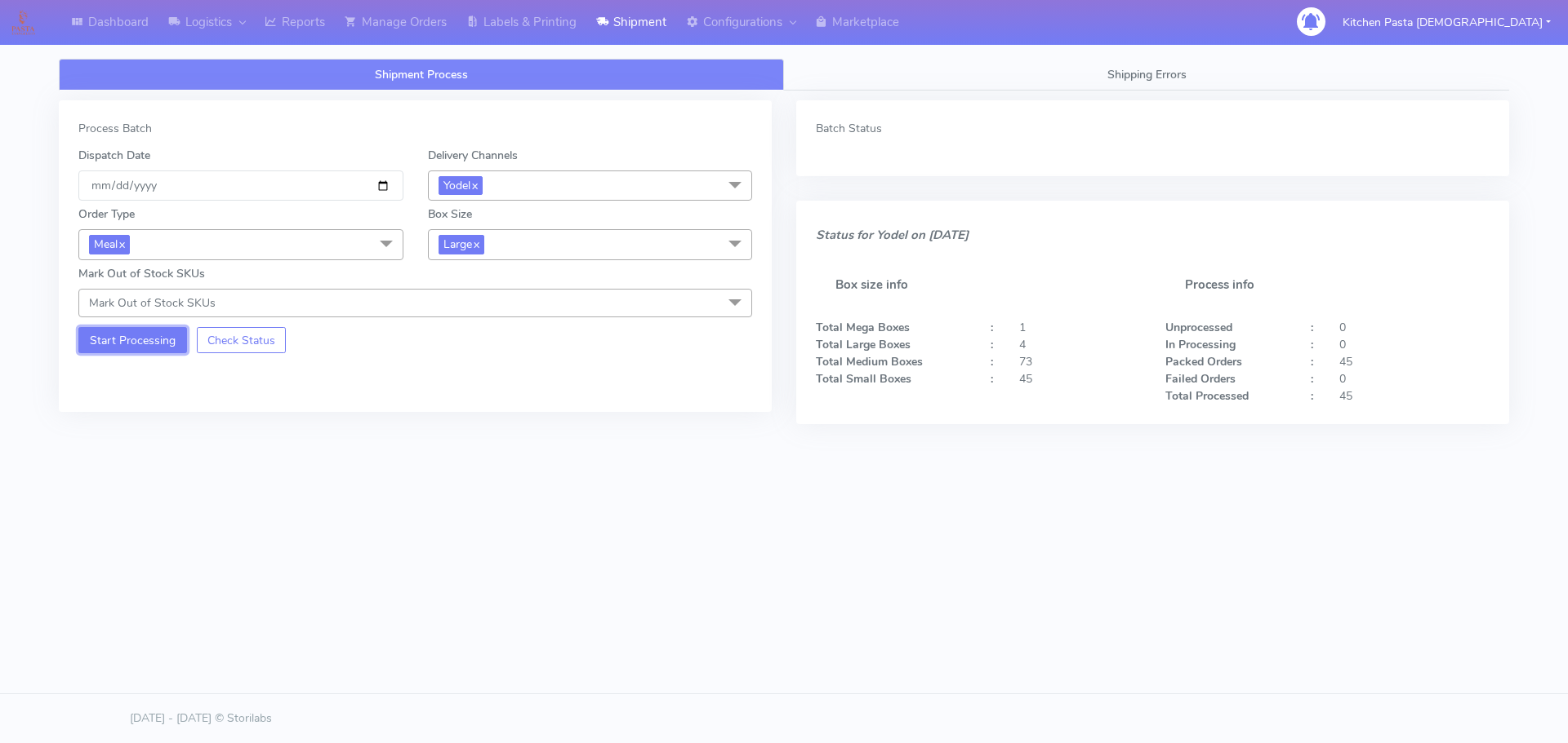
click at [109, 331] on button "Start Processing" at bounding box center [132, 340] width 108 height 26
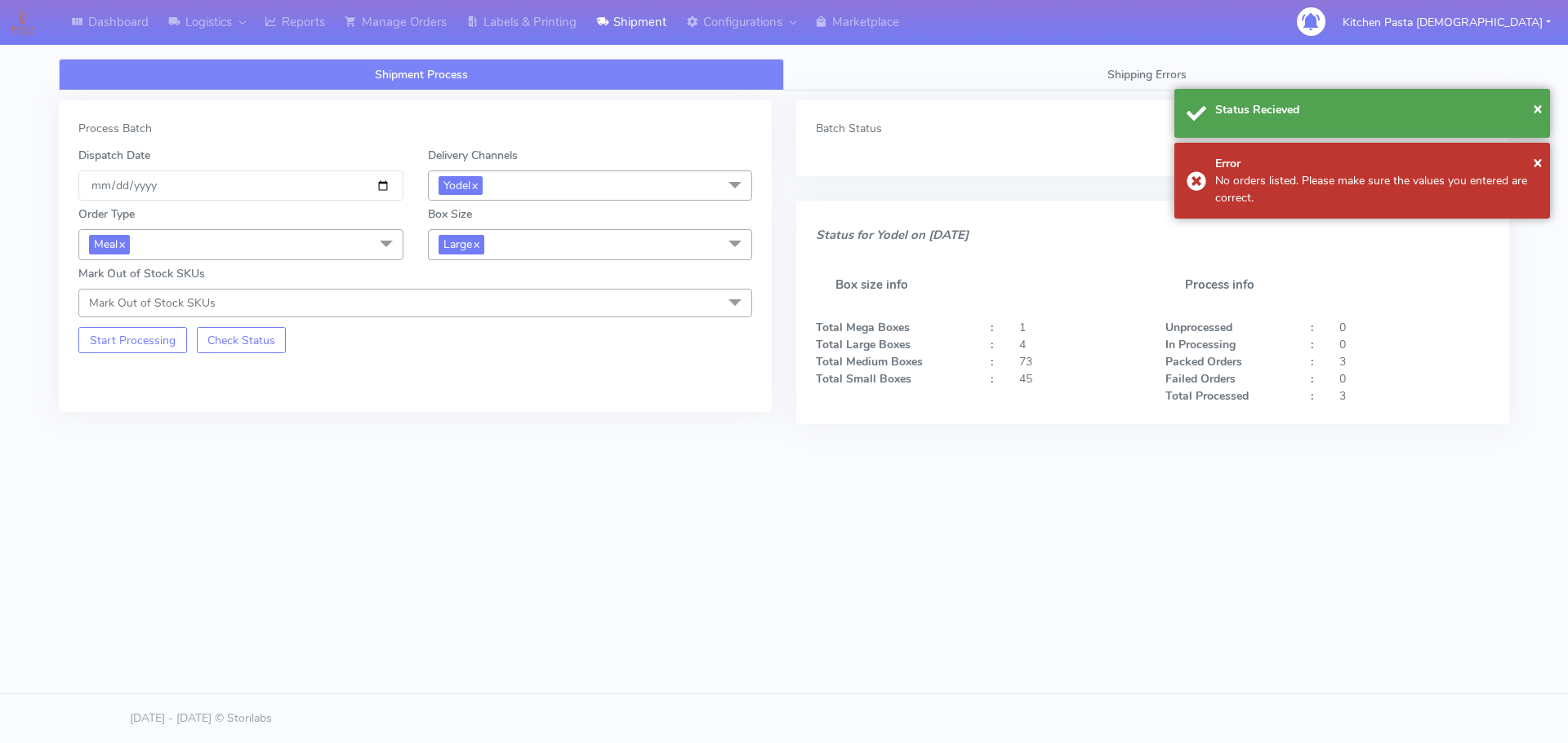
click at [518, 250] on span "Large x" at bounding box center [590, 244] width 325 height 30
click at [453, 424] on div "Mega" at bounding box center [590, 429] width 307 height 17
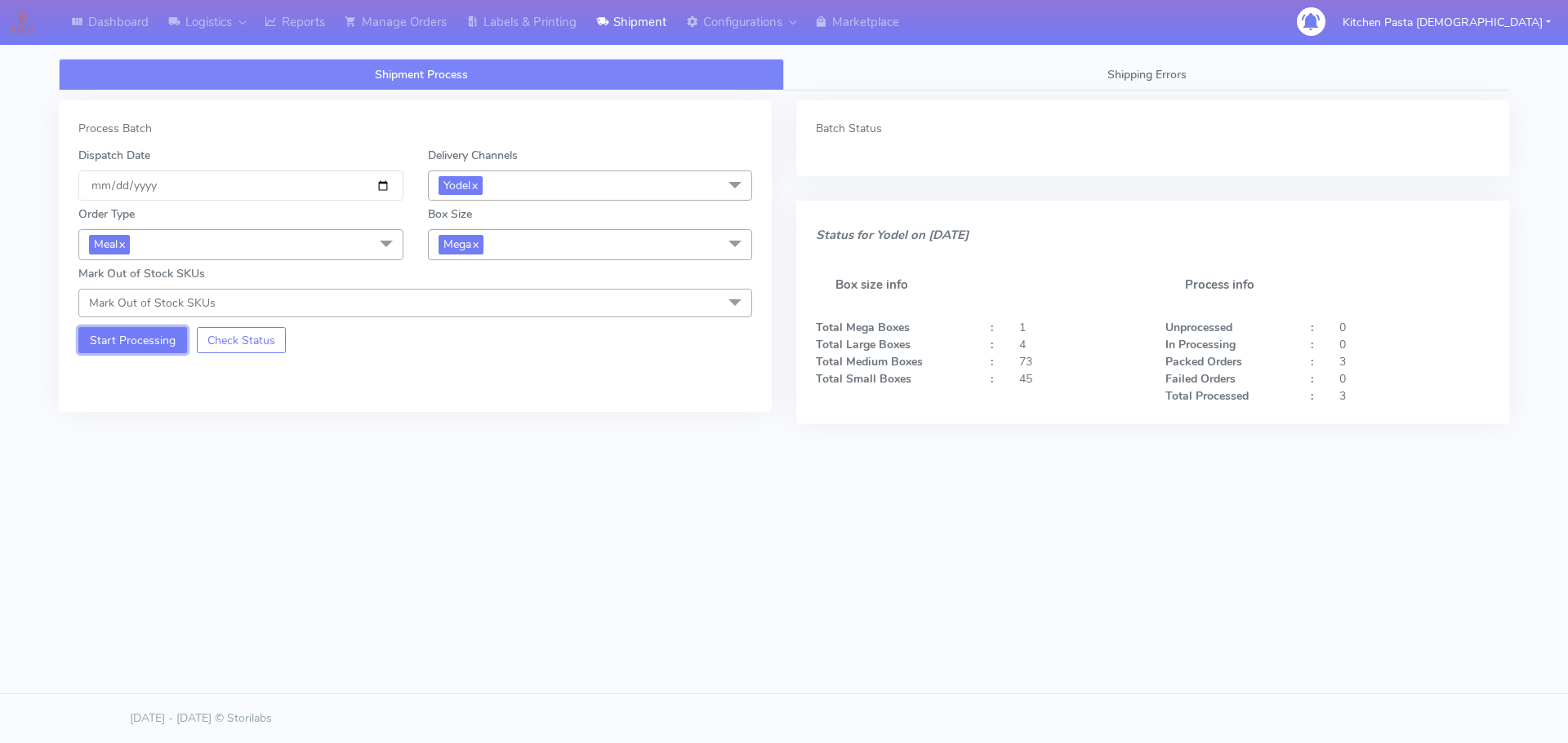
click at [149, 338] on button "Start Processing" at bounding box center [132, 340] width 108 height 26
